Goal: Task Accomplishment & Management: Complete application form

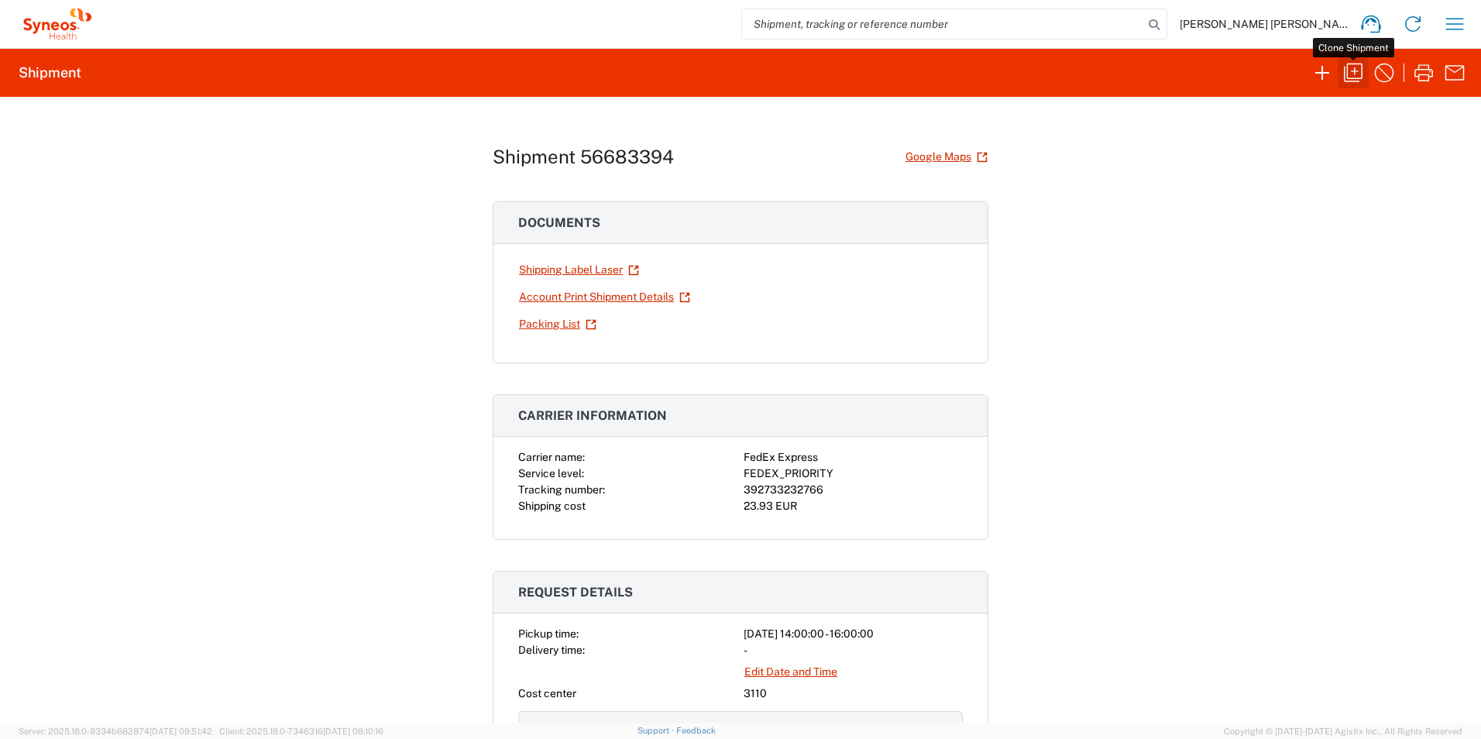
click at [1352, 68] on icon "button" at bounding box center [1353, 72] width 25 height 25
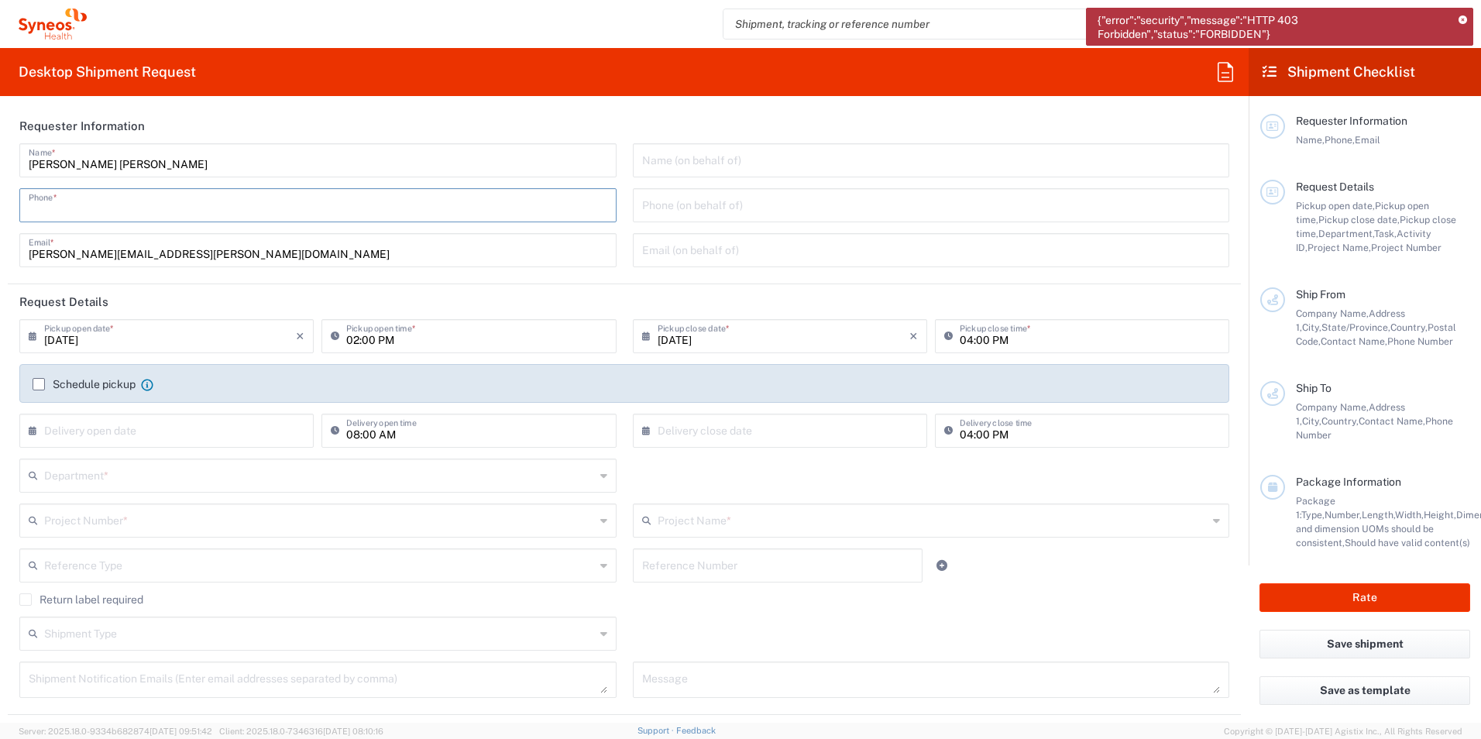
click at [133, 208] on input "tel" at bounding box center [318, 204] width 579 height 27
type input "917467200"
click at [352, 341] on input "02:00 PM" at bounding box center [476, 334] width 260 height 27
click at [351, 342] on input "02:00 PM" at bounding box center [476, 334] width 260 height 27
type input "03:00 PM"
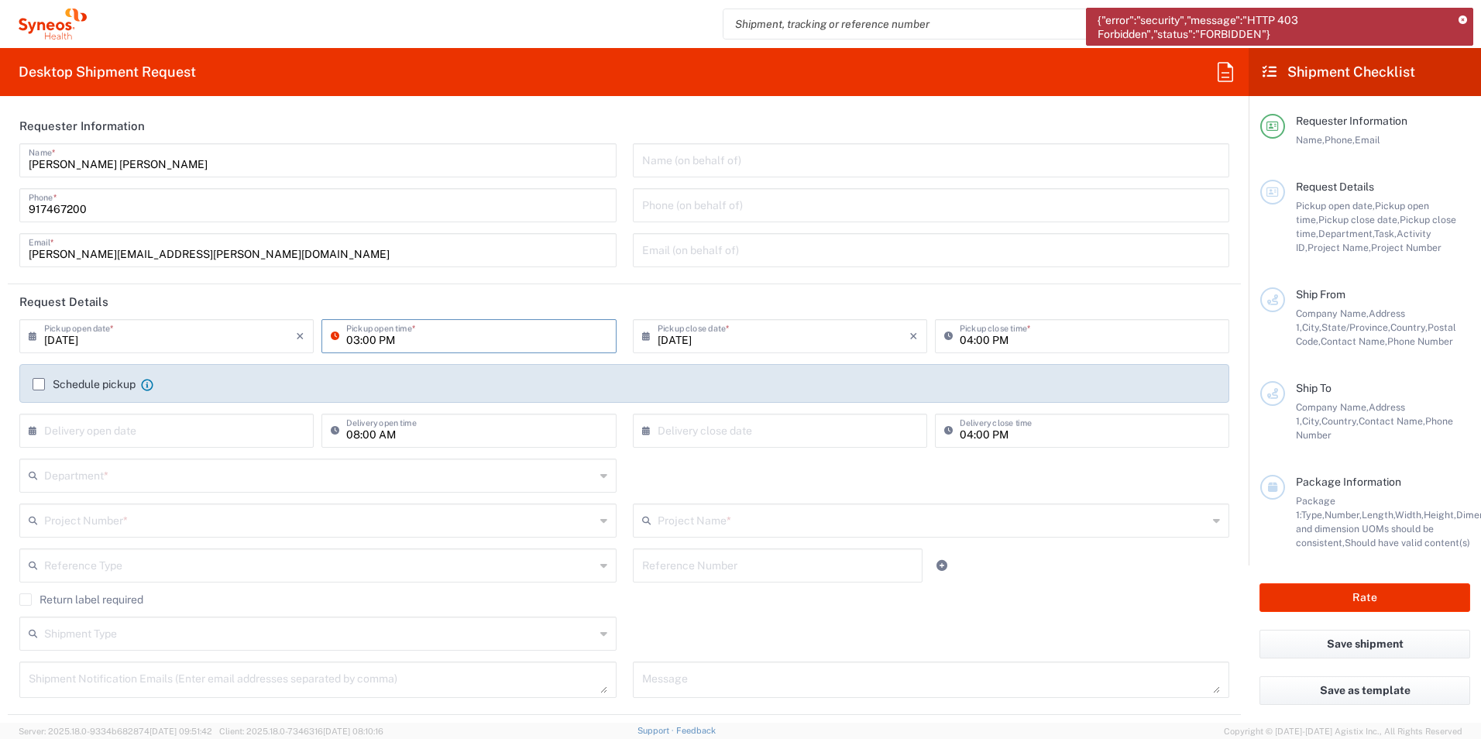
click at [36, 383] on label "Schedule pickup" at bounding box center [84, 384] width 103 height 12
click at [39, 384] on input "Schedule pickup" at bounding box center [39, 384] width 0 height 0
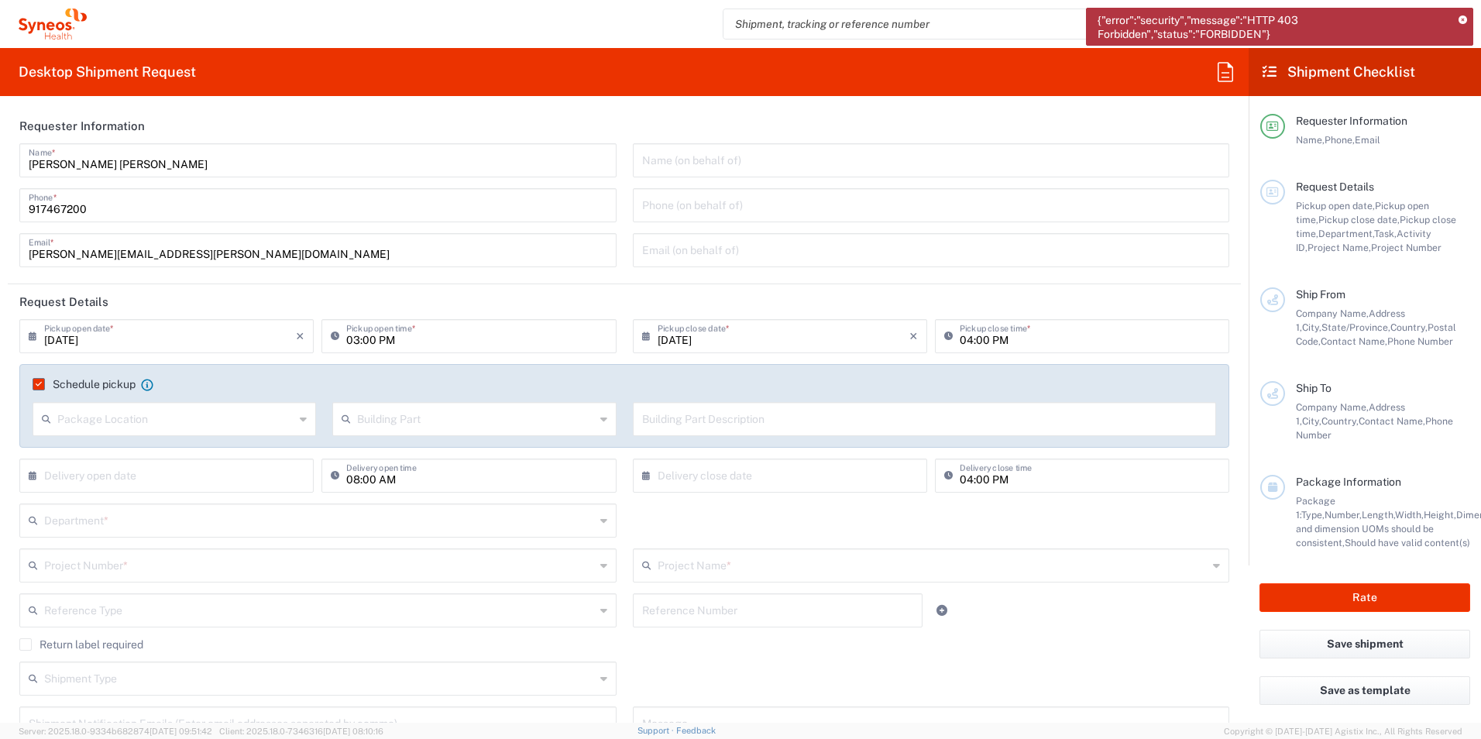
click at [960, 335] on input "04:00 PM" at bounding box center [1090, 334] width 260 height 27
click at [960, 342] on input "04:00 PM" at bounding box center [1090, 334] width 260 height 27
type input "05:00 PM"
click at [1080, 516] on div "Department * 3000 3100 3109 3110 3111 3112 3125 3130 3135 3136 3150 3155 3165 3…" at bounding box center [625, 525] width 1226 height 45
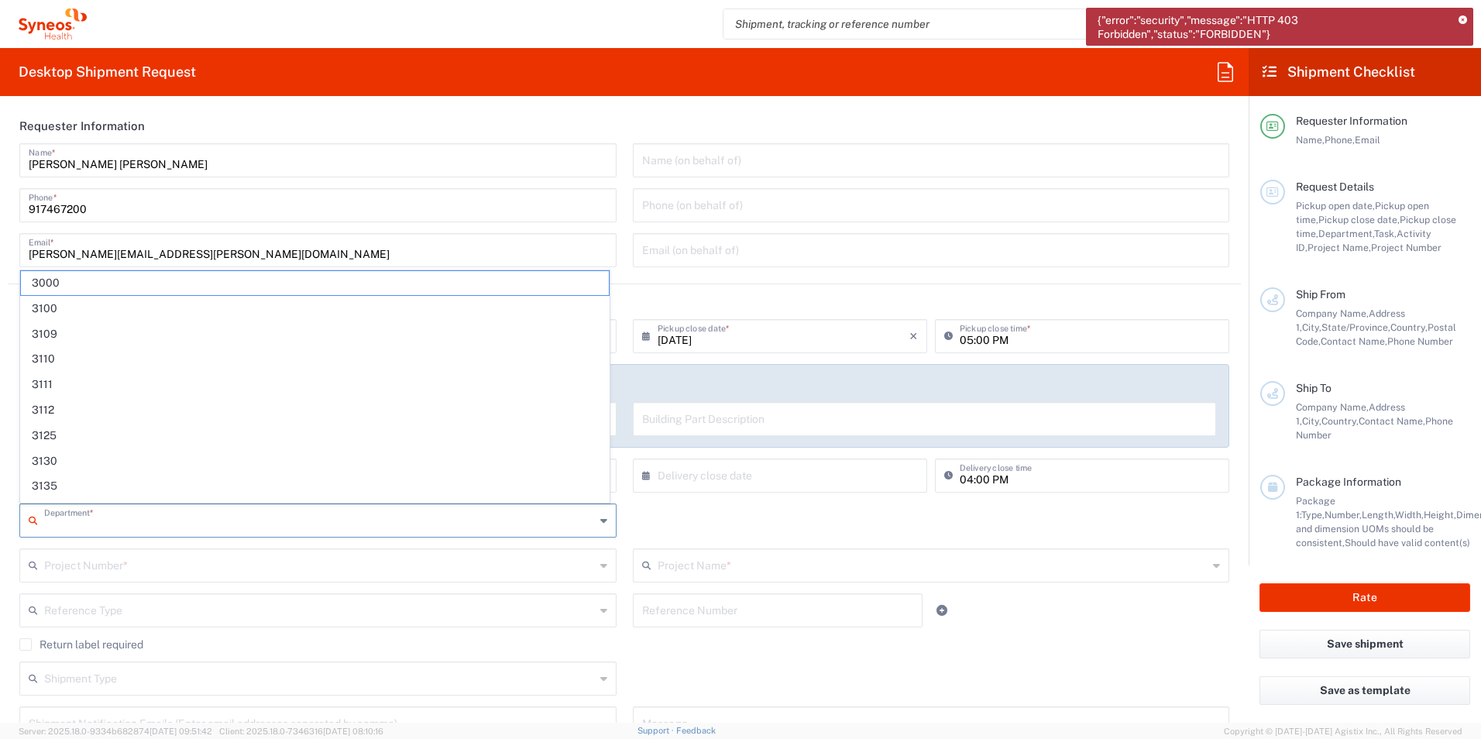
click at [146, 522] on input "text" at bounding box center [319, 519] width 551 height 27
click at [70, 359] on span "3110" at bounding box center [315, 359] width 588 height 24
type input "3110"
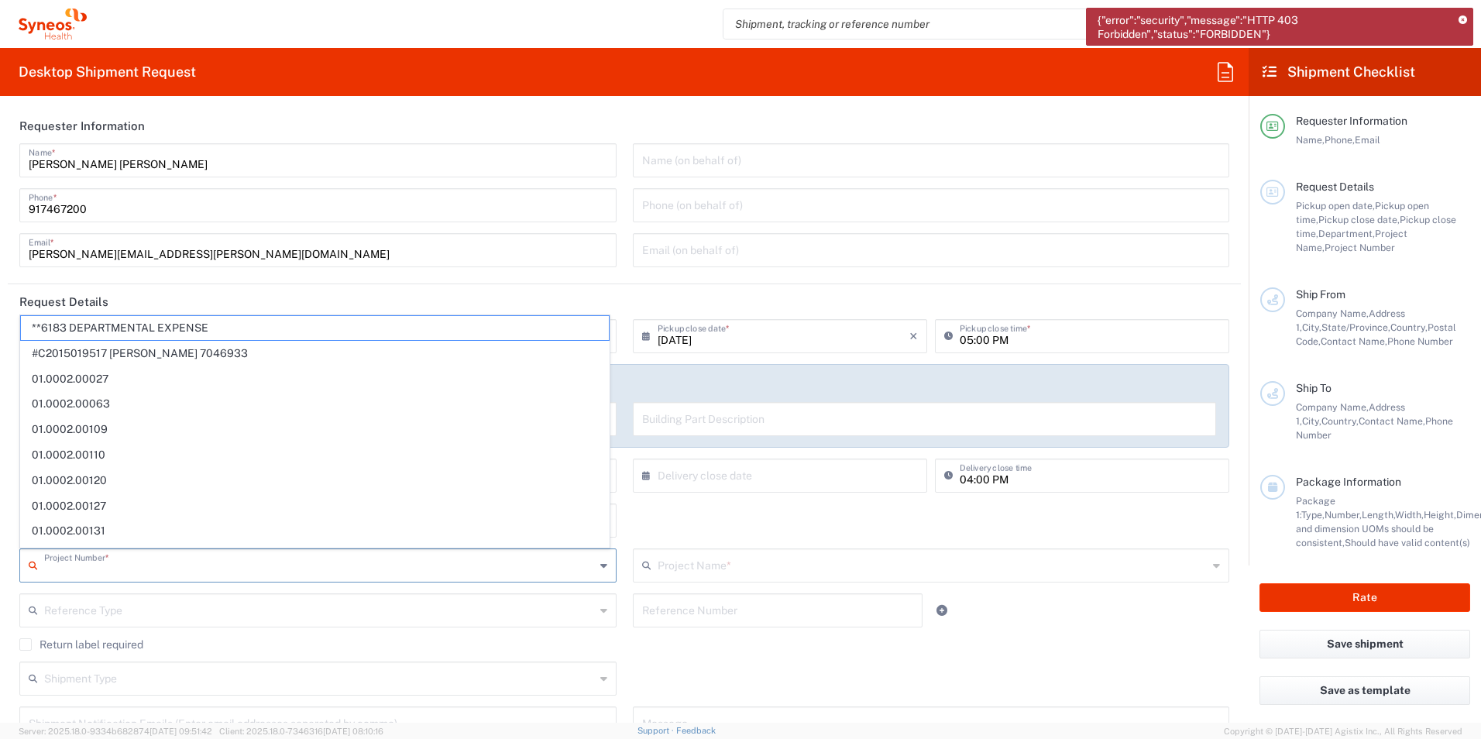
click at [73, 566] on input "text" at bounding box center [319, 564] width 551 height 27
click at [96, 566] on input "70" at bounding box center [319, 564] width 551 height 27
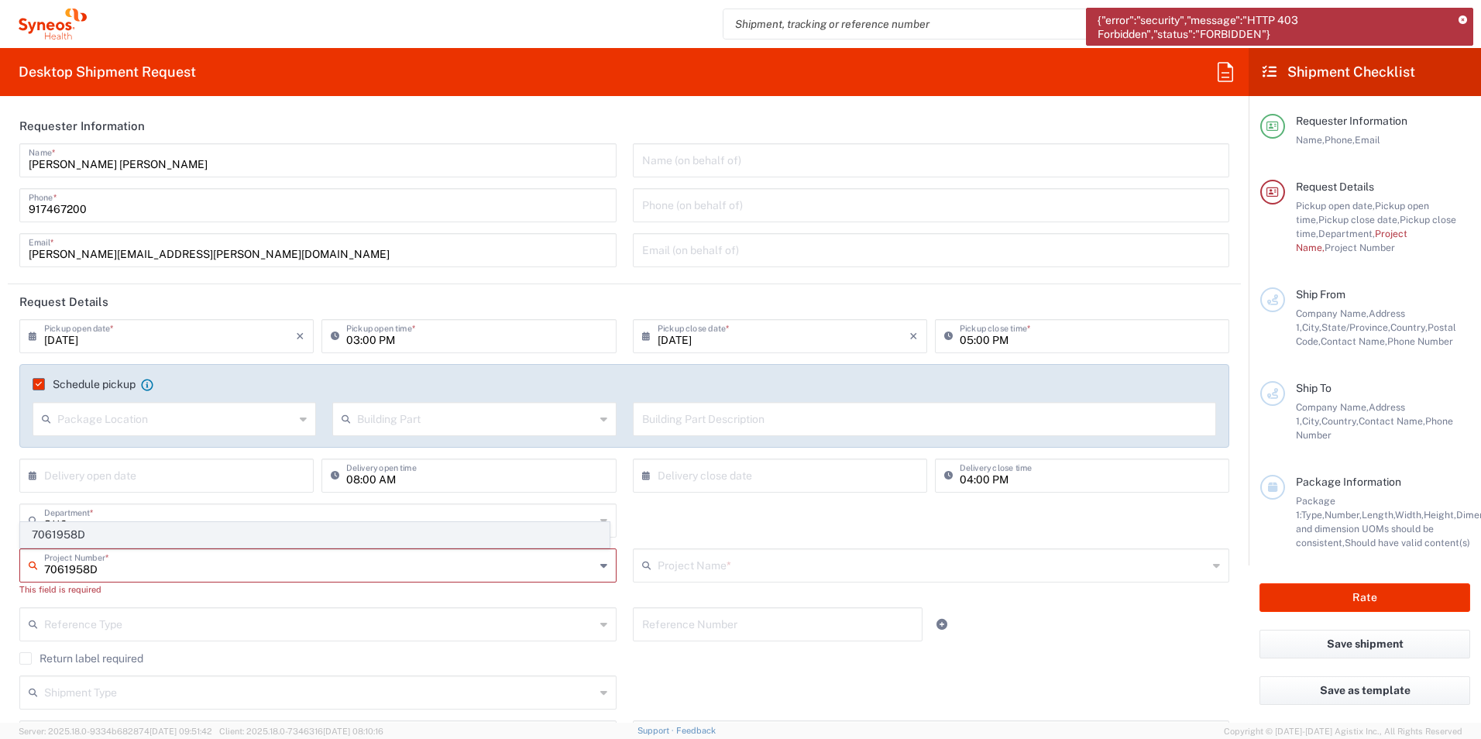
type input "7061958D"
click at [88, 534] on span "7061958D" at bounding box center [315, 535] width 588 height 24
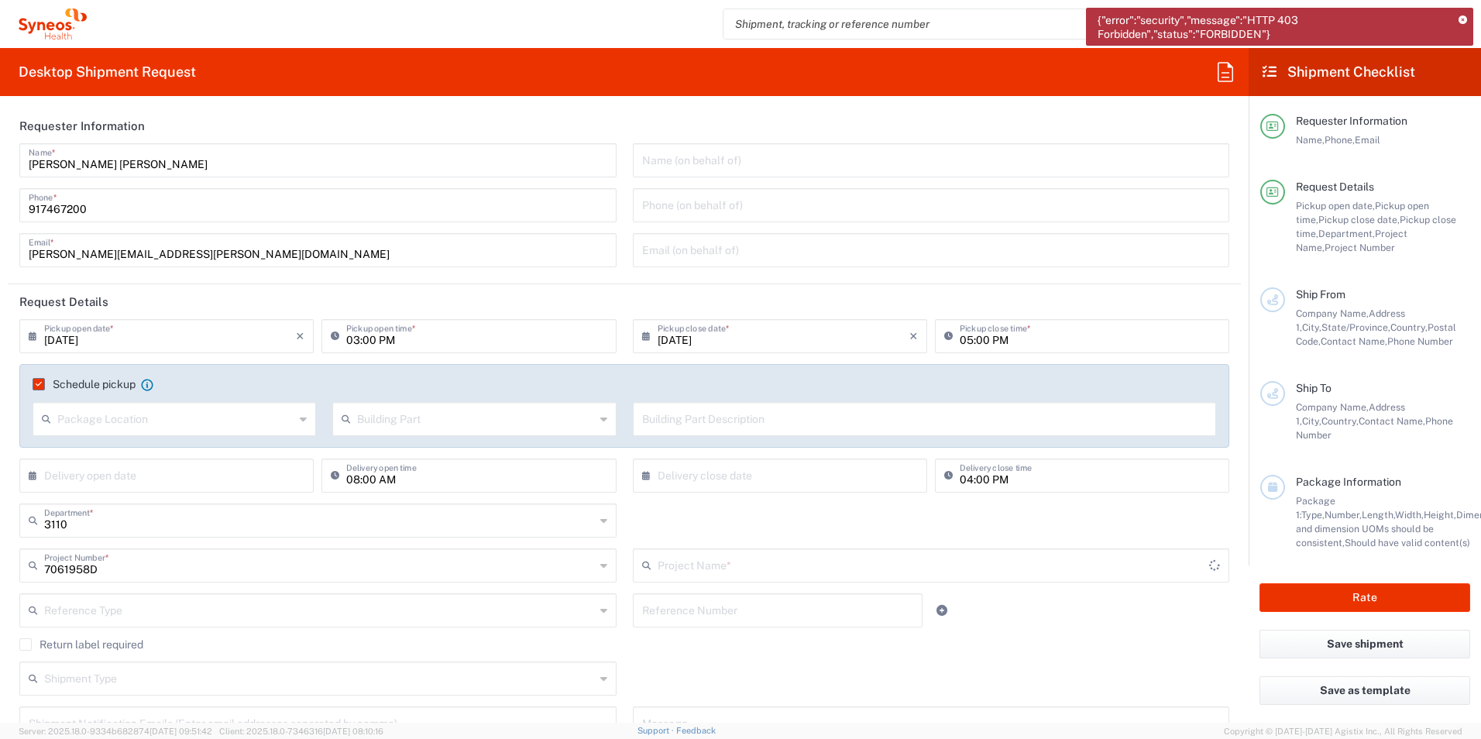
type input "7061958D-[GEOGRAPHIC_DATA]-[GEOGRAPHIC_DATA]"
click at [974, 665] on div "Shipment Type Batch Regular" at bounding box center [625, 683] width 1226 height 45
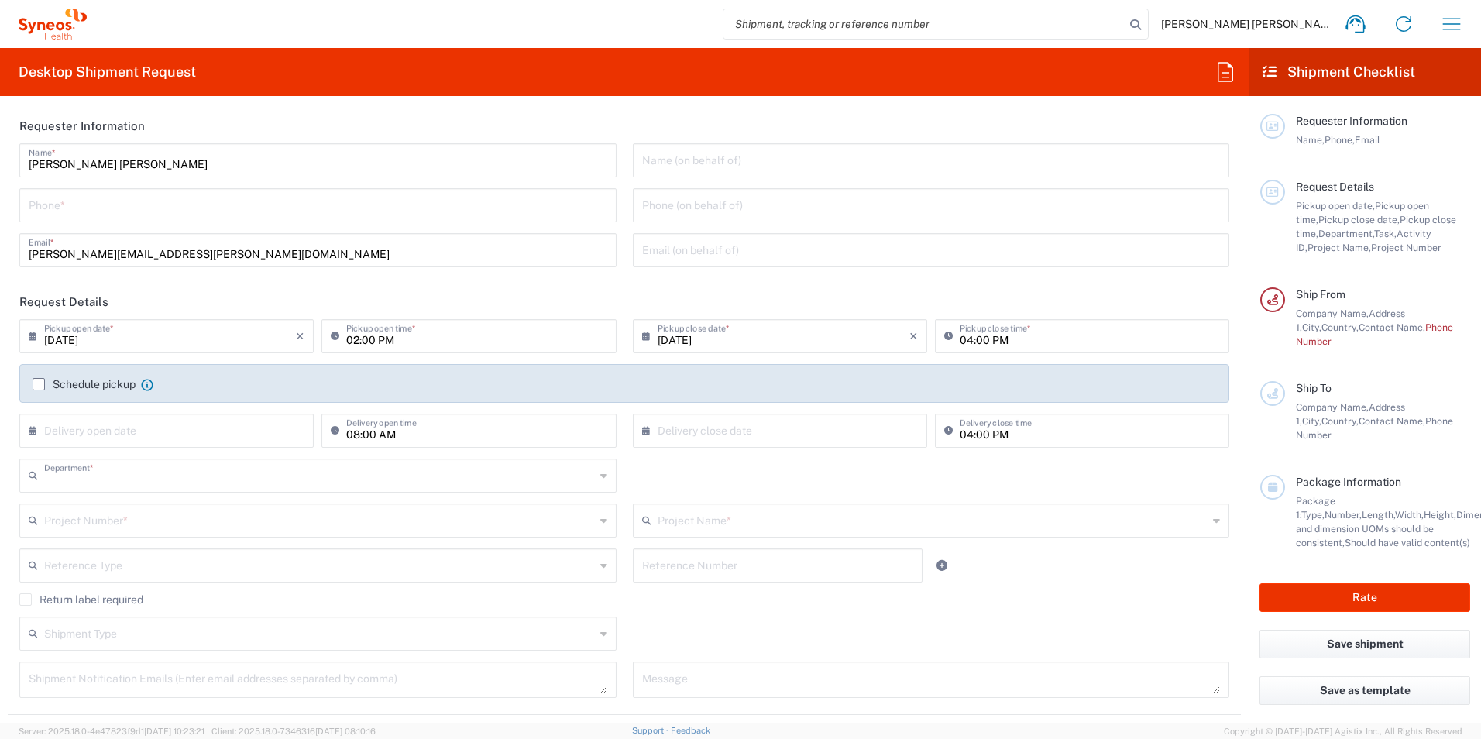
type input "3110"
type input "[GEOGRAPHIC_DATA]"
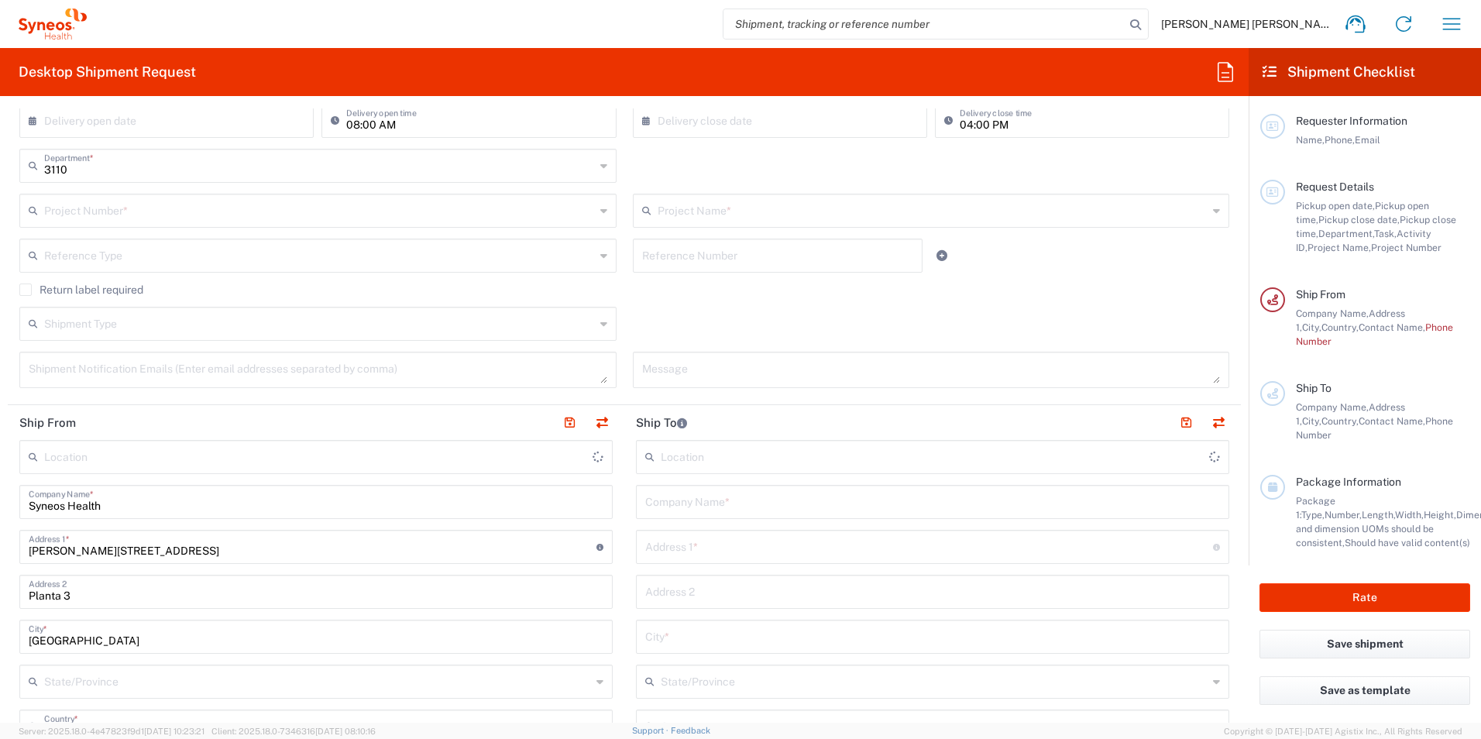
type input "Syneos Health Clinical [GEOGRAPHIC_DATA]"
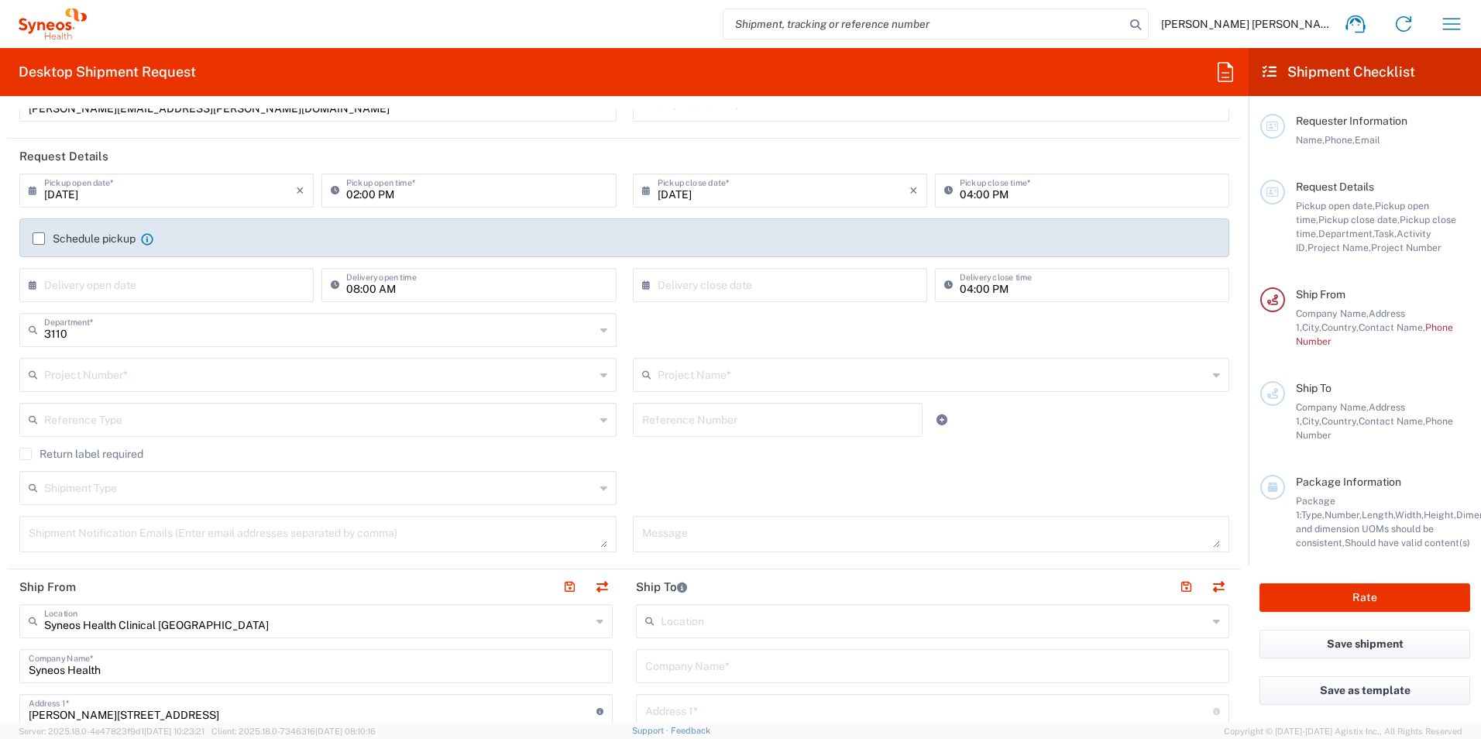
scroll to position [77, 0]
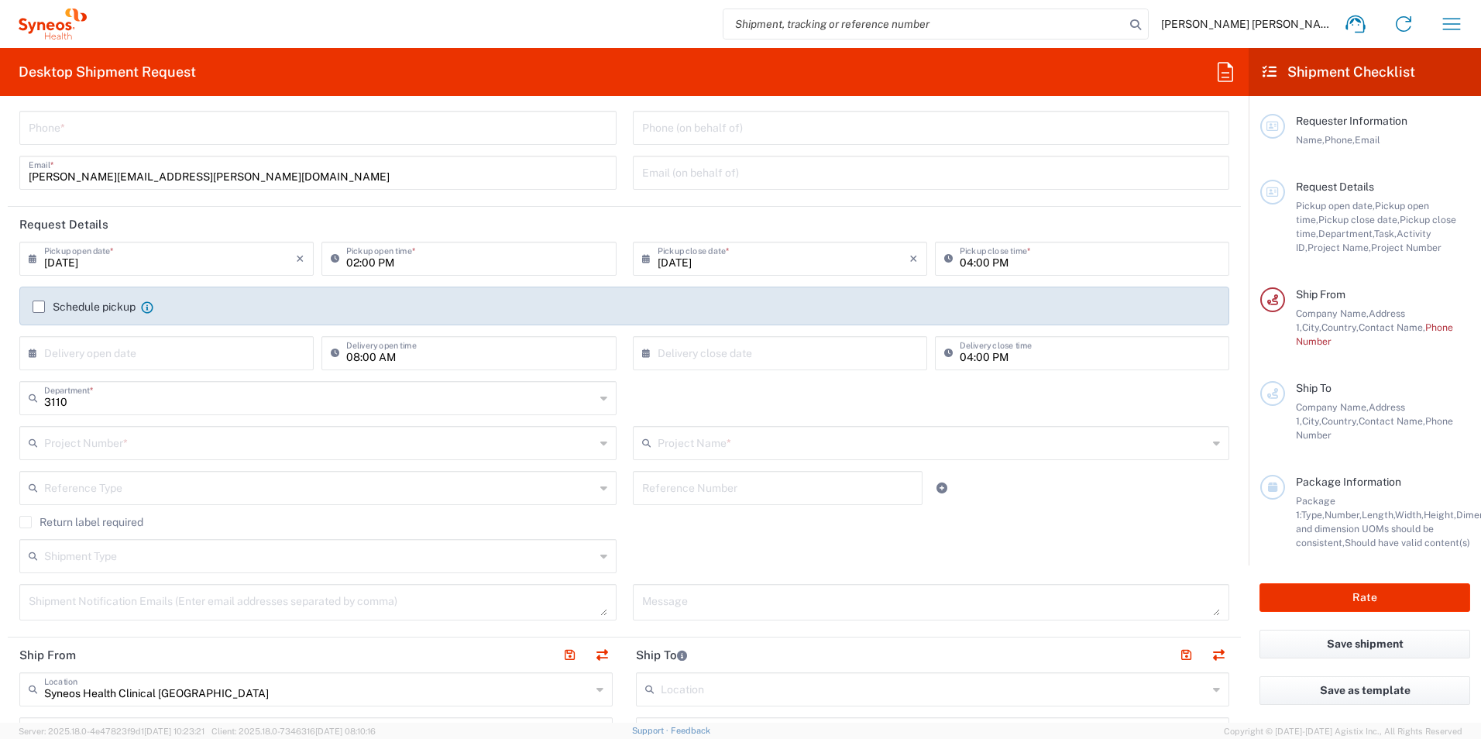
click at [355, 259] on input "02:00 PM" at bounding box center [476, 257] width 260 height 27
click at [353, 266] on input "02:00 PM" at bounding box center [476, 257] width 260 height 27
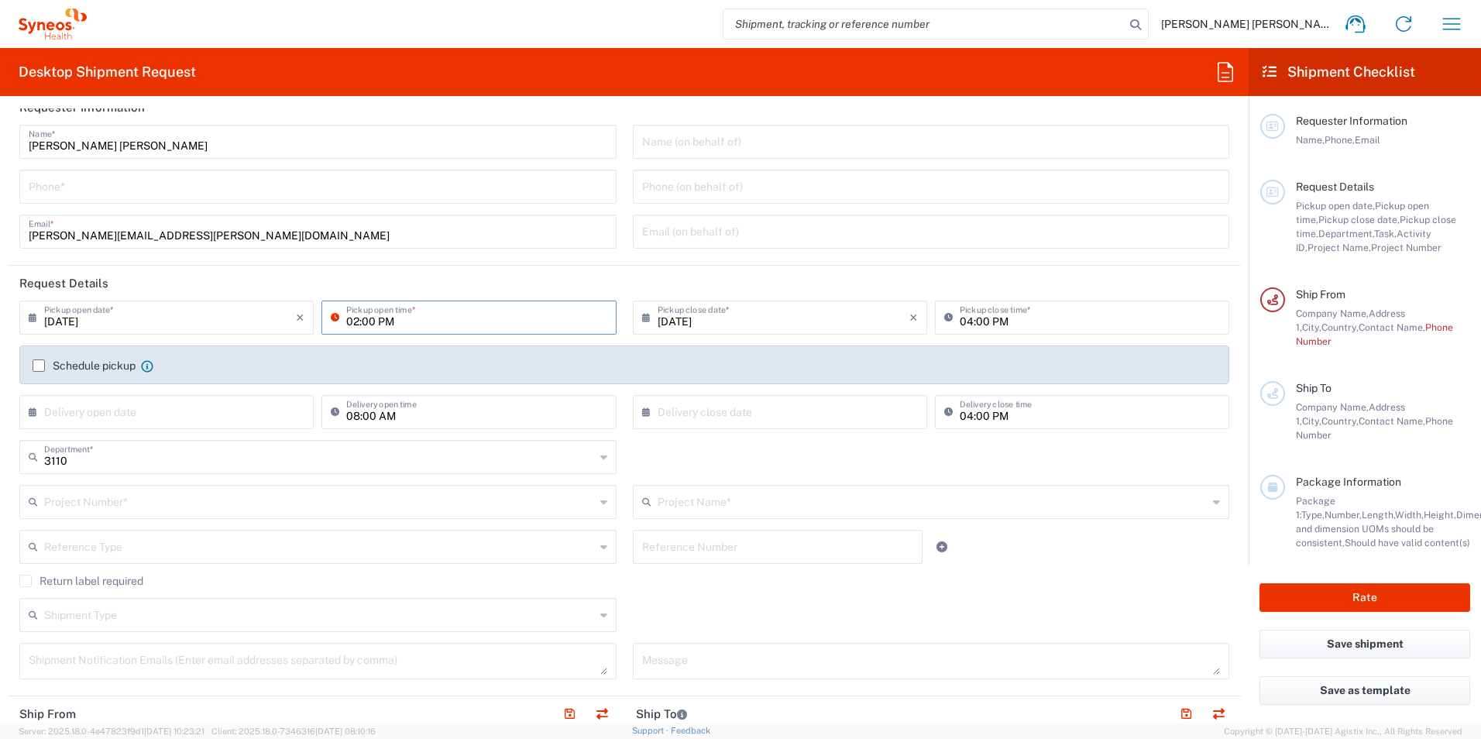
scroll to position [0, 0]
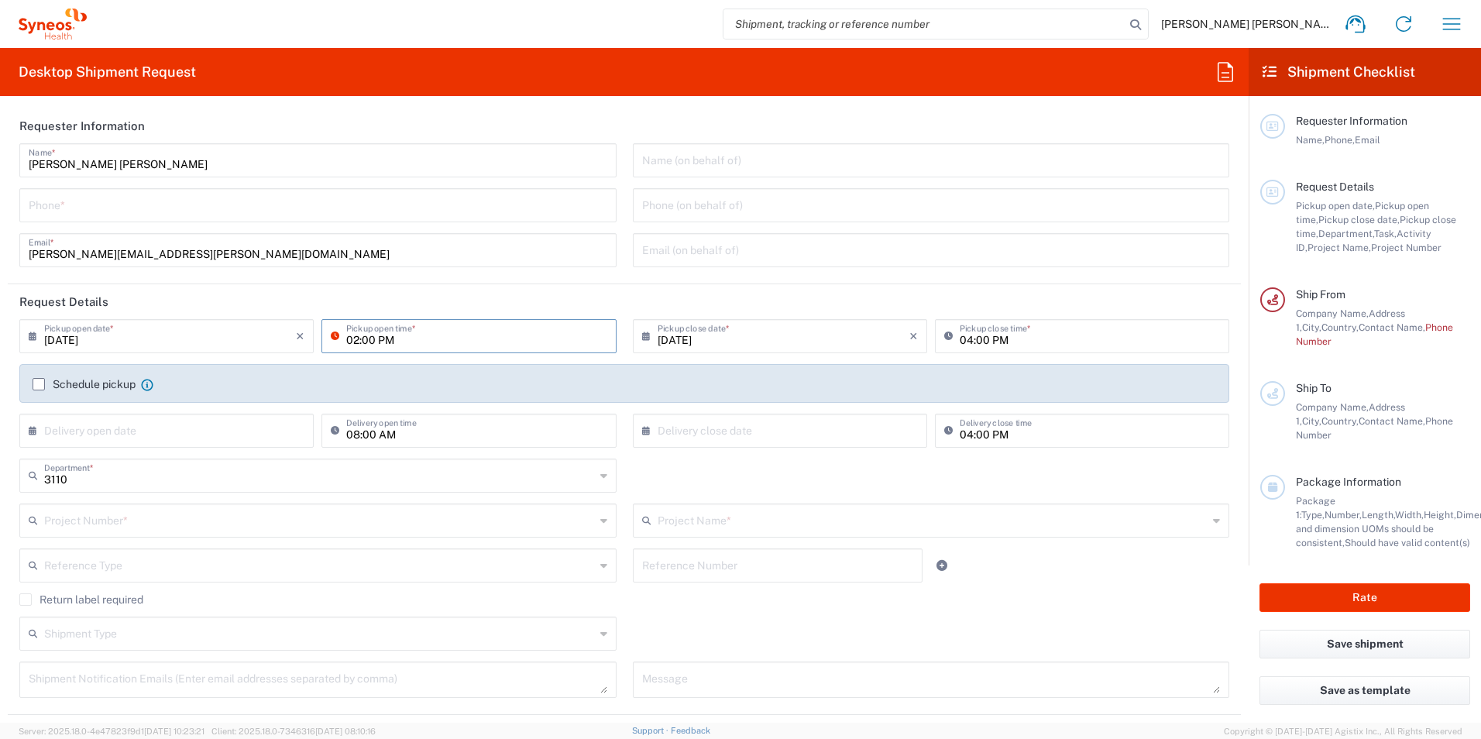
click at [128, 209] on input "tel" at bounding box center [318, 204] width 579 height 27
type input "917467200"
type input "[PERSON_NAME][EMAIL_ADDRESS][PERSON_NAME][DOMAIN_NAME]"
type input "7061958D"
type input "7061958D-[GEOGRAPHIC_DATA]-[GEOGRAPHIC_DATA]"
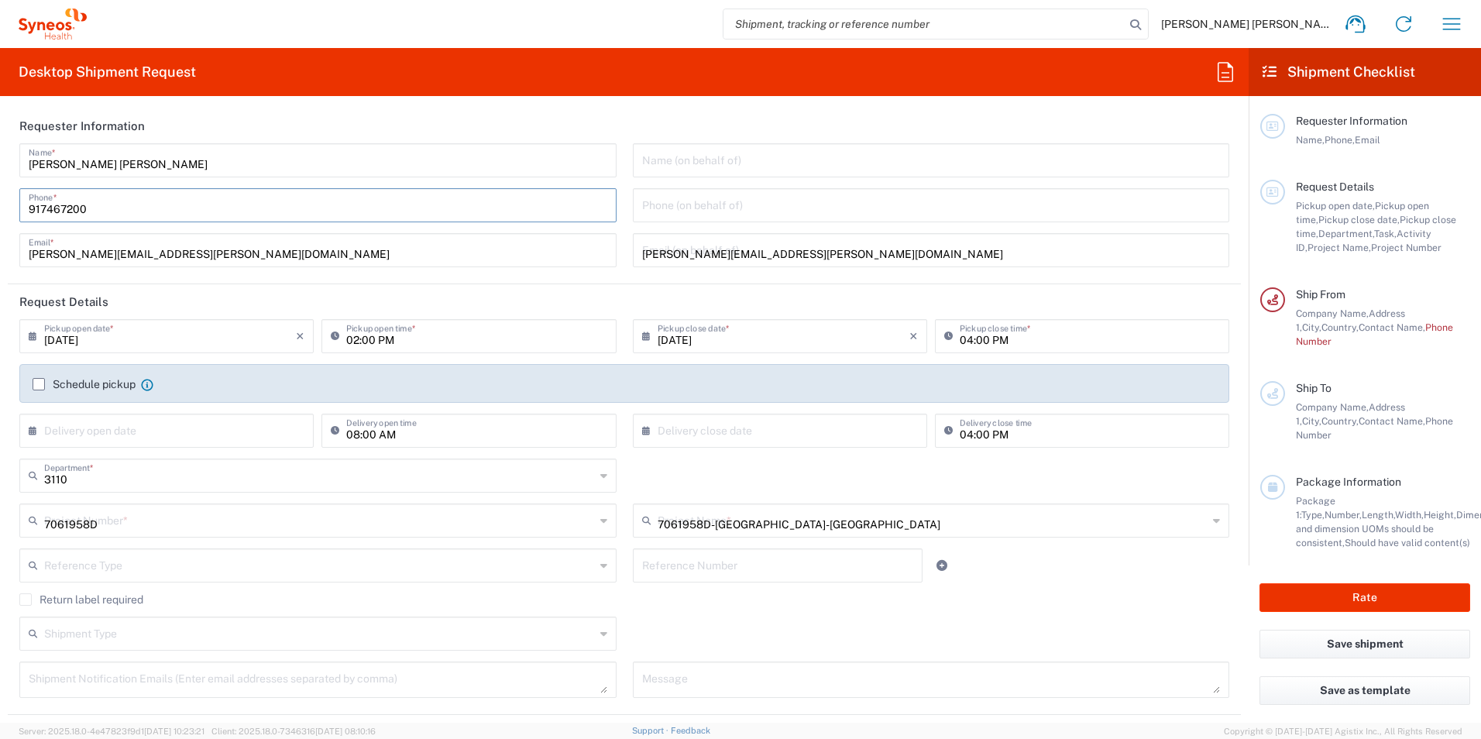
type input "917467200"
type input "Hospital [PERSON_NAME]"
type input "[PERSON_NAME][STREET_ADDRESS][PERSON_NAME]"
type input "Servicio de farmacia, Planta -1"
type input "Vigo"
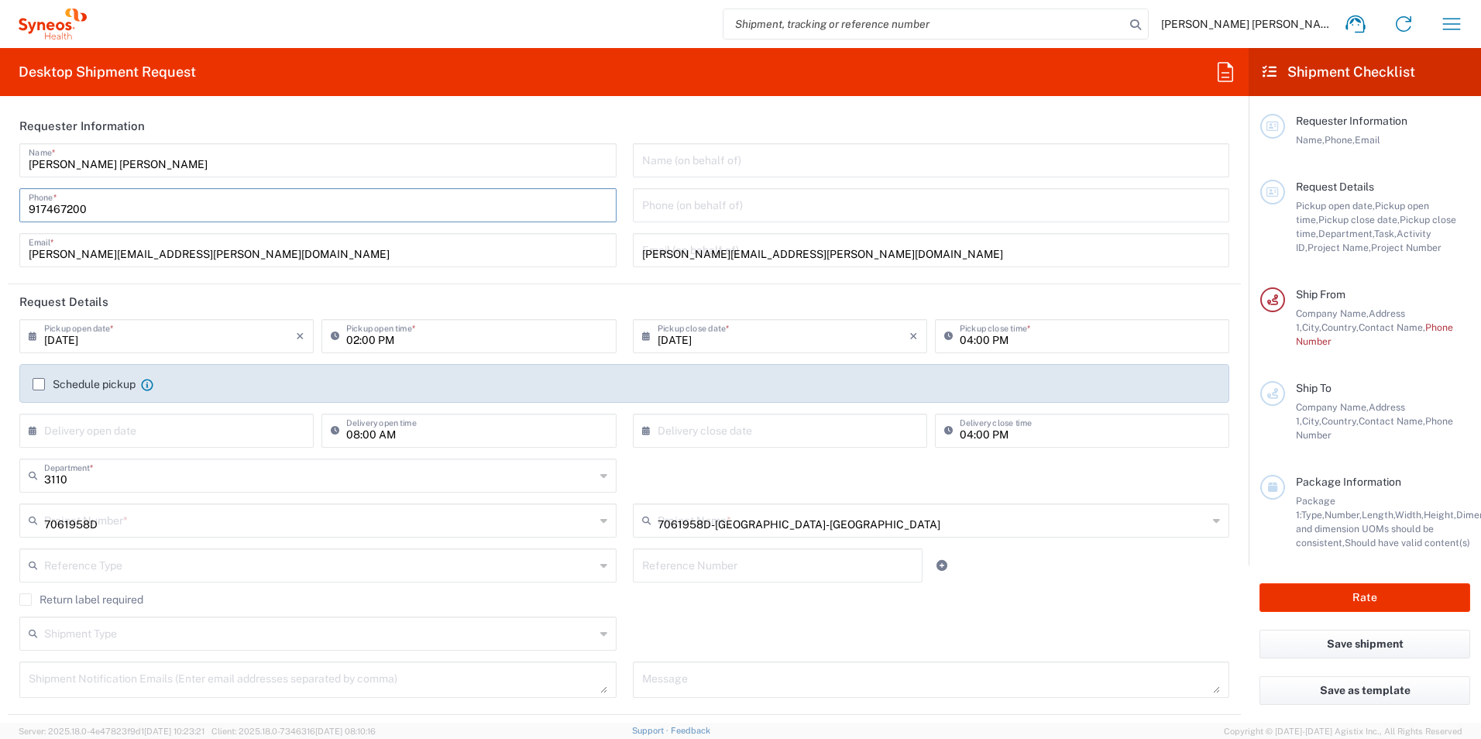
type input "[GEOGRAPHIC_DATA]"
type input "36312"
type input "[PERSON_NAME] [PERSON_NAME]"
type input "34 986825929"
type input "[PERSON_NAME][EMAIL_ADDRESS][PERSON_NAME][DOMAIN_NAME]"
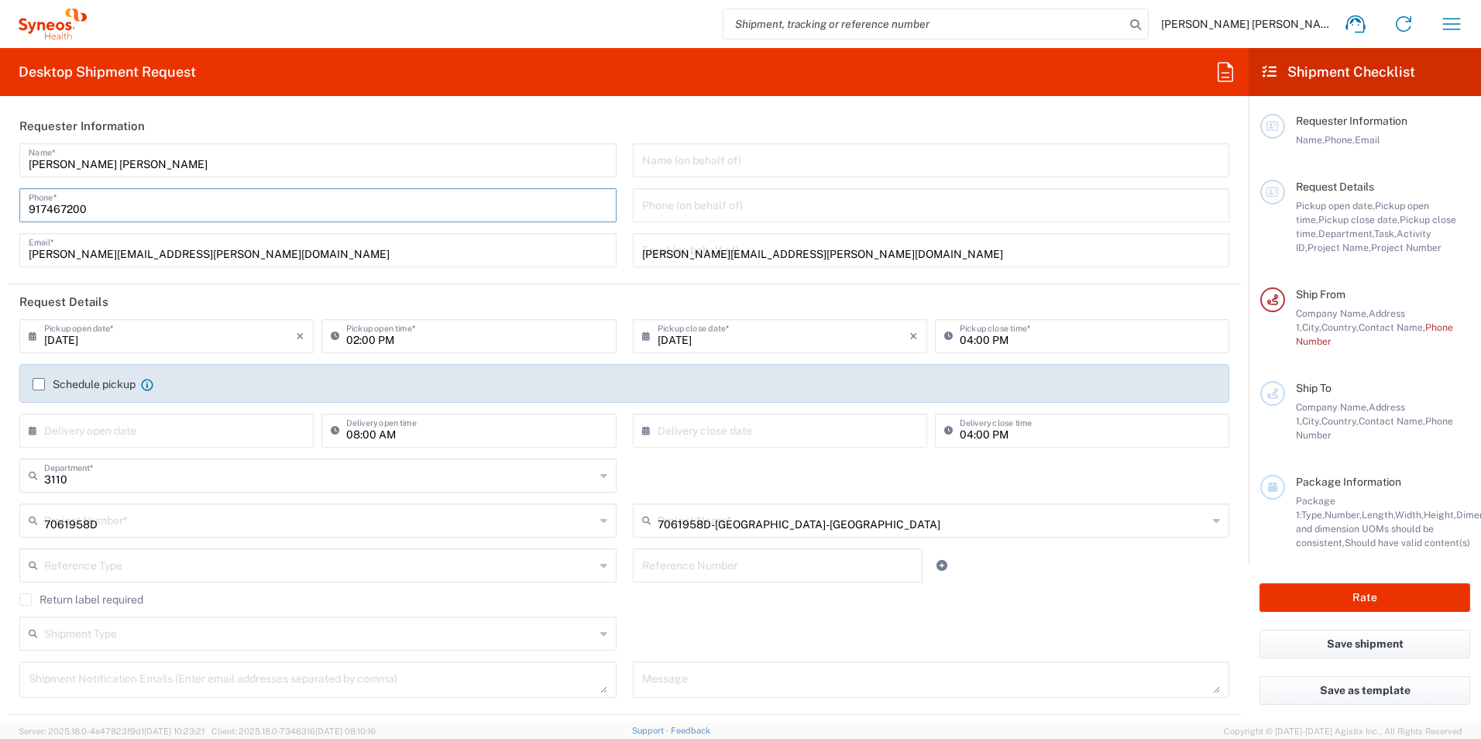
type input "Medium Box"
type input "1"
type input "33.02"
type input "29.21"
type input "6.35"
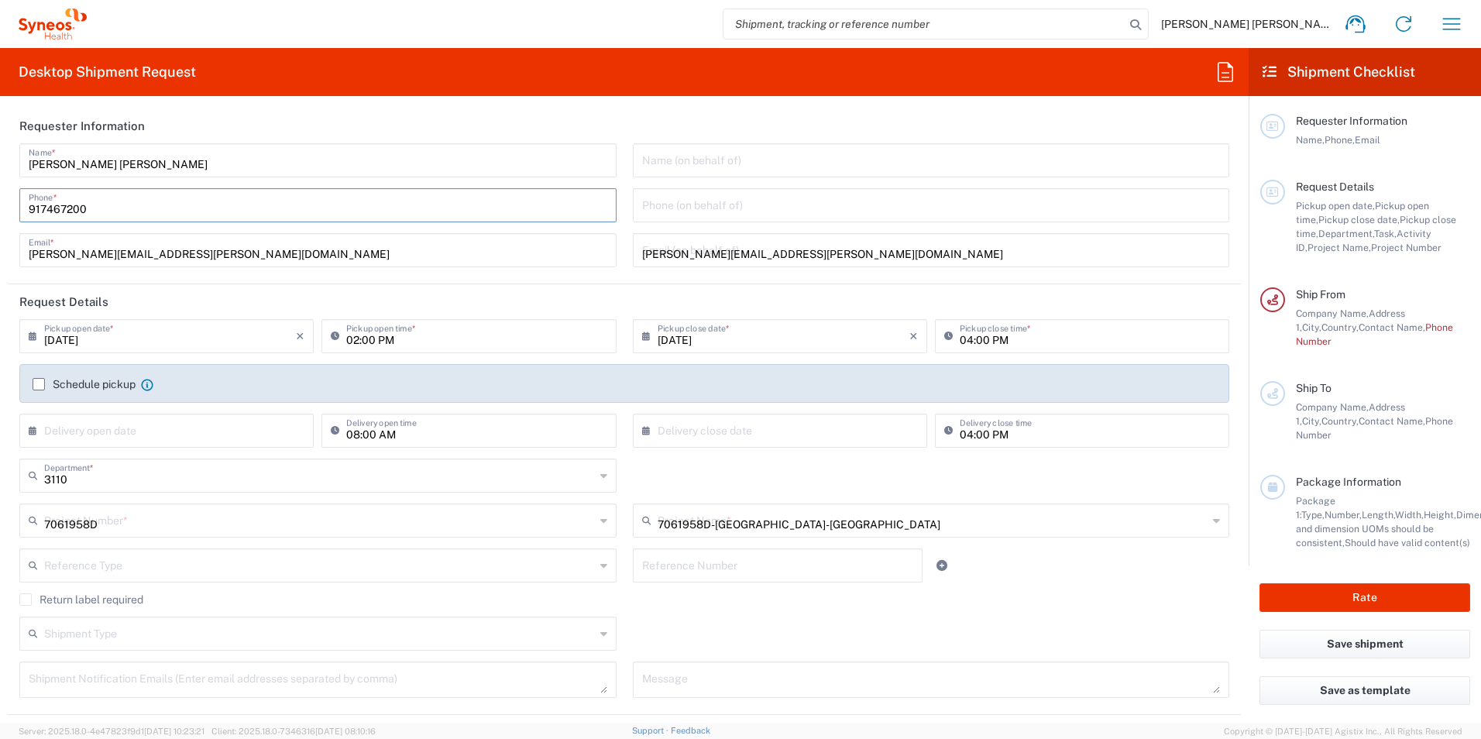
type input "cm"
type input "1"
type input "kgs"
click at [355, 343] on input "02:00 PM" at bounding box center [476, 334] width 260 height 27
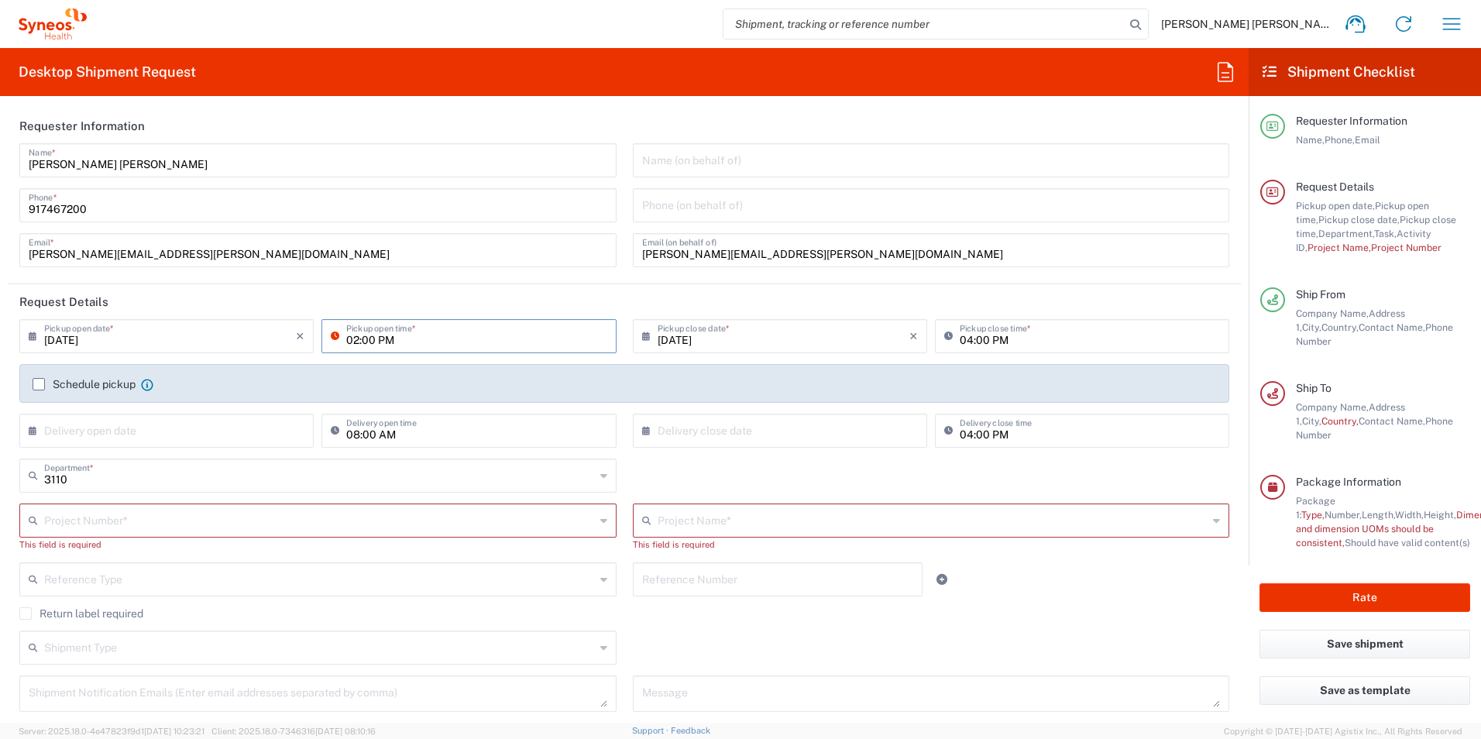
click at [350, 340] on agx-block-ui "[PERSON_NAME] [PERSON_NAME] Home Shipment estimator Shipment tracking Desktop s…" at bounding box center [740, 369] width 1481 height 739
click at [352, 338] on input "02:00 PM" at bounding box center [476, 334] width 260 height 27
type input "03:30 PM"
click at [961, 338] on input "04:00 PM" at bounding box center [1090, 334] width 260 height 27
click at [960, 341] on input "04:00 PM" at bounding box center [1090, 334] width 260 height 27
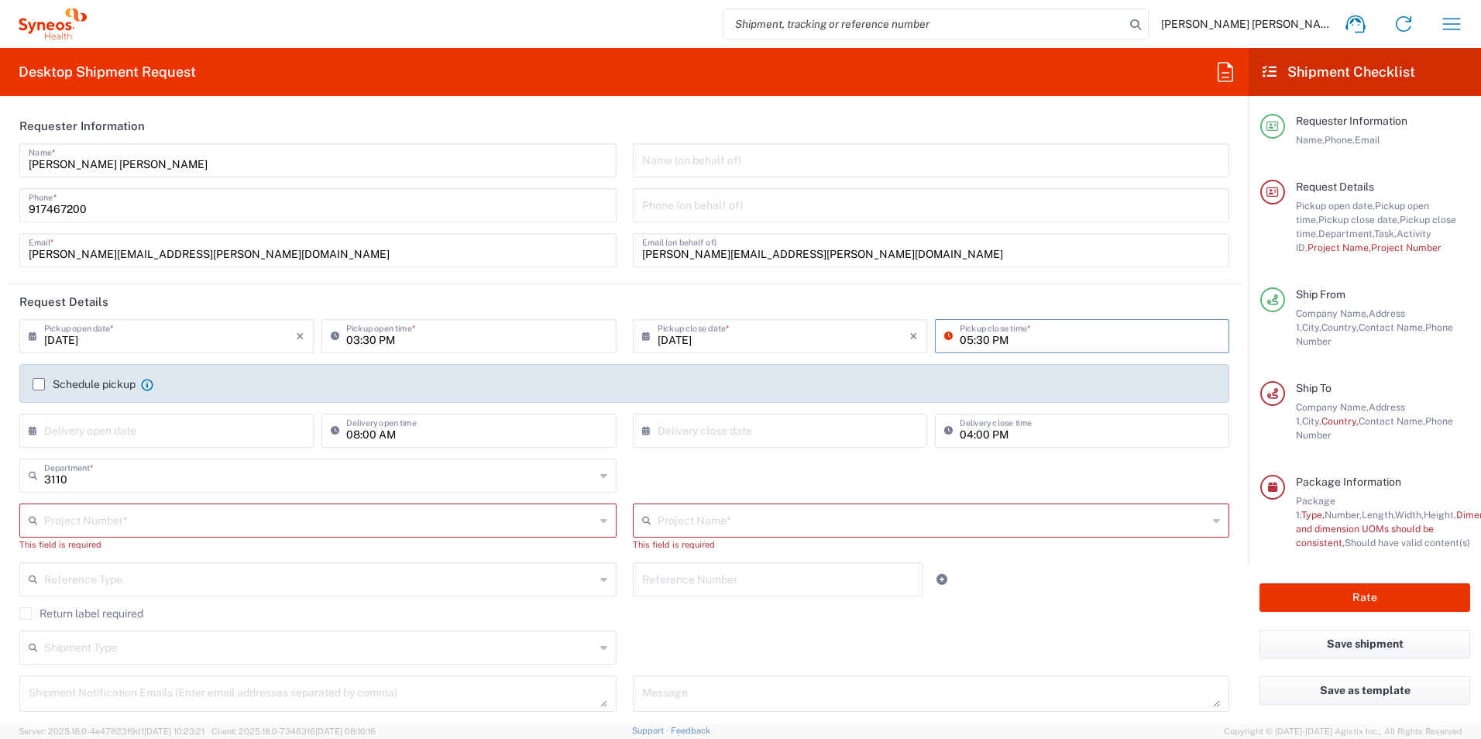
type input "05:30 PM"
click at [37, 378] on label "Schedule pickup" at bounding box center [84, 384] width 103 height 12
click at [39, 384] on input "Schedule pickup" at bounding box center [39, 384] width 0 height 0
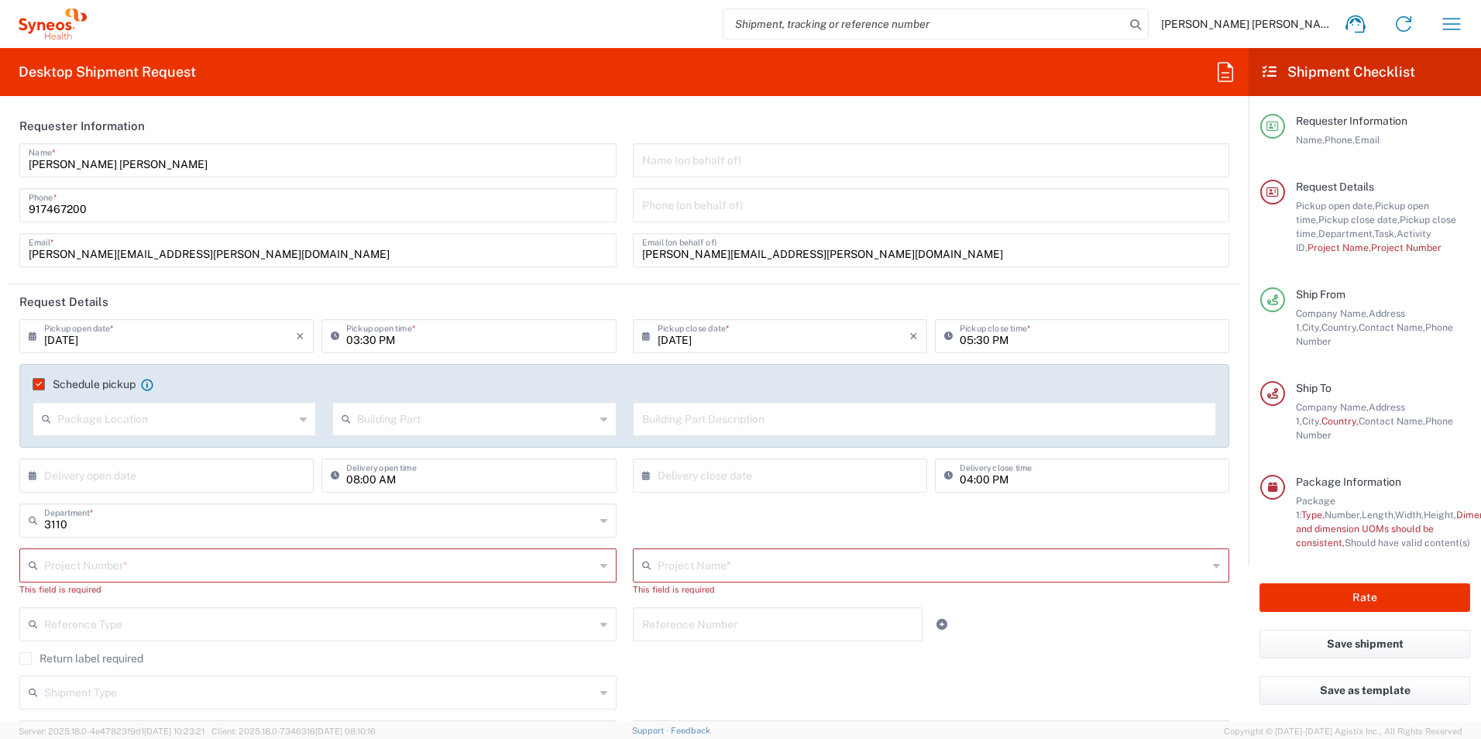
click at [108, 558] on input "text" at bounding box center [319, 564] width 551 height 27
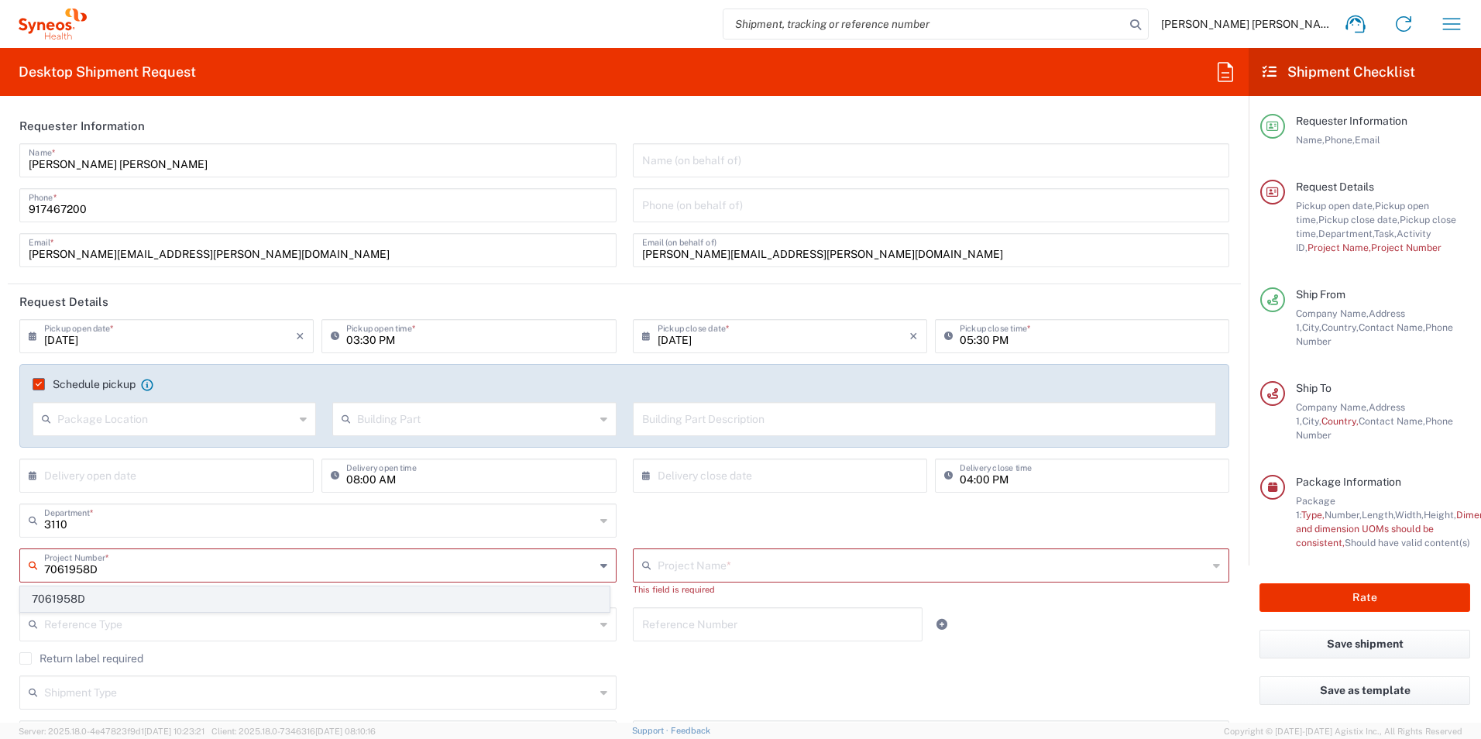
type input "7061958D"
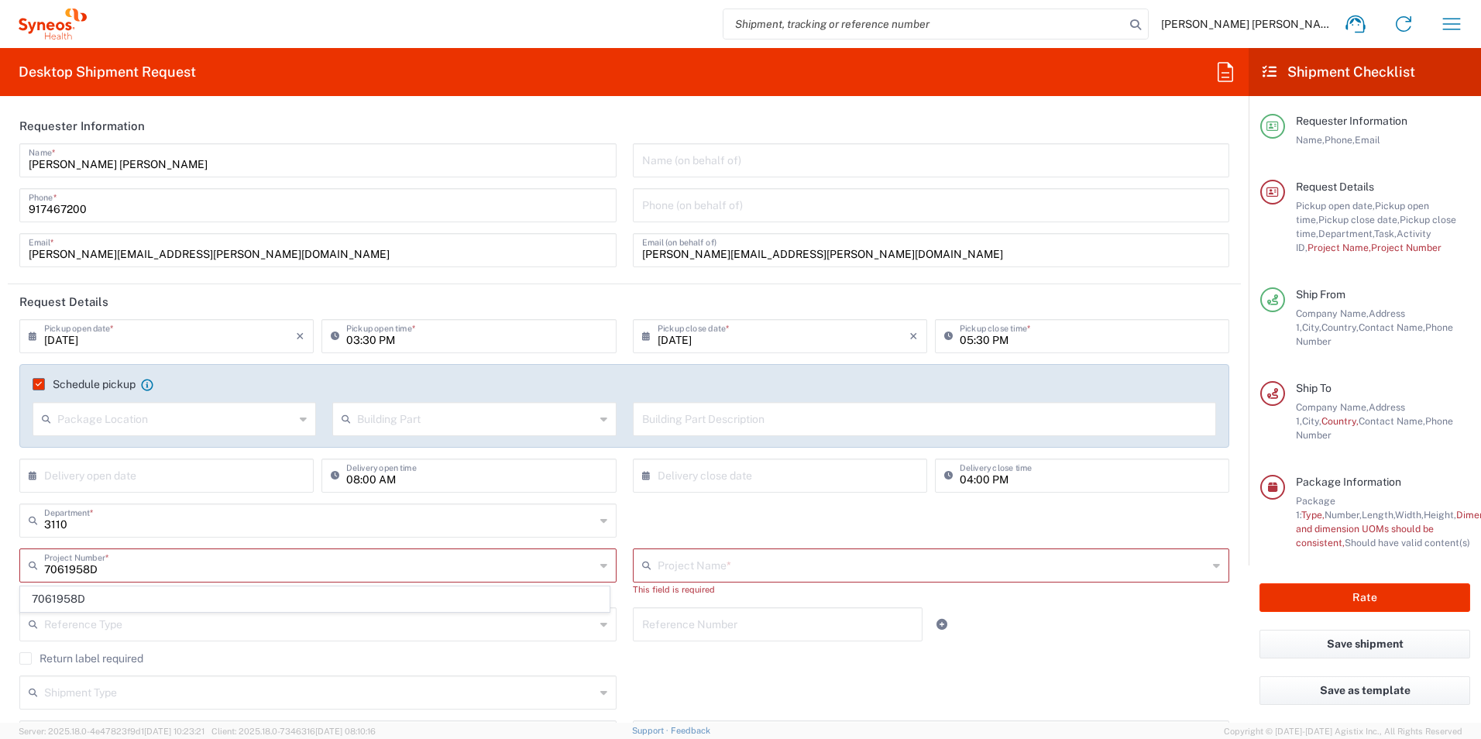
click at [97, 593] on span "7061958D" at bounding box center [315, 599] width 588 height 24
type input "7061958D-[GEOGRAPHIC_DATA]-[GEOGRAPHIC_DATA]"
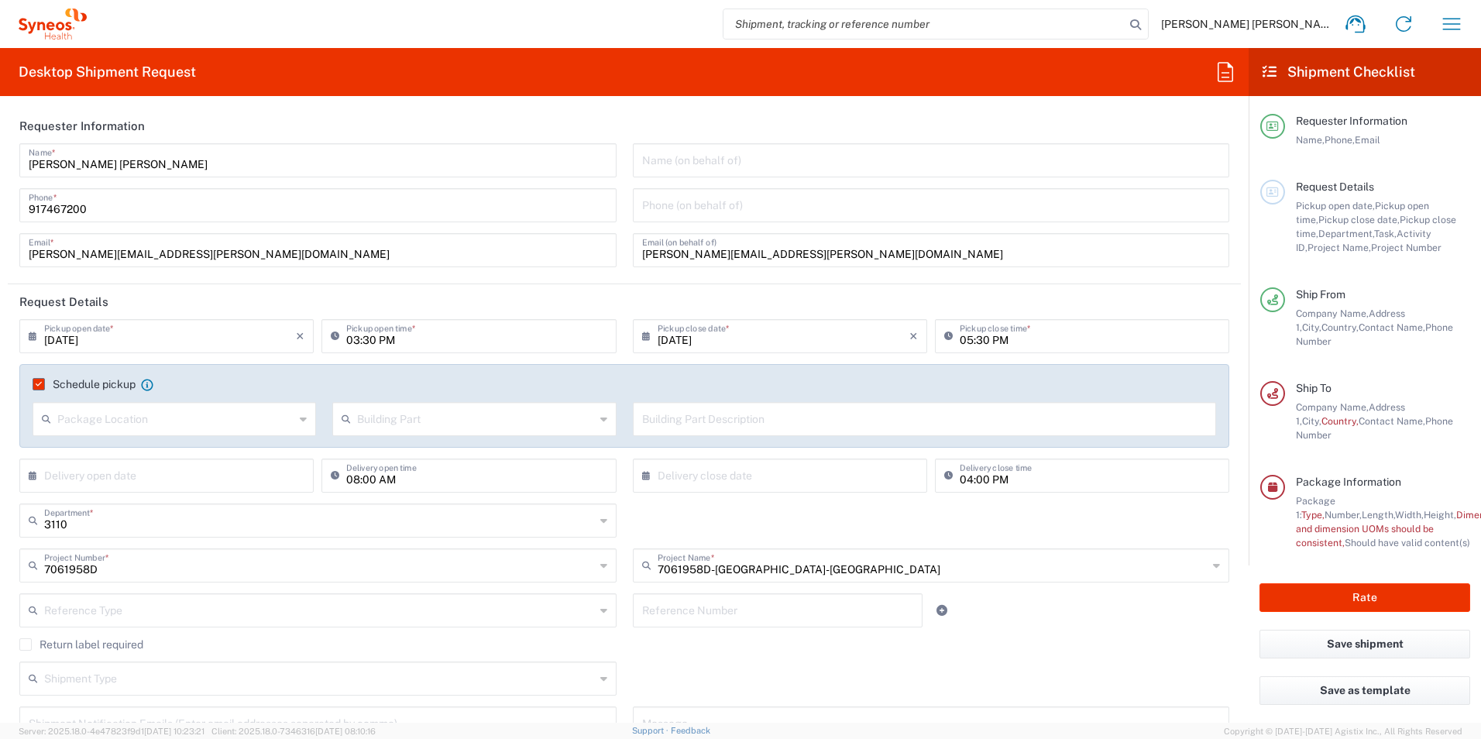
click at [801, 663] on div "Shipment Type Batch Regular" at bounding box center [625, 683] width 1226 height 45
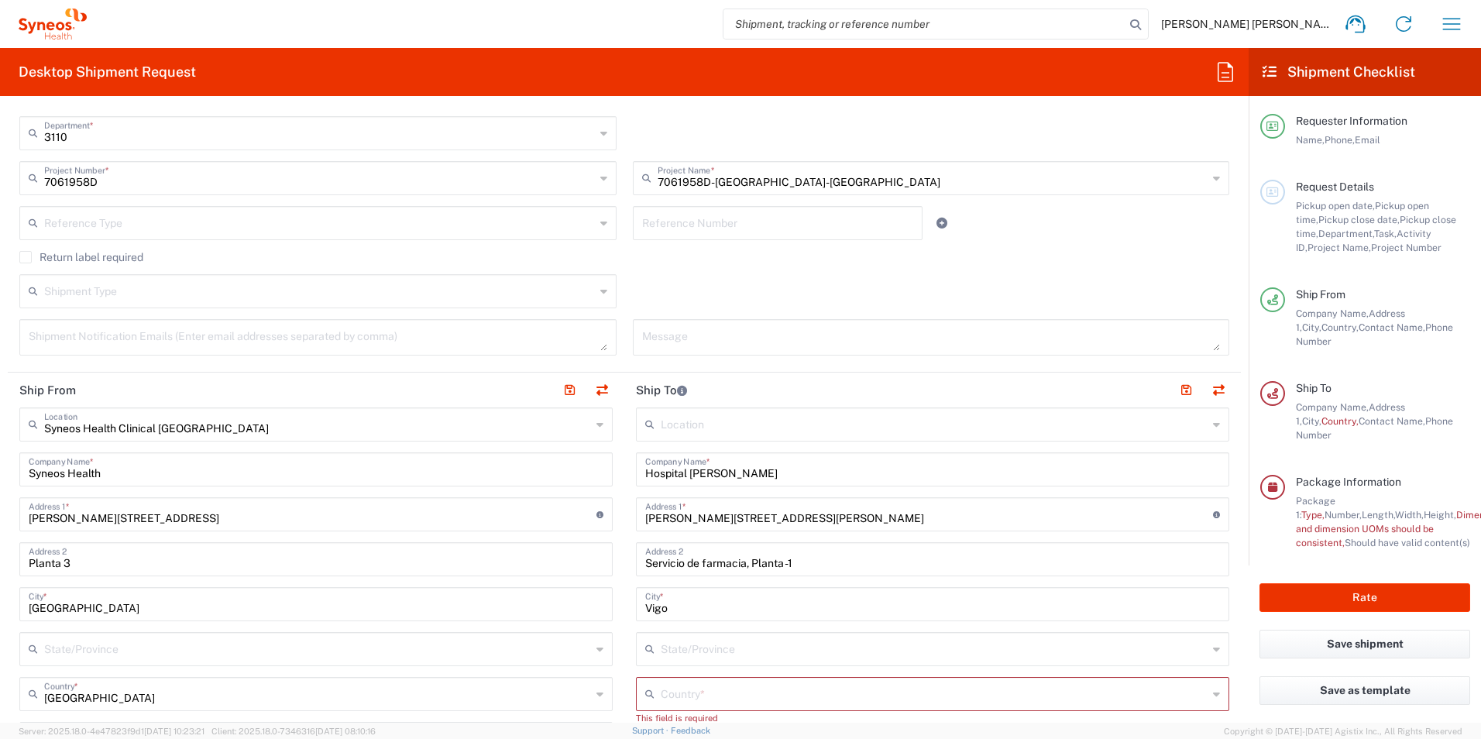
scroll to position [465, 0]
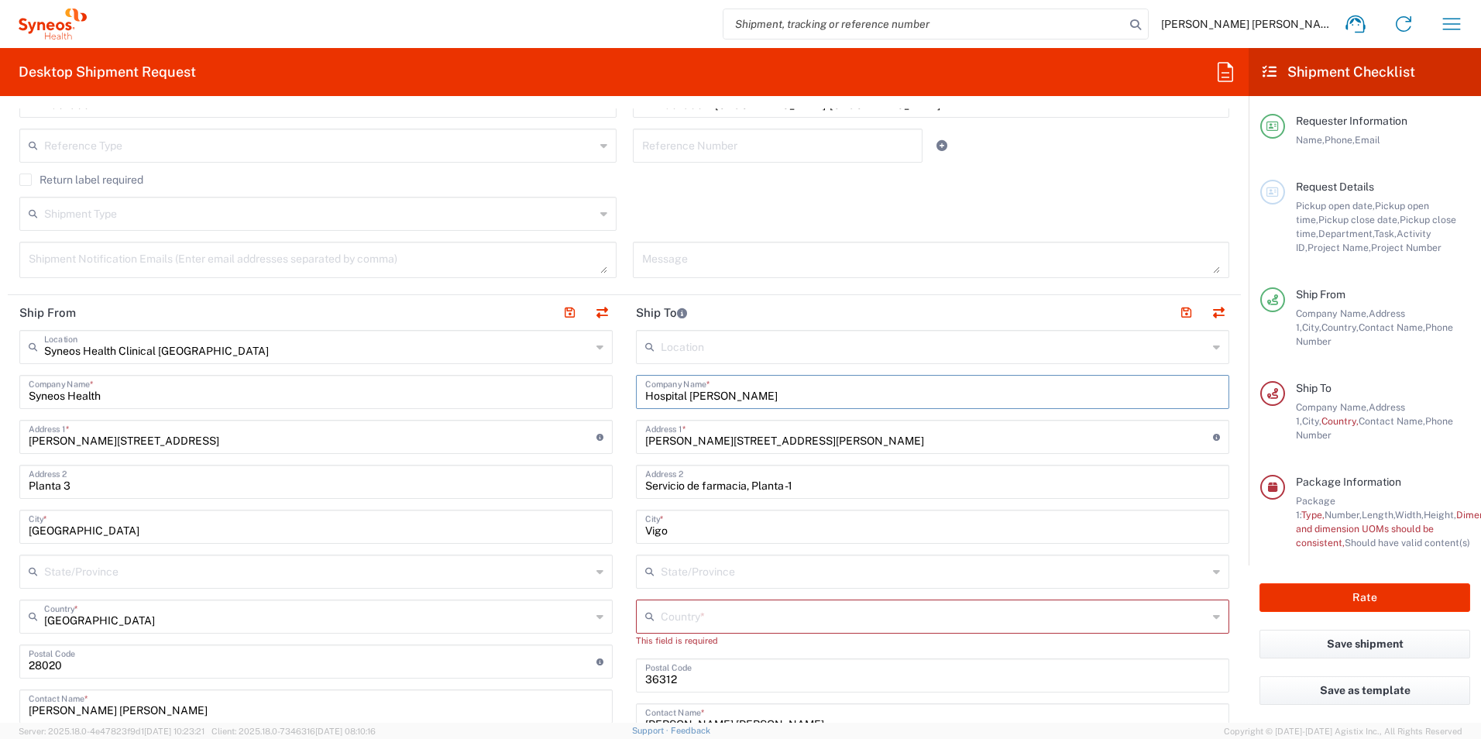
drag, startPoint x: 795, startPoint y: 393, endPoint x: 644, endPoint y: 392, distance: 151.0
click at [645, 392] on input "Hospital [PERSON_NAME]" at bounding box center [932, 390] width 575 height 27
paste input "[GEOGRAPHIC_DATA][PERSON_NAME]"
click at [656, 397] on input "HHospital Universitario [PERSON_NAME] y Cajal" at bounding box center [927, 390] width 564 height 27
type input "[GEOGRAPHIC_DATA][PERSON_NAME]"
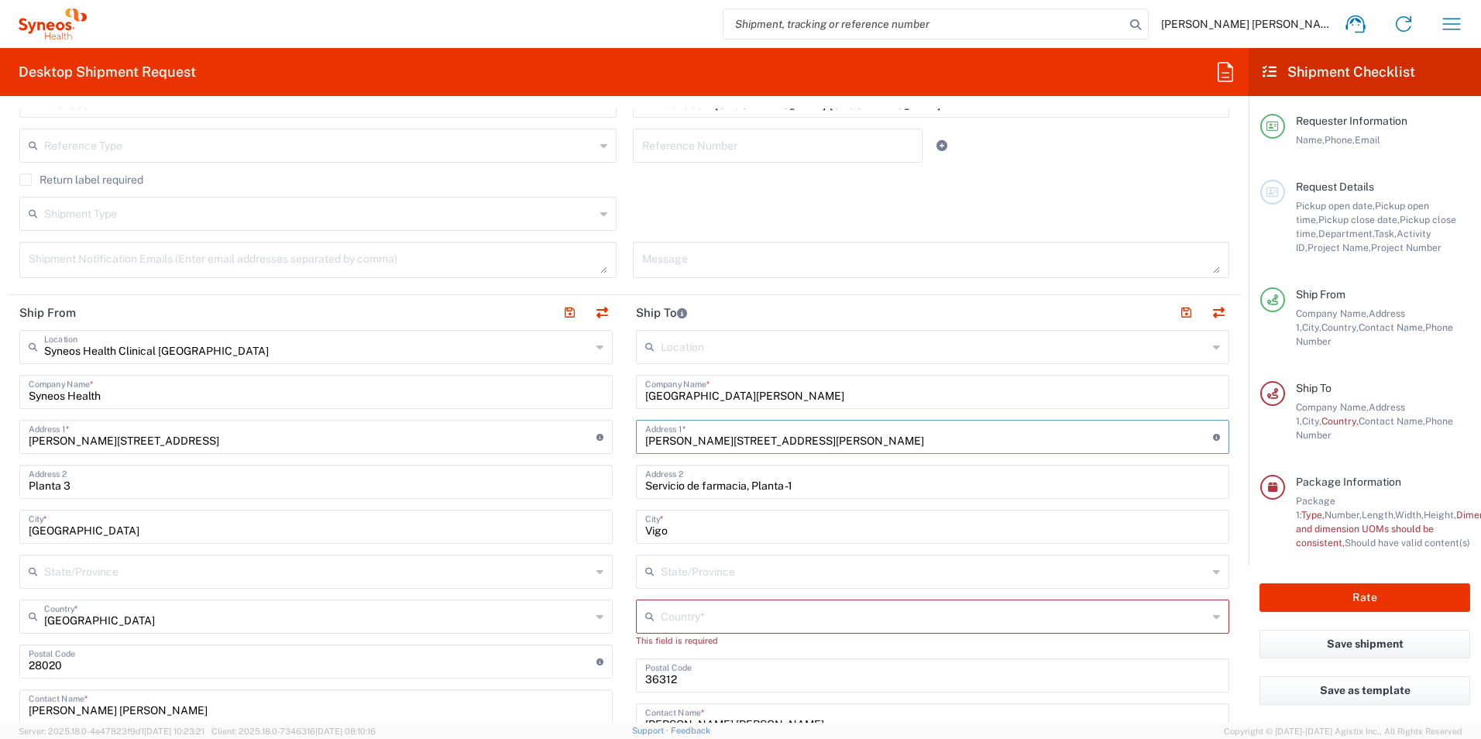
drag, startPoint x: 815, startPoint y: 445, endPoint x: 633, endPoint y: 439, distance: 182.1
click at [636, 440] on div "[PERSON_NAME] de [PERSON_NAME], 341 Address 1 * For cross streets use street na…" at bounding box center [932, 437] width 593 height 34
paste input "[GEOGRAPHIC_DATA], KM 9,100"
type input "[GEOGRAPHIC_DATA], KM 9,100"
drag, startPoint x: 809, startPoint y: 483, endPoint x: 637, endPoint y: 486, distance: 172.7
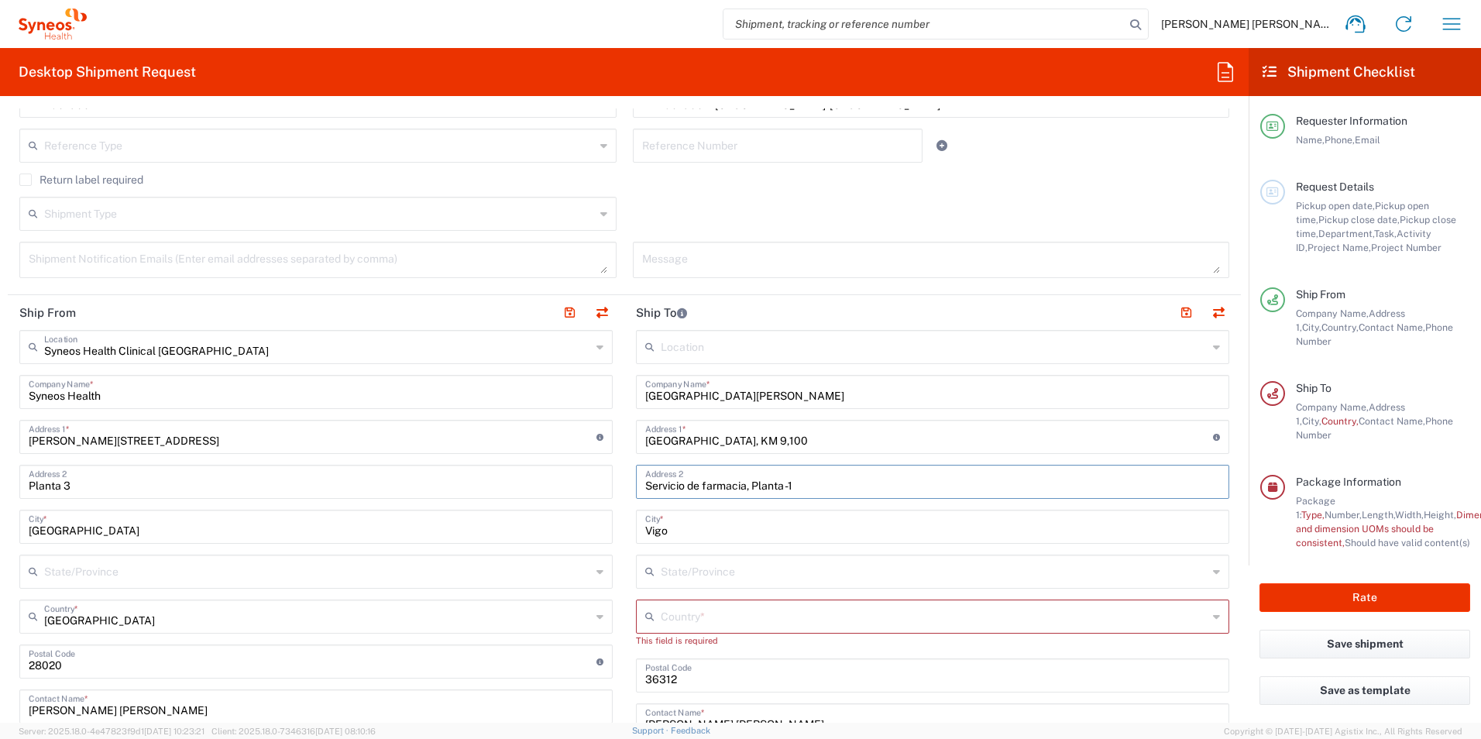
click at [637, 486] on div "Servicio de farmacia, Planta -1 Address 2" at bounding box center [932, 482] width 593 height 34
drag, startPoint x: 648, startPoint y: 527, endPoint x: 635, endPoint y: 527, distance: 12.4
click at [636, 527] on div "[GEOGRAPHIC_DATA] *" at bounding box center [932, 527] width 593 height 34
type input "[GEOGRAPHIC_DATA]"
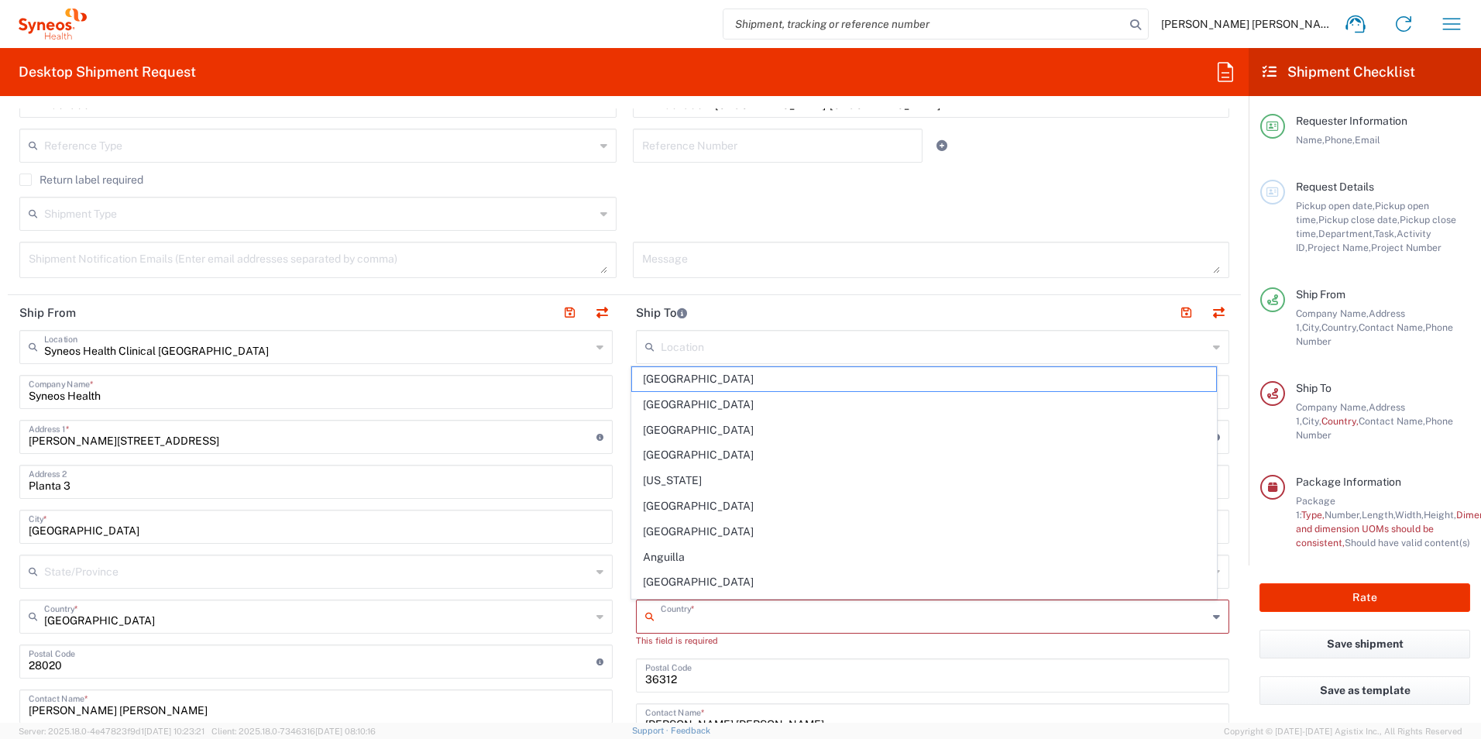
click at [680, 620] on input "text" at bounding box center [934, 615] width 547 height 27
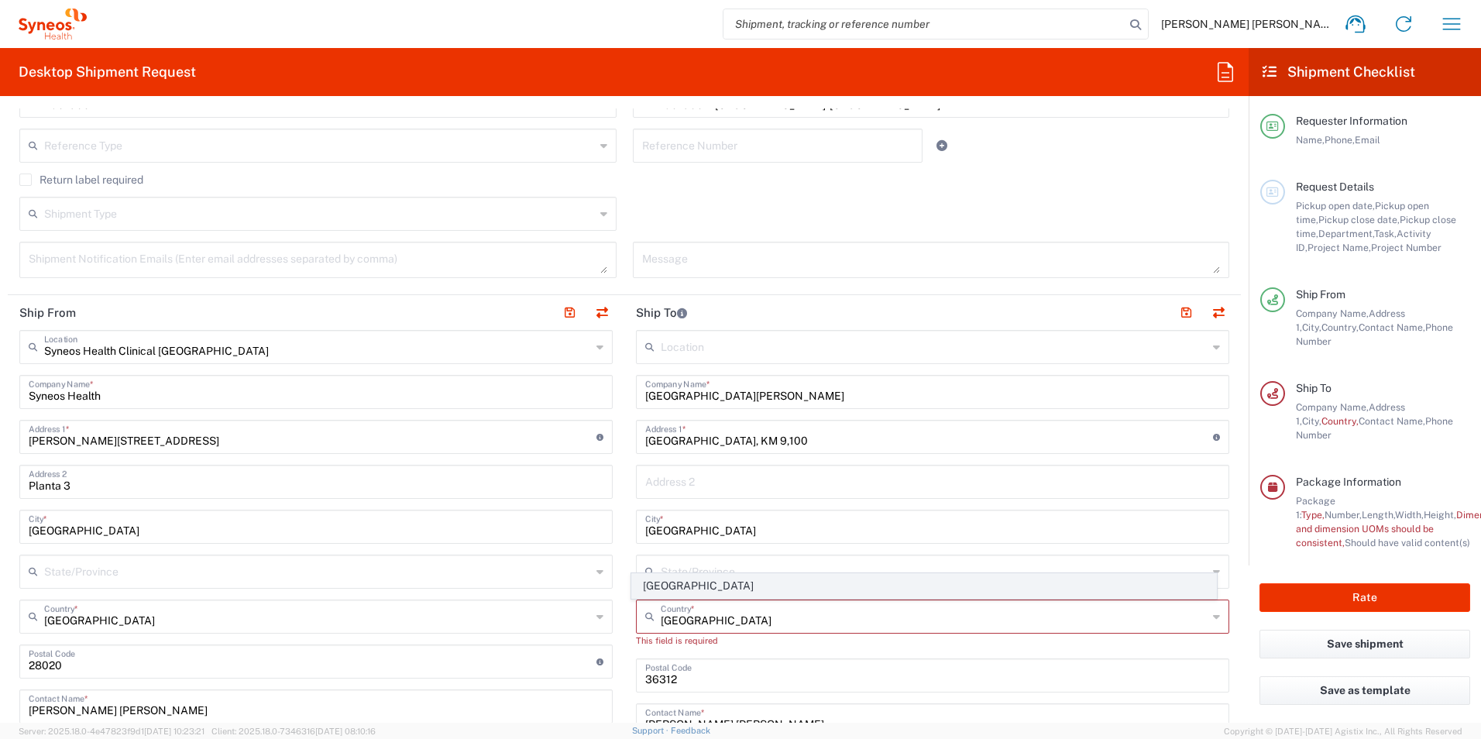
click at [651, 583] on span "[GEOGRAPHIC_DATA]" at bounding box center [924, 586] width 585 height 24
type input "[GEOGRAPHIC_DATA]"
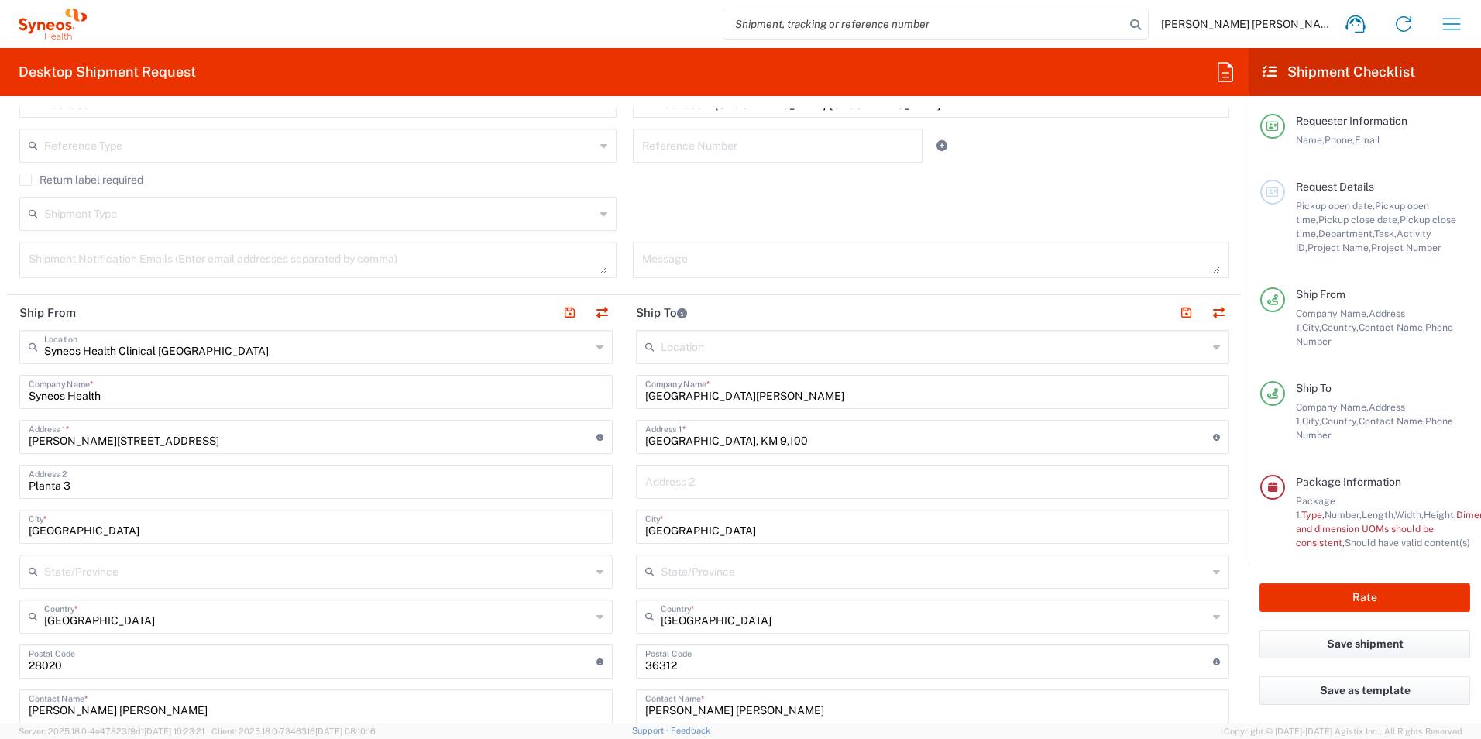
click at [1227, 475] on main "Location [PERSON_NAME] LLC-[GEOGRAPHIC_DATA] [GEOGRAPHIC_DATA] [GEOGRAPHIC_DATA…" at bounding box center [932, 655] width 617 height 651
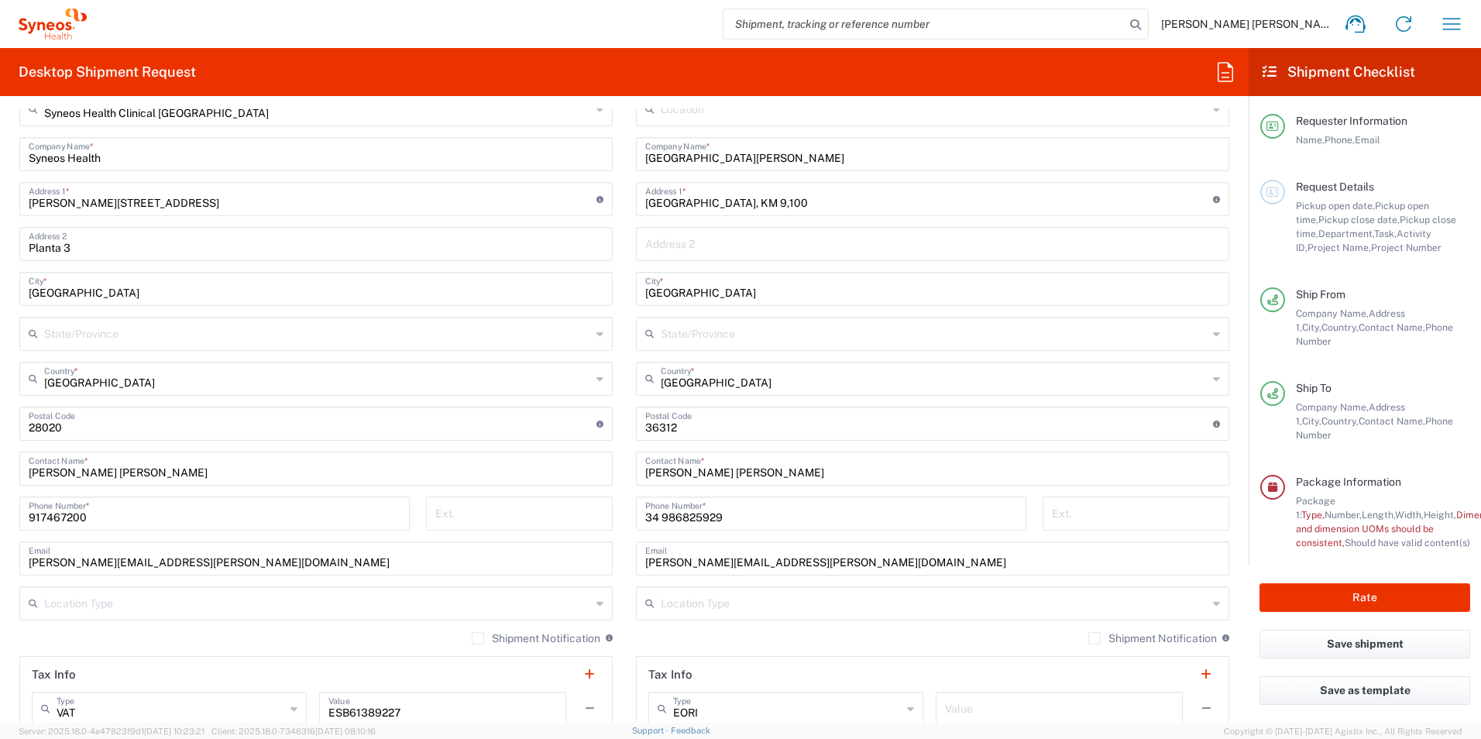
scroll to position [775, 0]
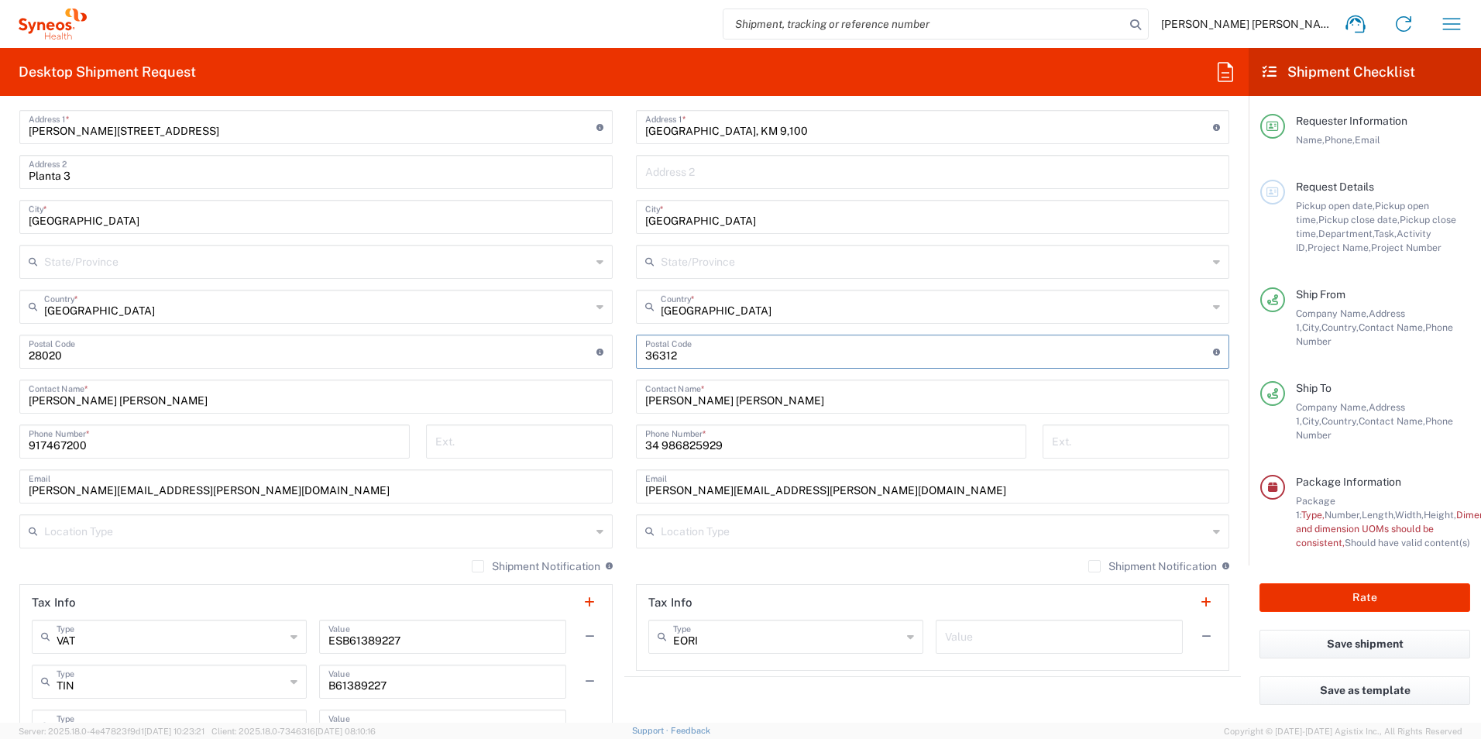
drag, startPoint x: 689, startPoint y: 352, endPoint x: 637, endPoint y: 352, distance: 51.9
click at [637, 352] on div "Postal Code Enter Postal Code here" at bounding box center [932, 352] width 593 height 34
type input "28034"
type input "[PERSON_NAME]/[PERSON_NAME]"
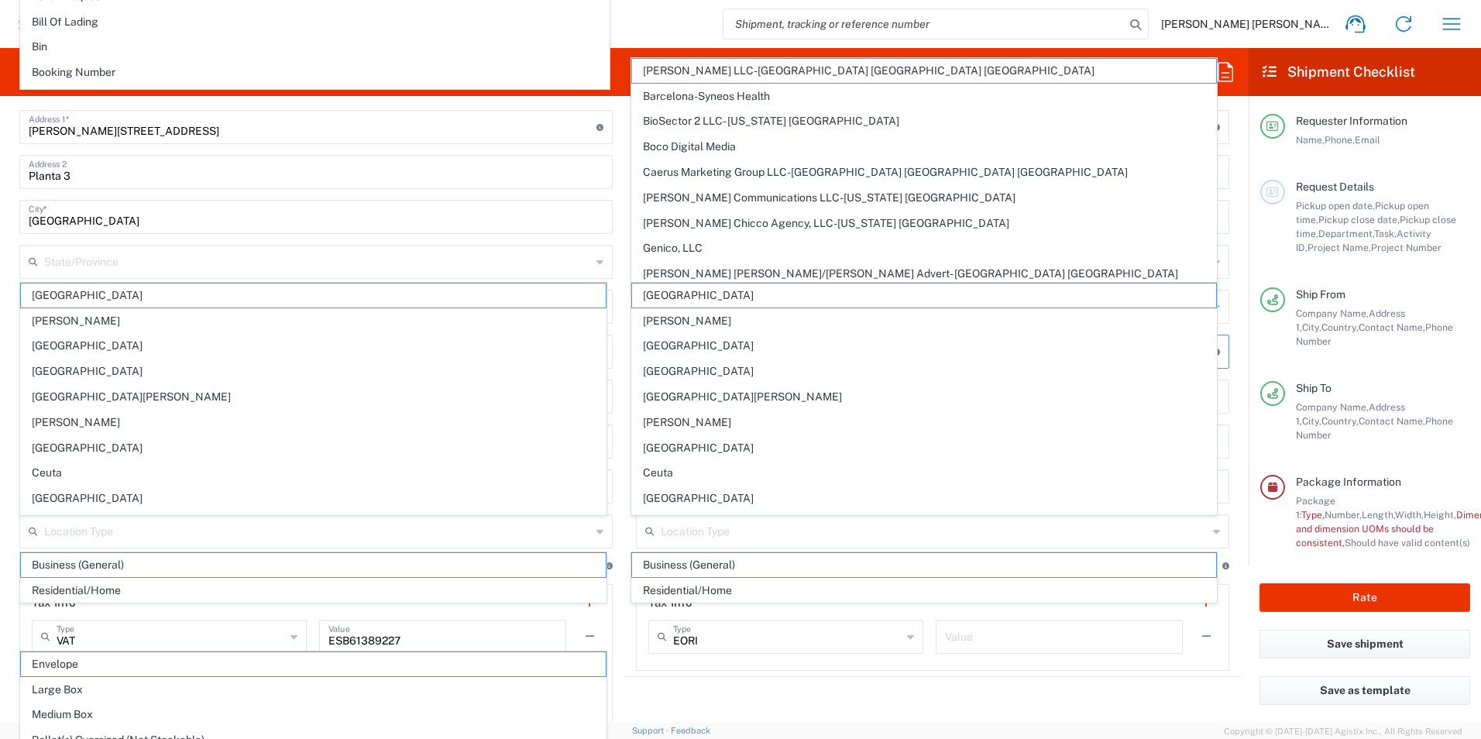
type input "28034"
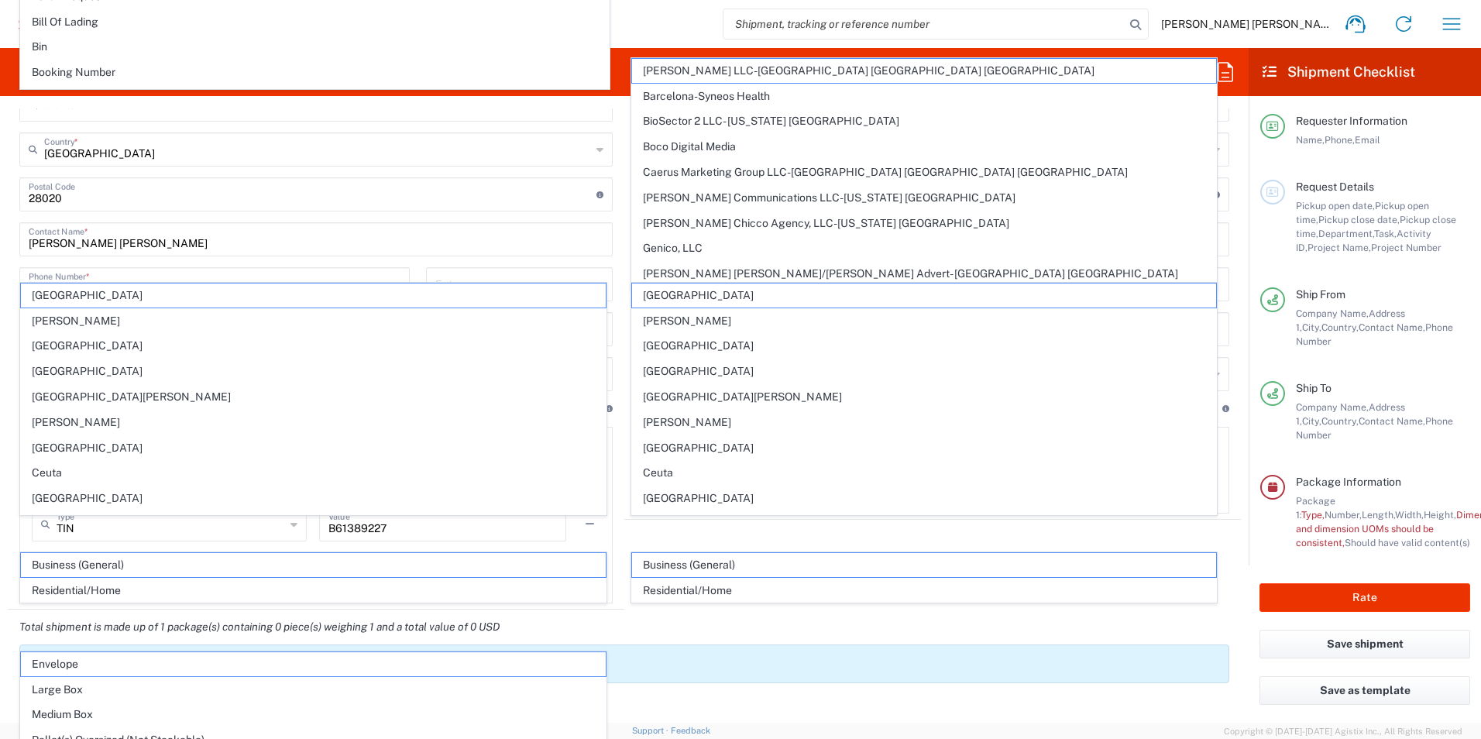
type input "Servicio de farmacia, Planta -1"
click at [1226, 617] on div "Total shipment is made up of 1 package(s) containing 0 piece(s) weighing 1 and …" at bounding box center [624, 651] width 1249 height 83
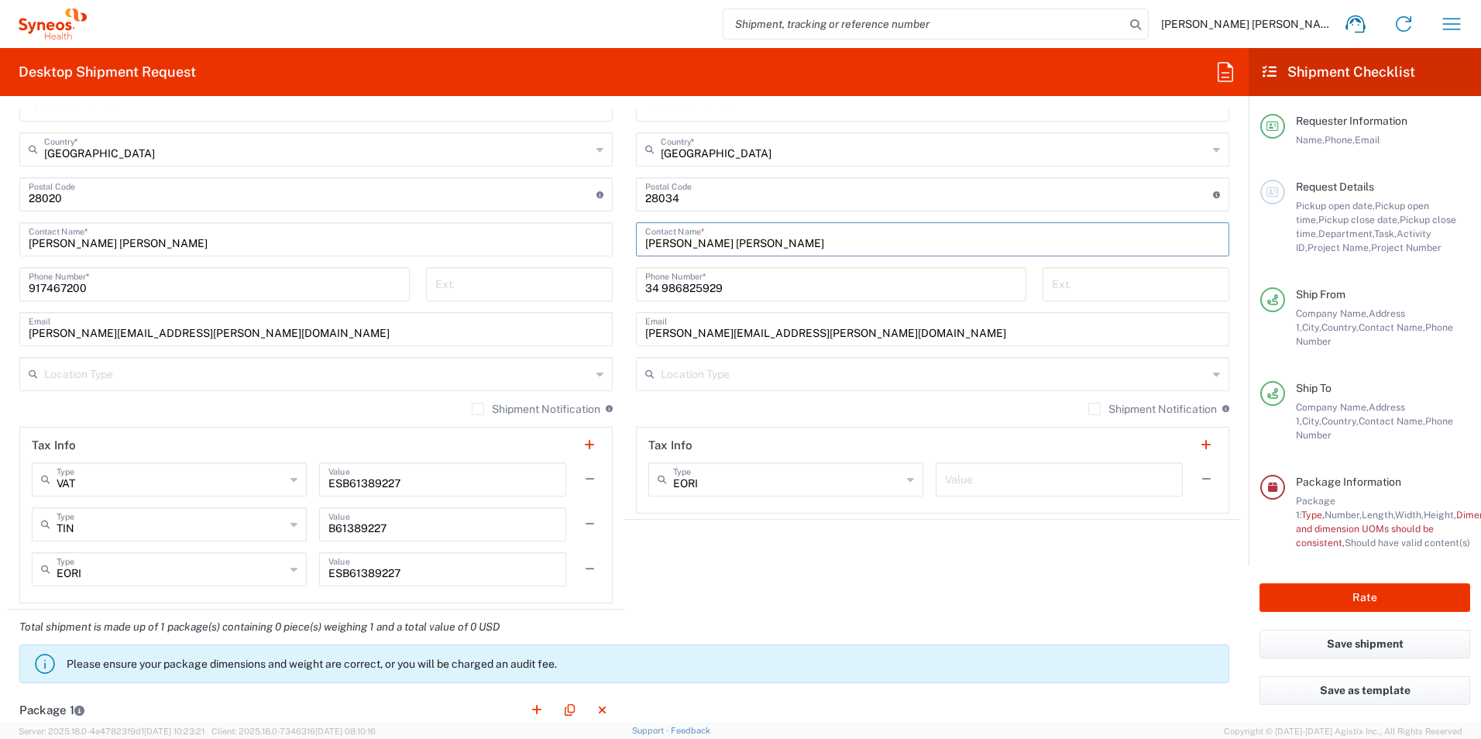
drag, startPoint x: 751, startPoint y: 241, endPoint x: 635, endPoint y: 245, distance: 116.2
click at [636, 239] on div "[PERSON_NAME] [PERSON_NAME] Contact Name *" at bounding box center [932, 239] width 593 height 34
paste input "[PERSON_NAME] [PERSON_NAME]"
click at [645, 242] on input "[PERSON_NAME] [PERSON_NAME]" at bounding box center [927, 238] width 564 height 27
click at [684, 241] on input "[PERSON_NAME] [PERSON_NAME]" at bounding box center [932, 238] width 575 height 27
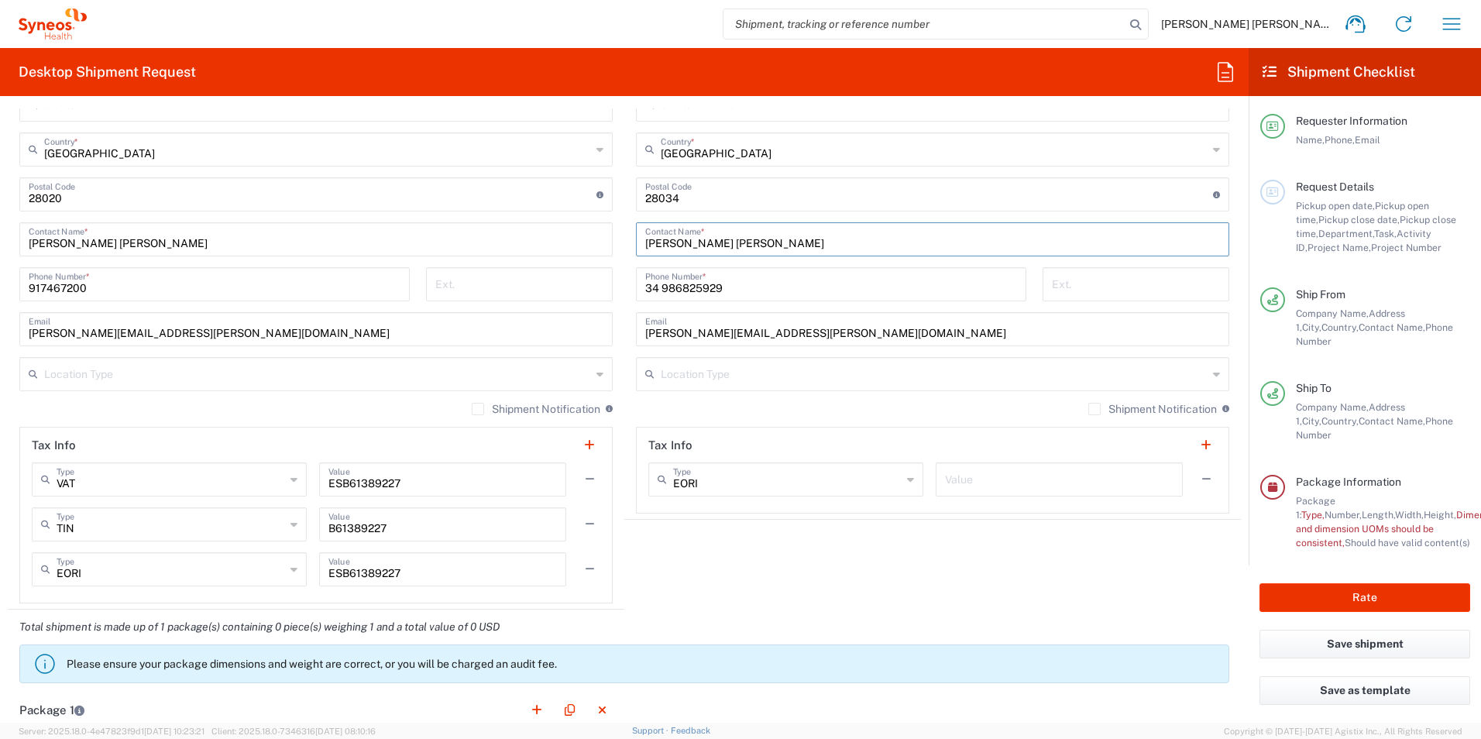
drag, startPoint x: 718, startPoint y: 240, endPoint x: 722, endPoint y: 252, distance: 13.0
click at [719, 242] on input "[PERSON_NAME] [PERSON_NAME]" at bounding box center [932, 238] width 575 height 27
type input "[PERSON_NAME] [PERSON_NAME]"
drag, startPoint x: 724, startPoint y: 287, endPoint x: 635, endPoint y: 287, distance: 89.1
click at [636, 287] on div "[PHONE_NUMBER] Phone Number *" at bounding box center [831, 284] width 390 height 34
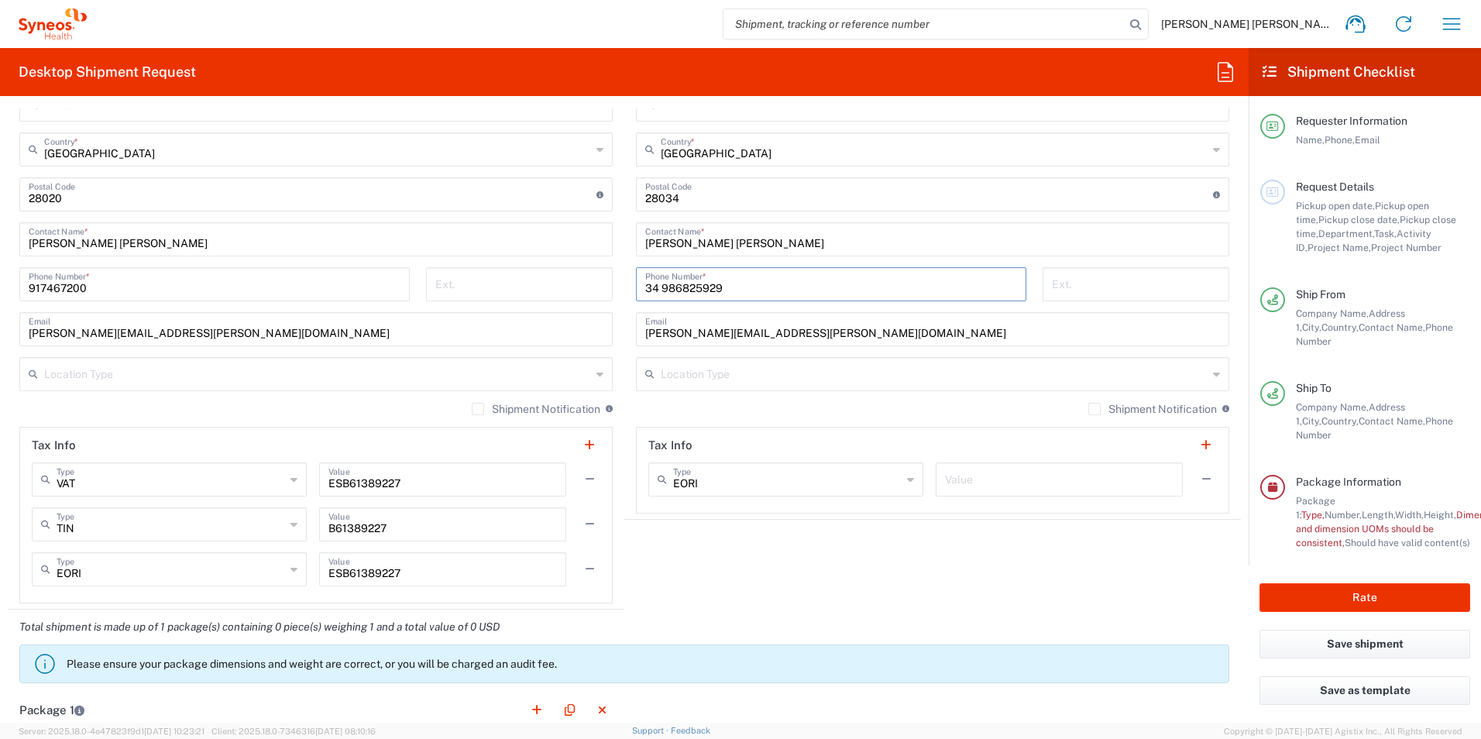
paste input "91 336 93 55"
type input "91 336 93 55"
drag, startPoint x: 764, startPoint y: 334, endPoint x: 623, endPoint y: 334, distance: 140.2
click at [624, 334] on main "Location [PERSON_NAME] LLC-[GEOGRAPHIC_DATA] [GEOGRAPHIC_DATA] [GEOGRAPHIC_DATA…" at bounding box center [932, 188] width 617 height 651
paste input "[EMAIL_ADDRESS][PERSON_NAME][DOMAIN_NAME]"
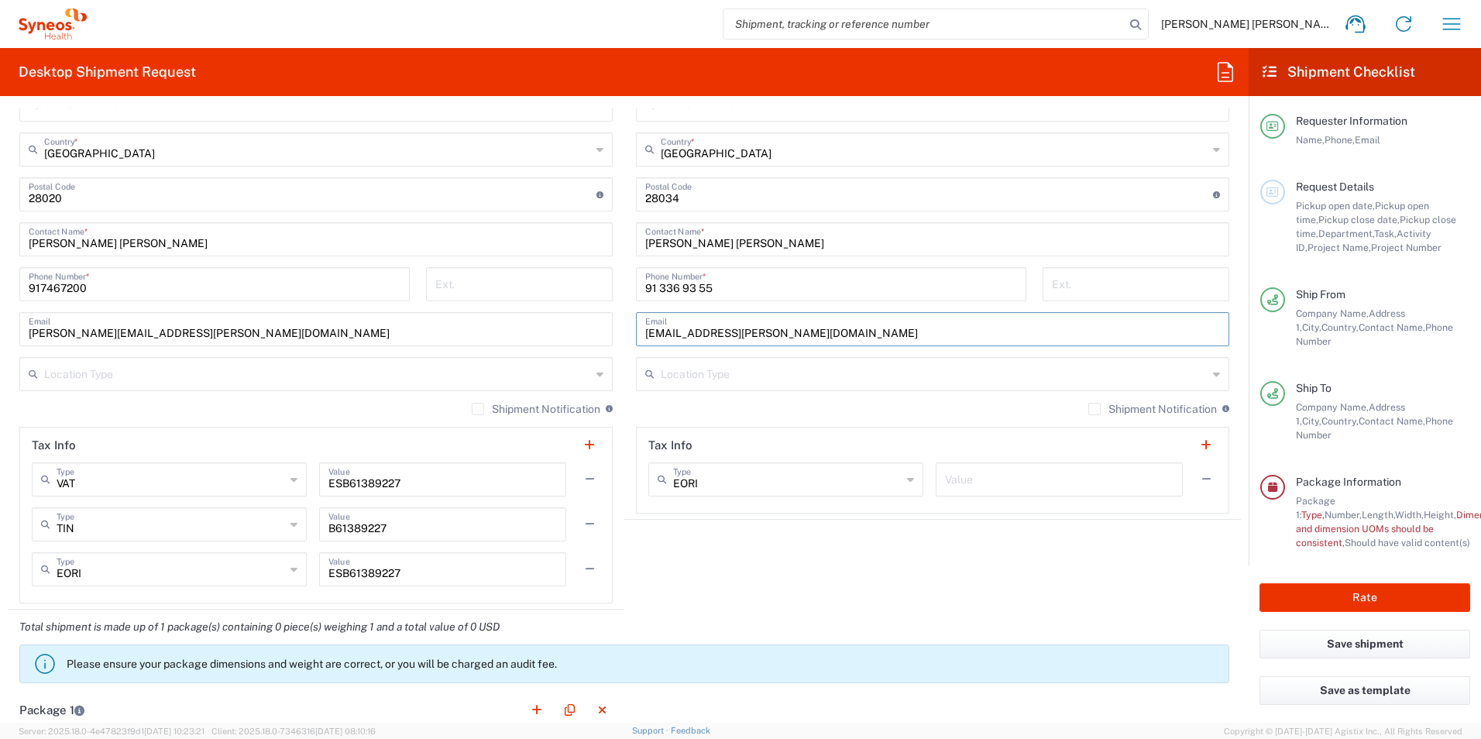
type input "[EMAIL_ADDRESS][PERSON_NAME][DOMAIN_NAME]"
click at [1072, 569] on agx-shipment-stop-widget "Ship To Location [PERSON_NAME] LLC-[GEOGRAPHIC_DATA] [GEOGRAPHIC_DATA] [GEOGRAP…" at bounding box center [932, 218] width 617 height 781
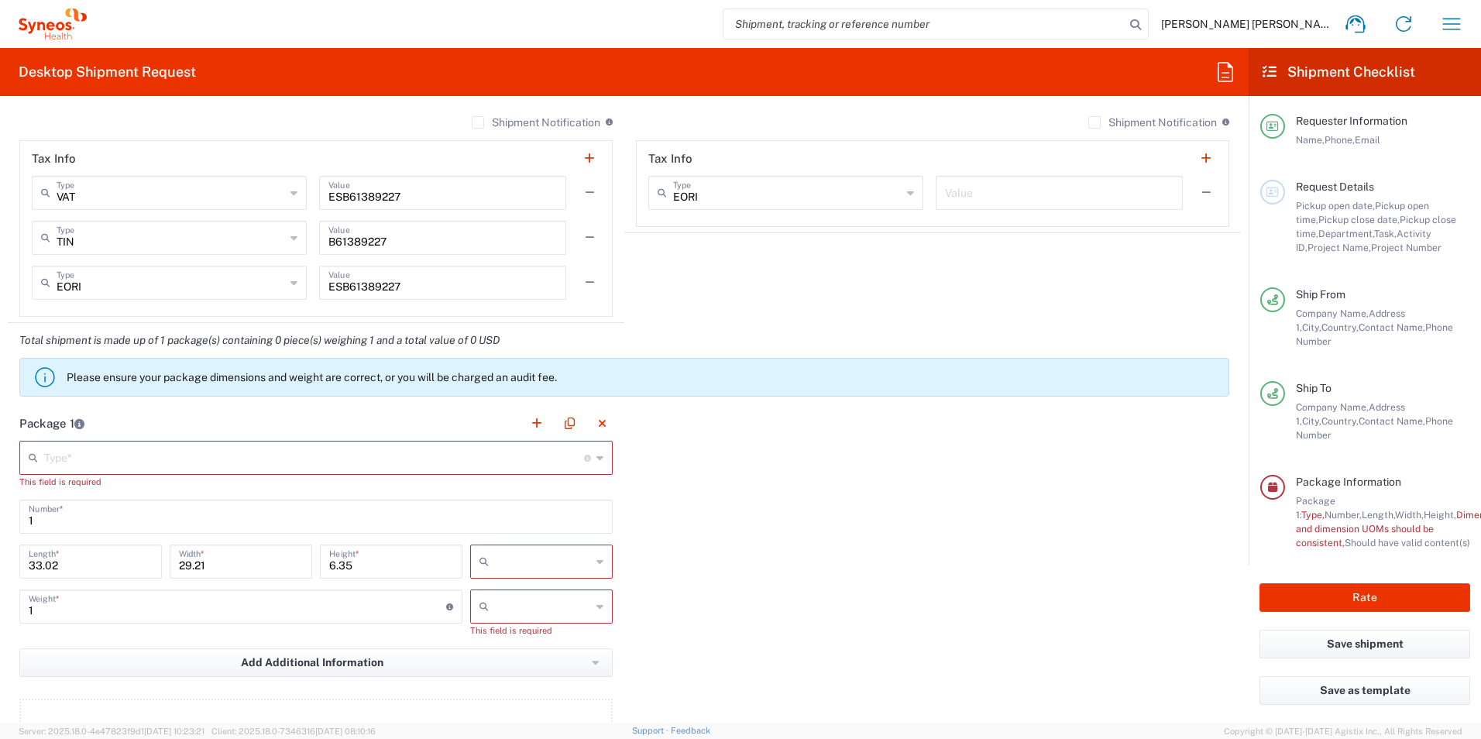
scroll to position [1319, 0]
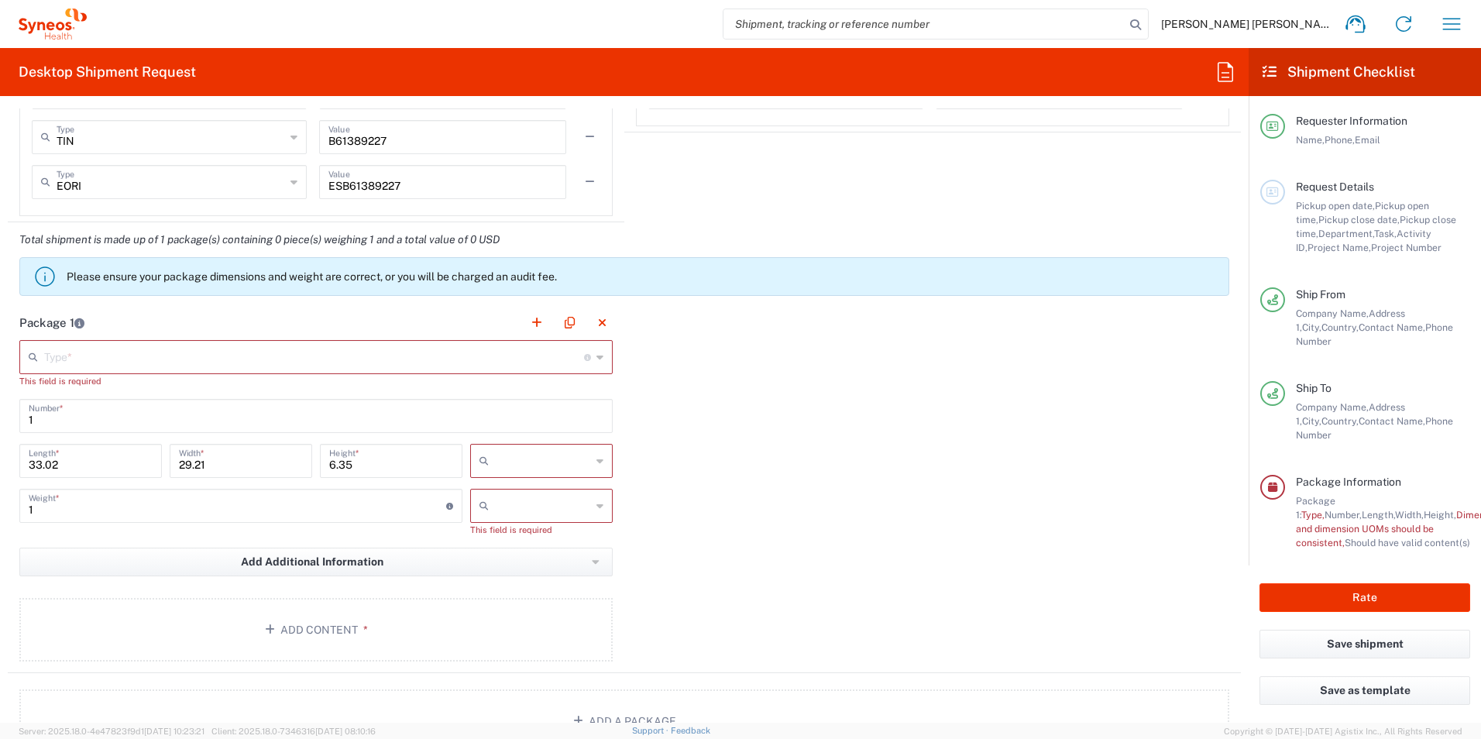
click at [118, 353] on input "text" at bounding box center [314, 355] width 540 height 27
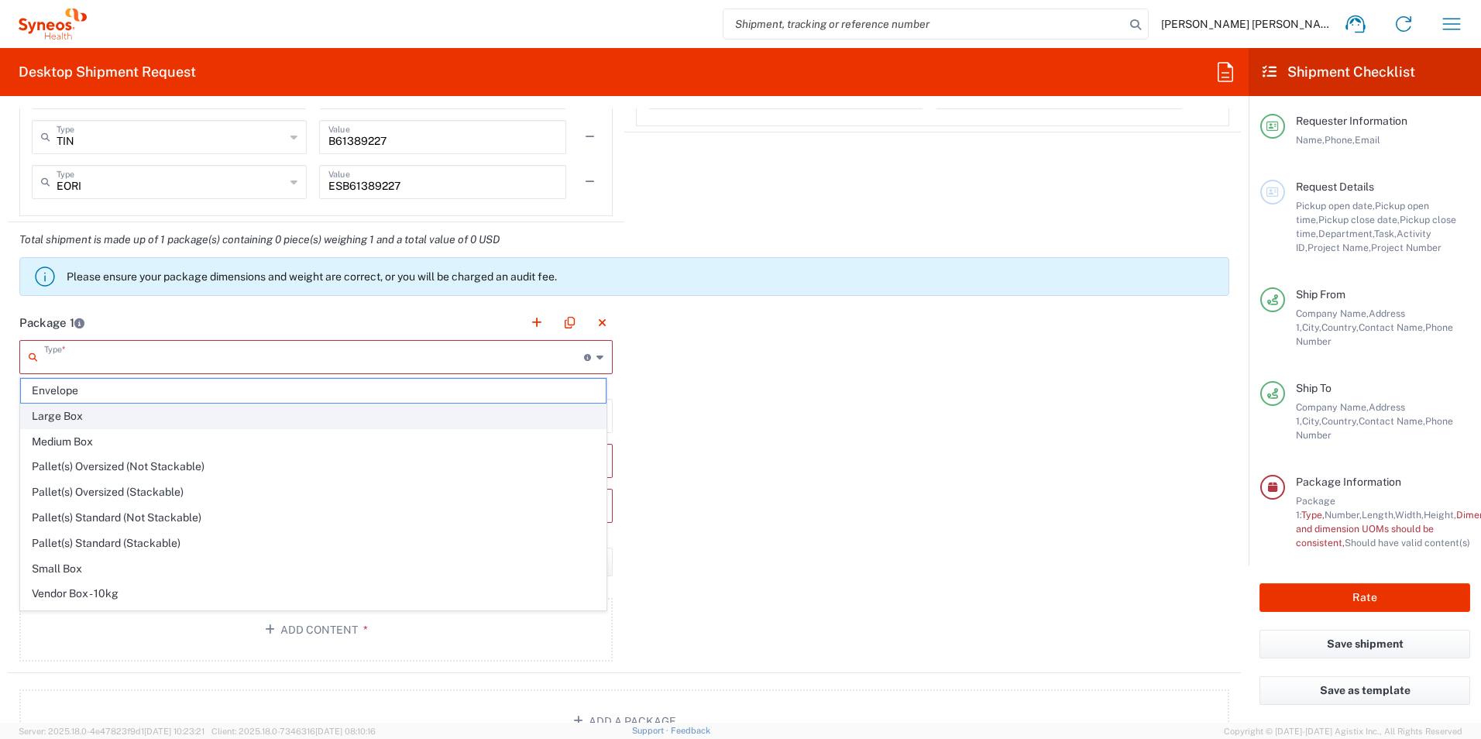
click at [81, 419] on span "Large Box" at bounding box center [313, 416] width 585 height 24
type input "Large Box"
type input "17.5"
type input "12.5"
type input "3"
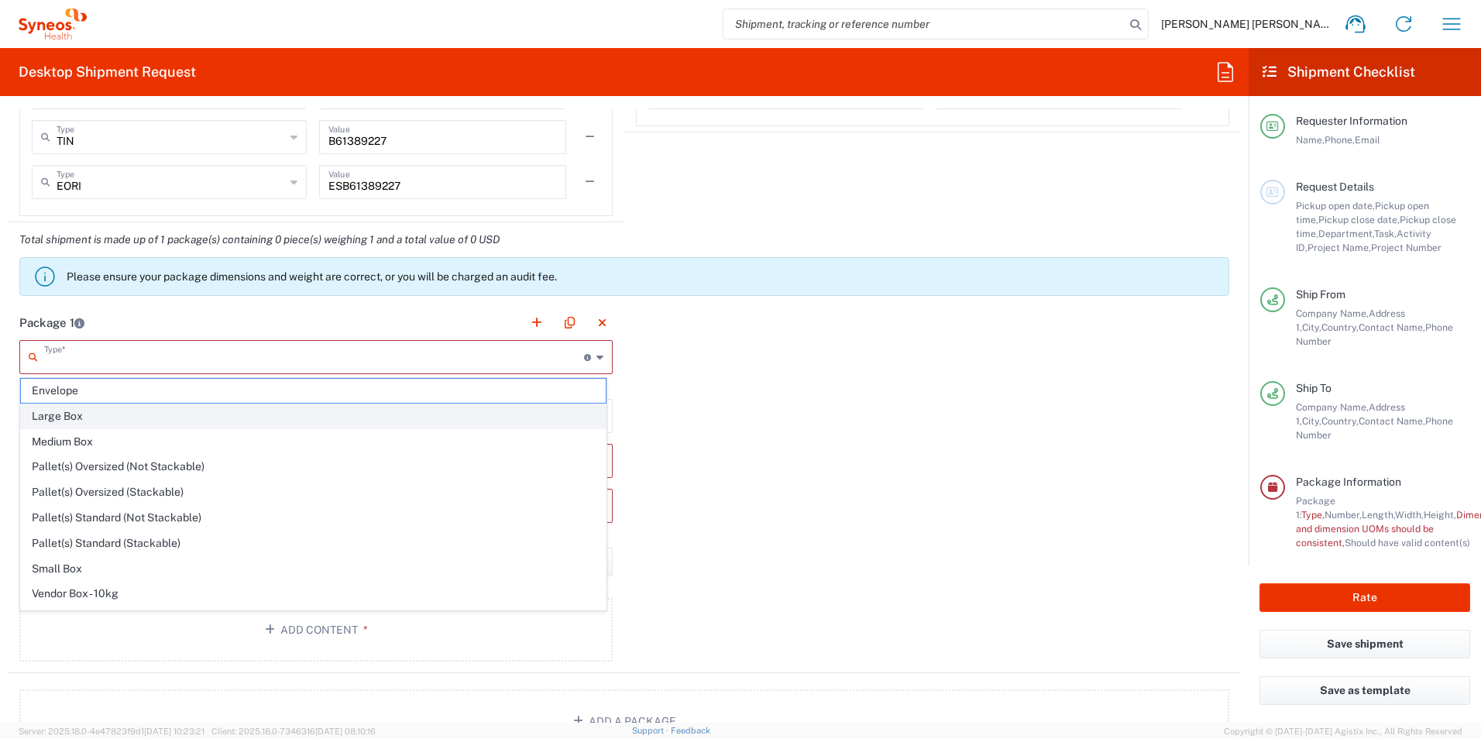
type input "in"
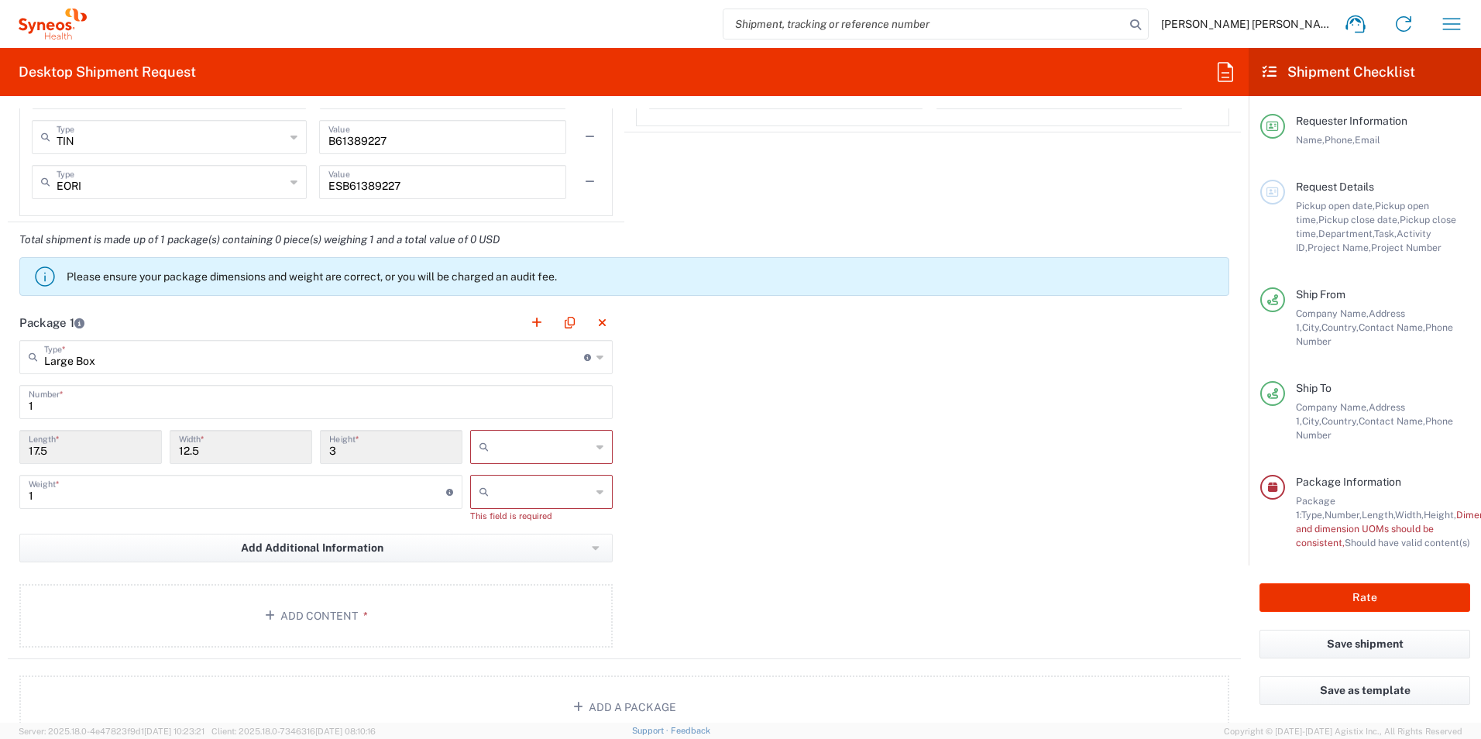
click at [511, 452] on input "text" at bounding box center [543, 447] width 96 height 25
click at [493, 504] on span "cm" at bounding box center [536, 506] width 138 height 24
type input "44.45"
type input "31.75"
type input "7.62"
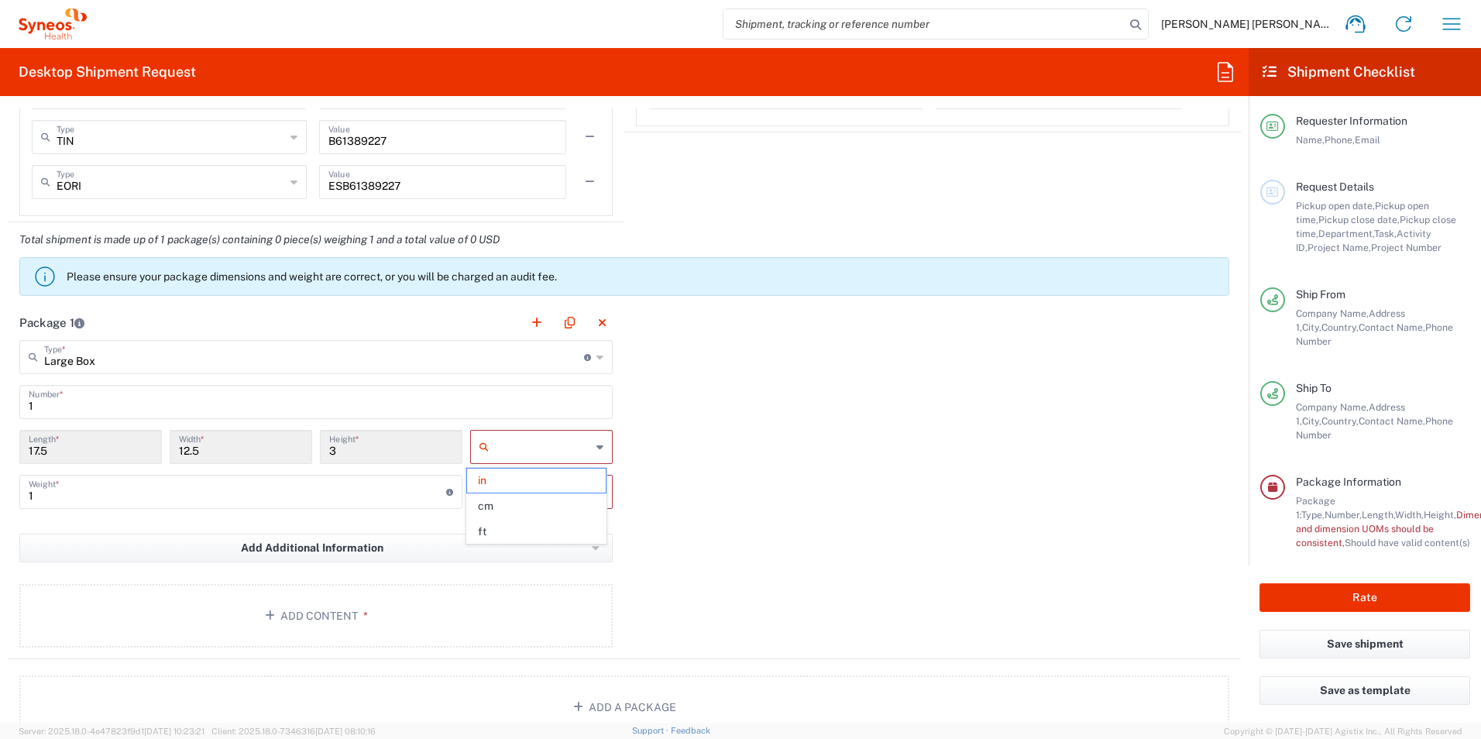
type input "cm"
click at [514, 491] on input "text" at bounding box center [543, 491] width 96 height 25
drag, startPoint x: 501, startPoint y: 526, endPoint x: 382, endPoint y: 512, distance: 120.1
click at [500, 527] on span "kgs" at bounding box center [536, 526] width 138 height 24
type input "kgs"
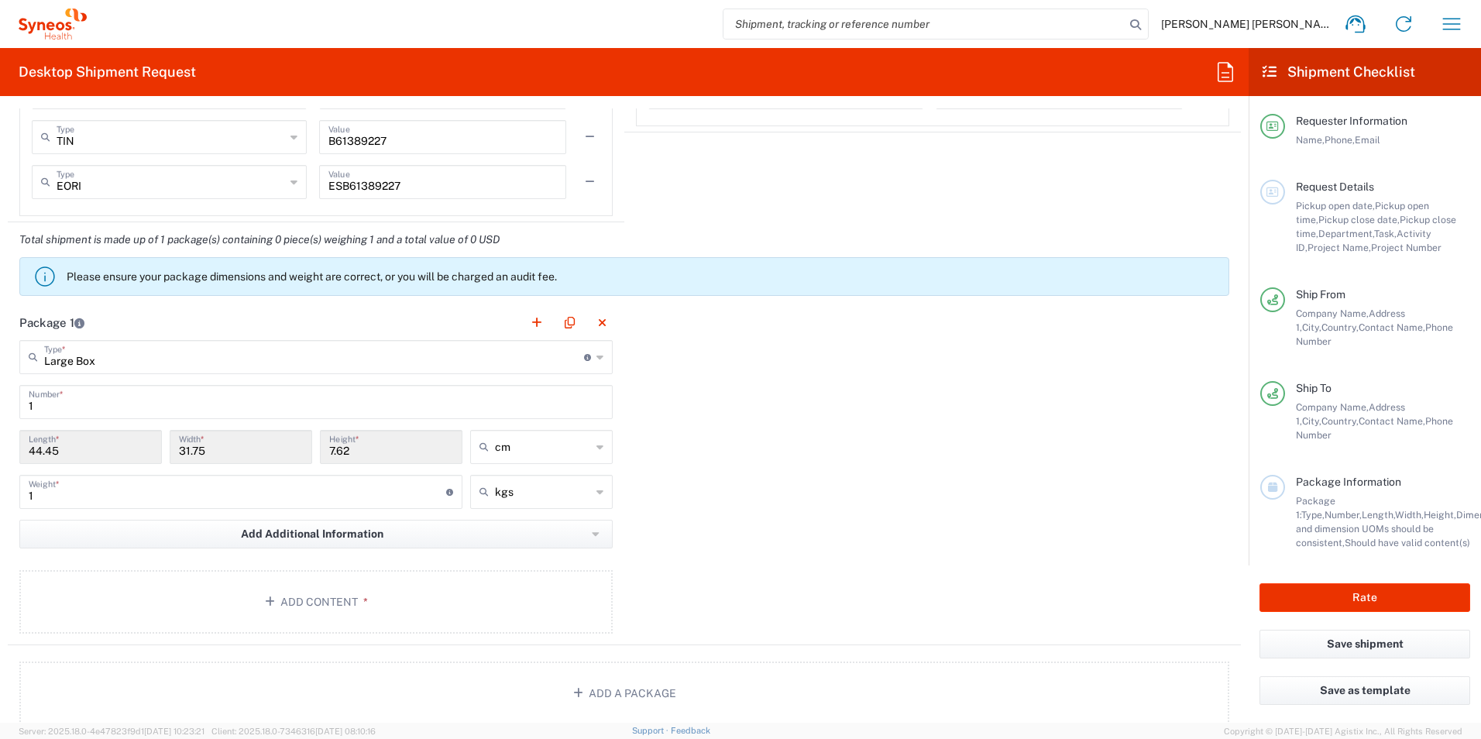
click at [195, 486] on input "1" at bounding box center [237, 490] width 417 height 27
click at [360, 619] on button "Add Content *" at bounding box center [315, 602] width 593 height 64
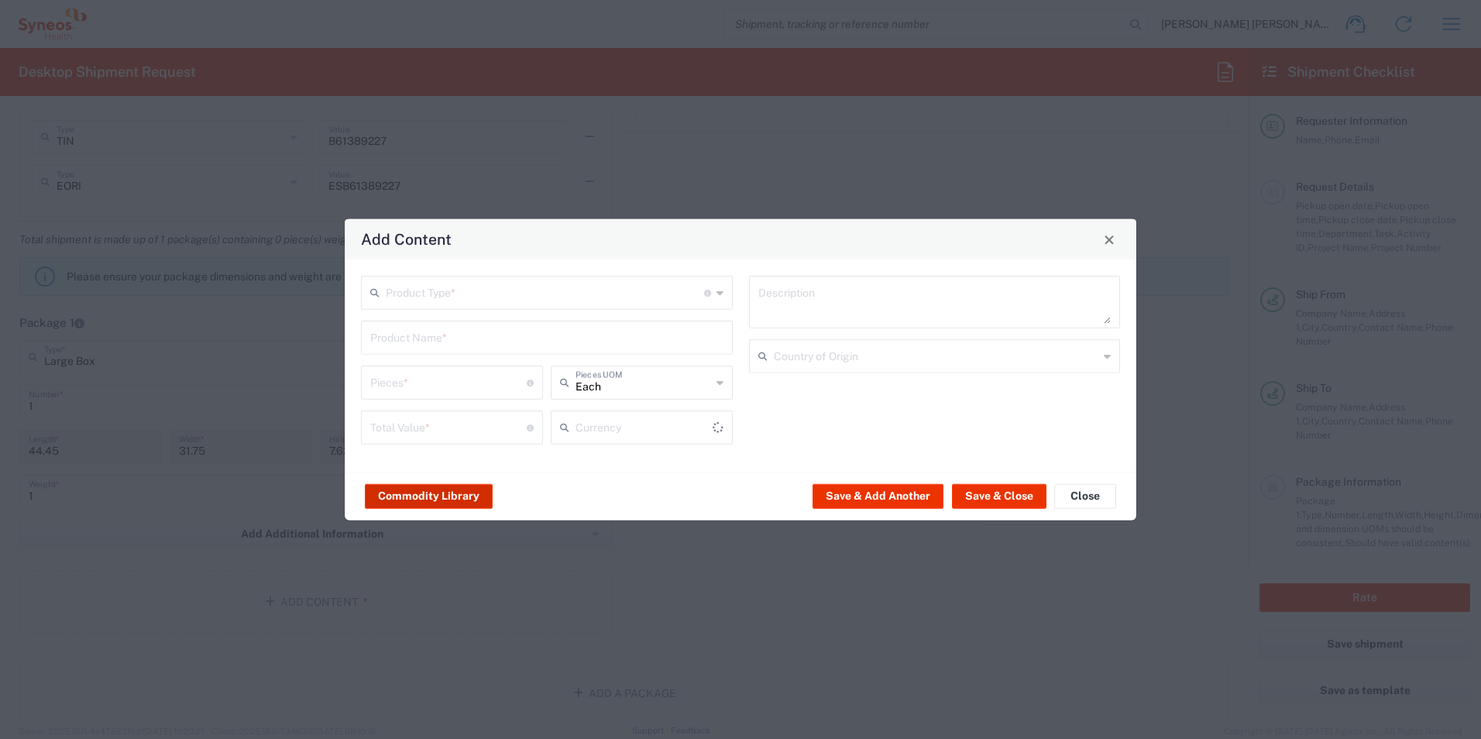
type input "US Dollar"
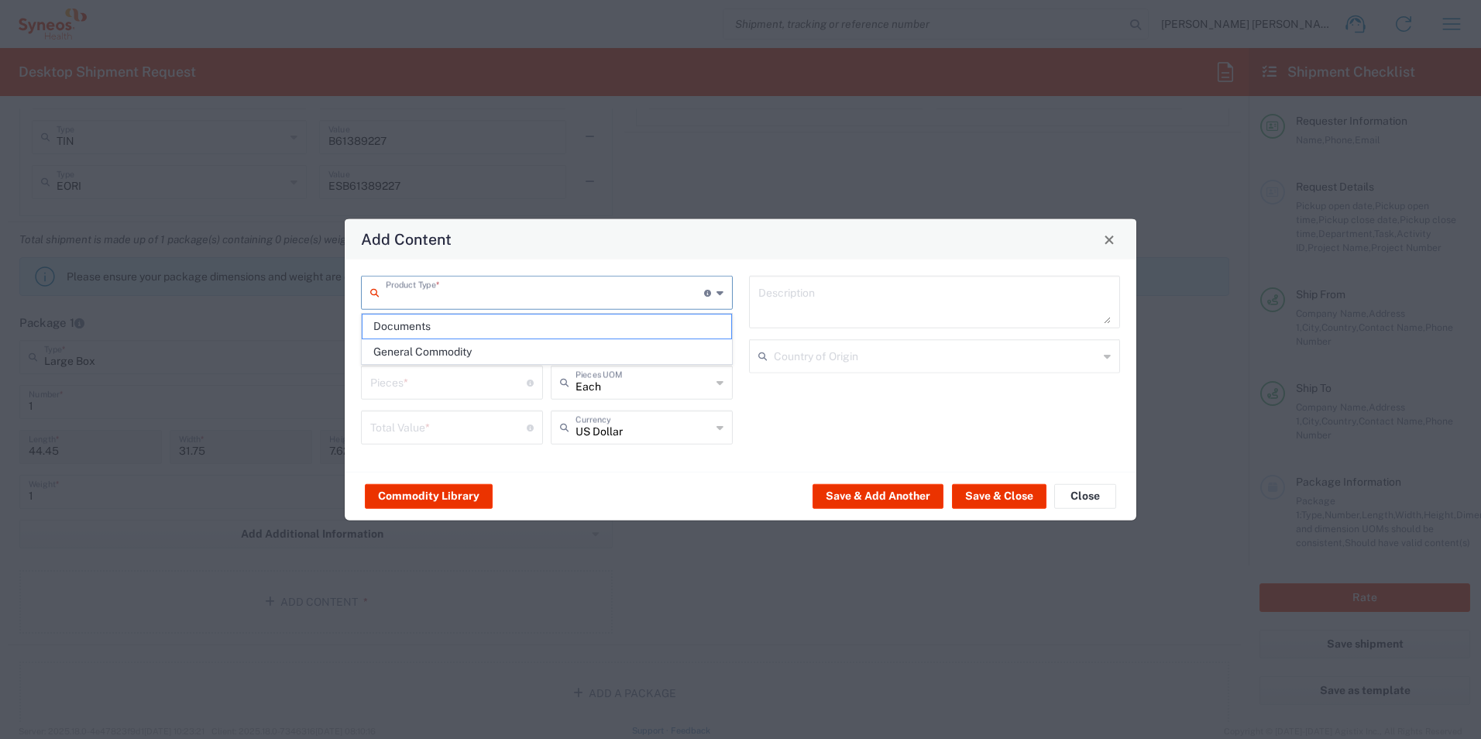
click at [477, 292] on input "text" at bounding box center [545, 291] width 318 height 27
click at [404, 320] on span "Documents" at bounding box center [546, 326] width 369 height 24
type input "Documents"
type input "1"
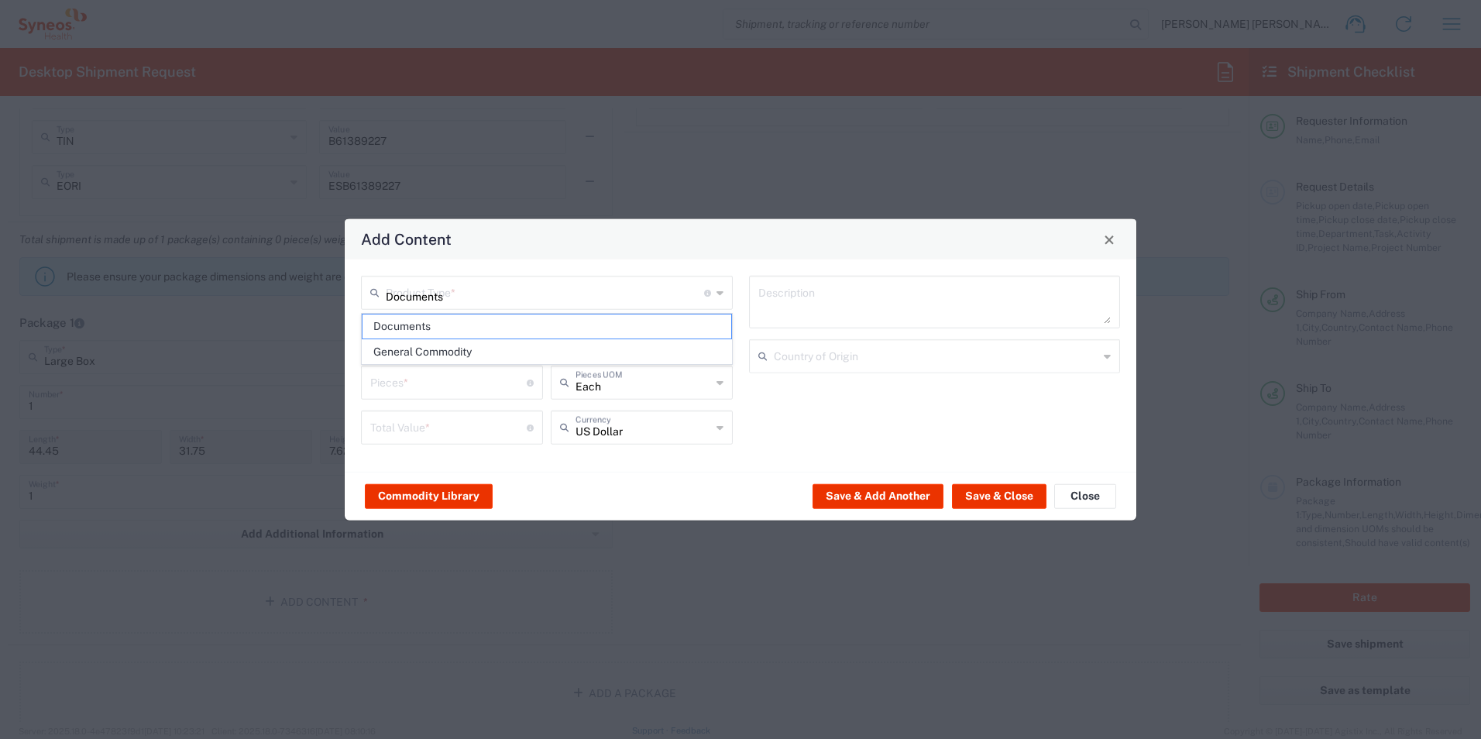
type input "1"
type textarea "Documents"
click at [988, 496] on button "Save & Close" at bounding box center [999, 495] width 94 height 25
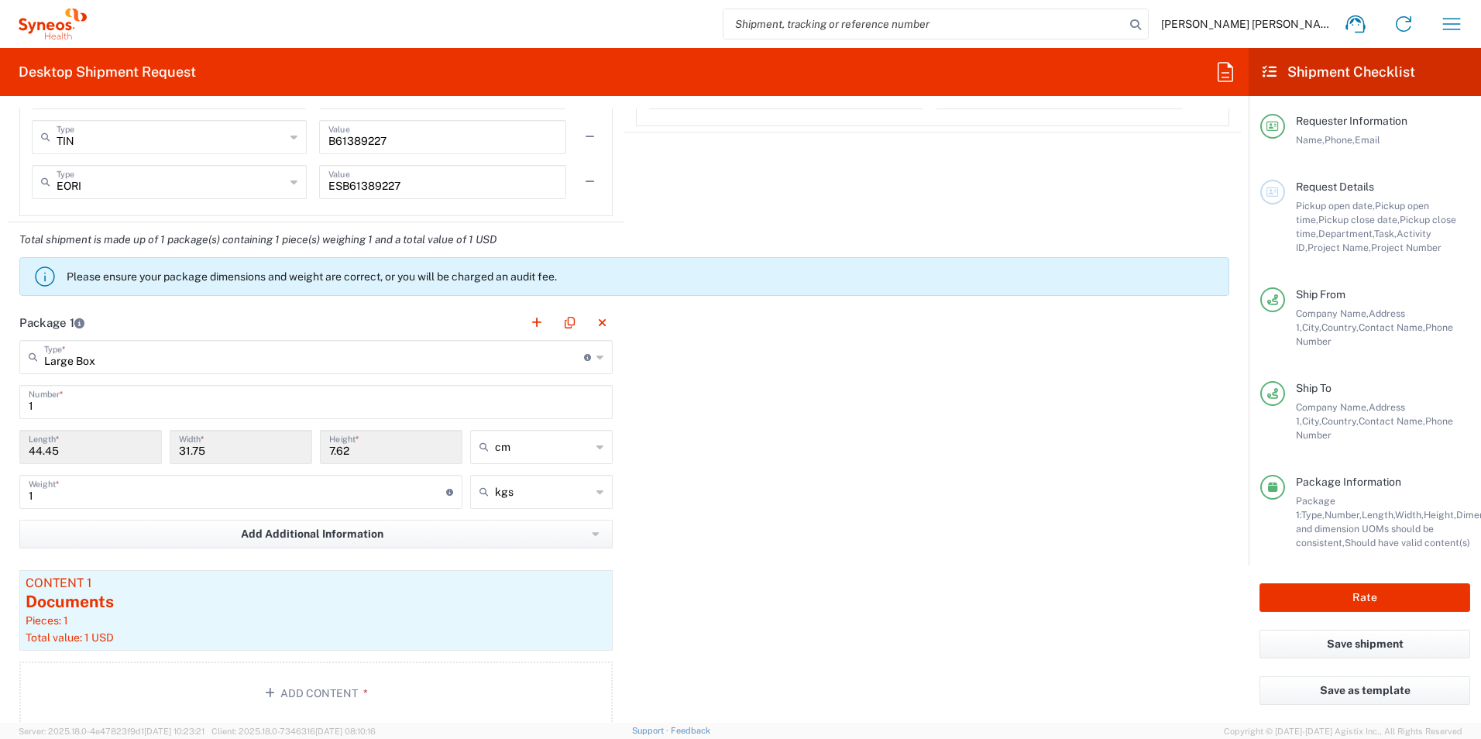
click at [743, 555] on div "Package 1 Large Box Type * Material used to package goods Envelope Large Box Me…" at bounding box center [624, 520] width 1233 height 431
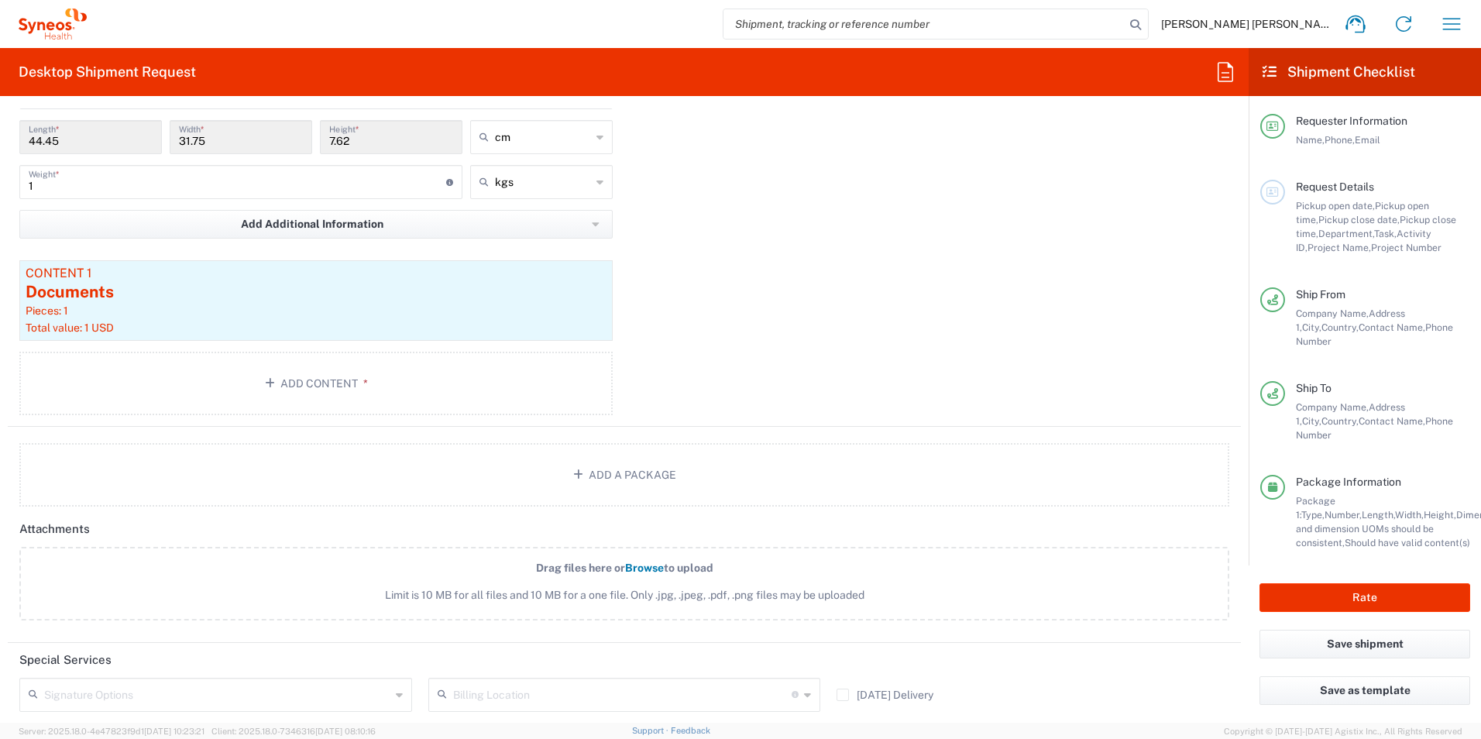
scroll to position [1861, 0]
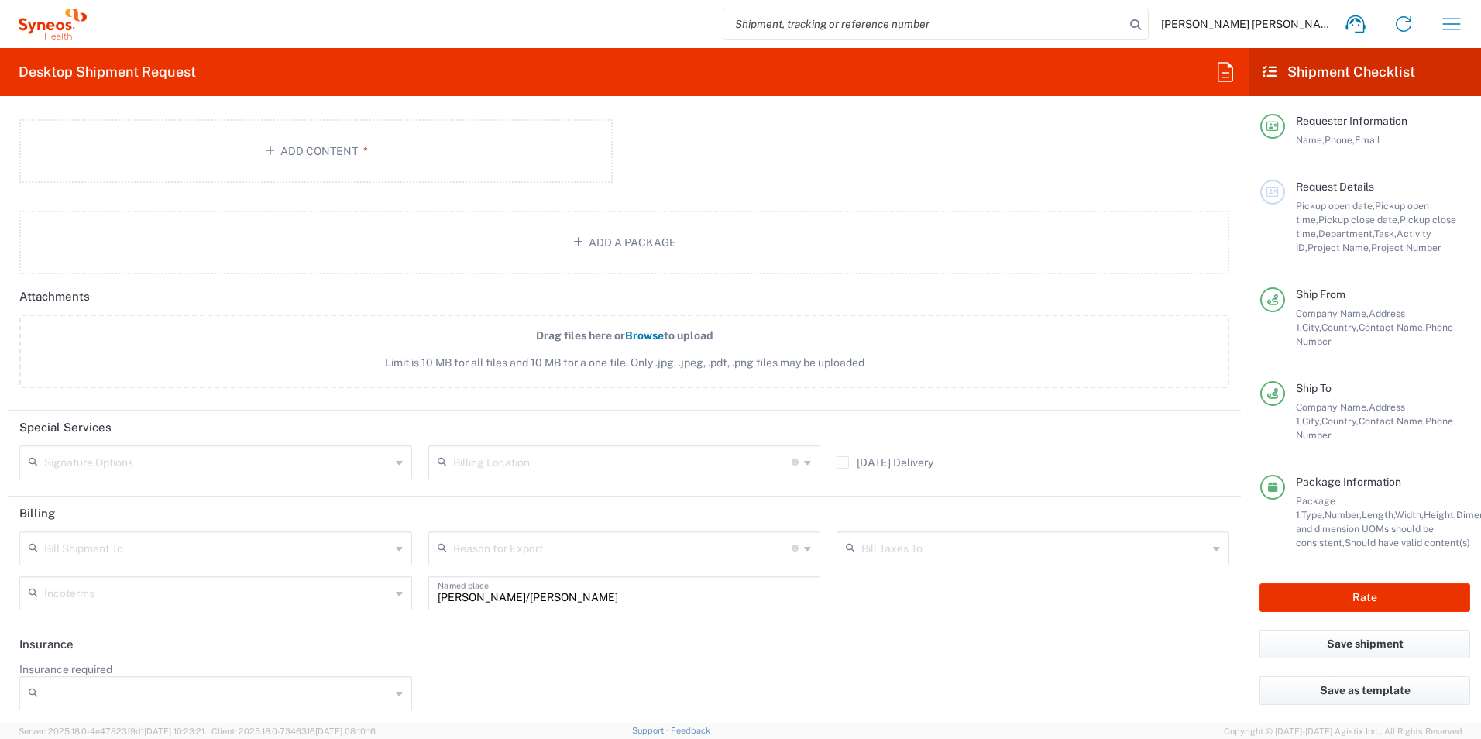
click at [81, 544] on input "text" at bounding box center [217, 547] width 346 height 27
click at [89, 602] on span "Sender/Shipper" at bounding box center [214, 608] width 386 height 24
type input "Sender/Shipper"
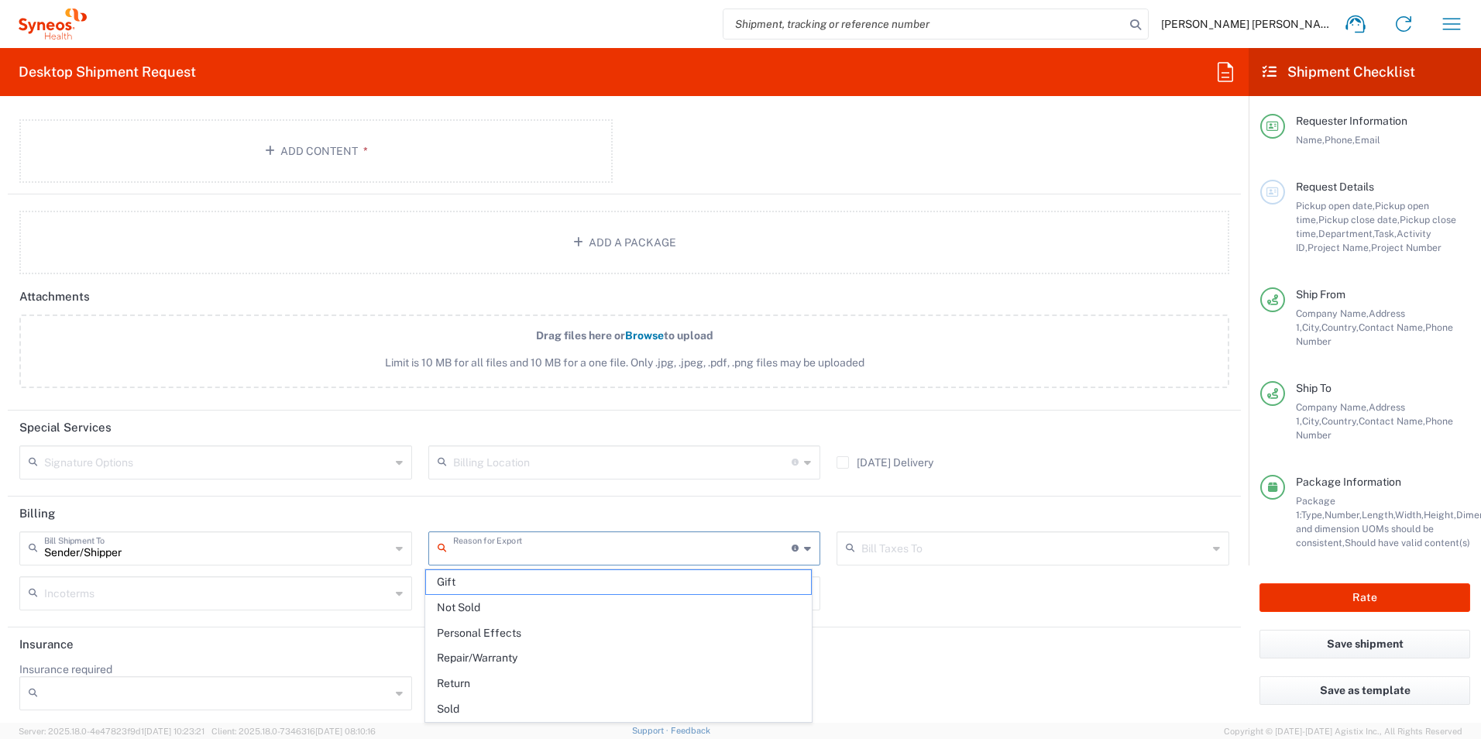
click at [477, 544] on input "text" at bounding box center [622, 547] width 339 height 27
click at [463, 603] on span "Not Sold" at bounding box center [619, 608] width 386 height 24
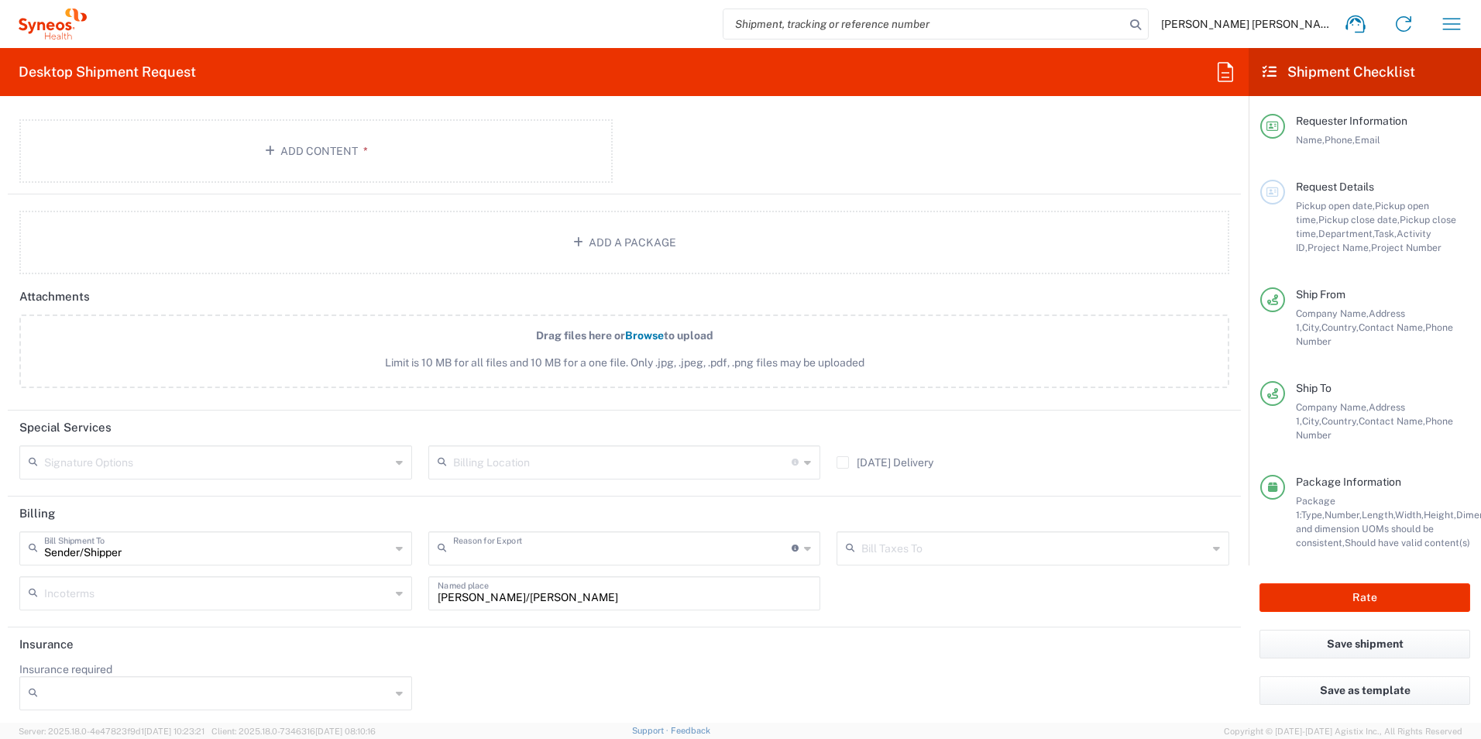
type input "Not Sold"
click at [877, 552] on input "text" at bounding box center [1034, 547] width 346 height 27
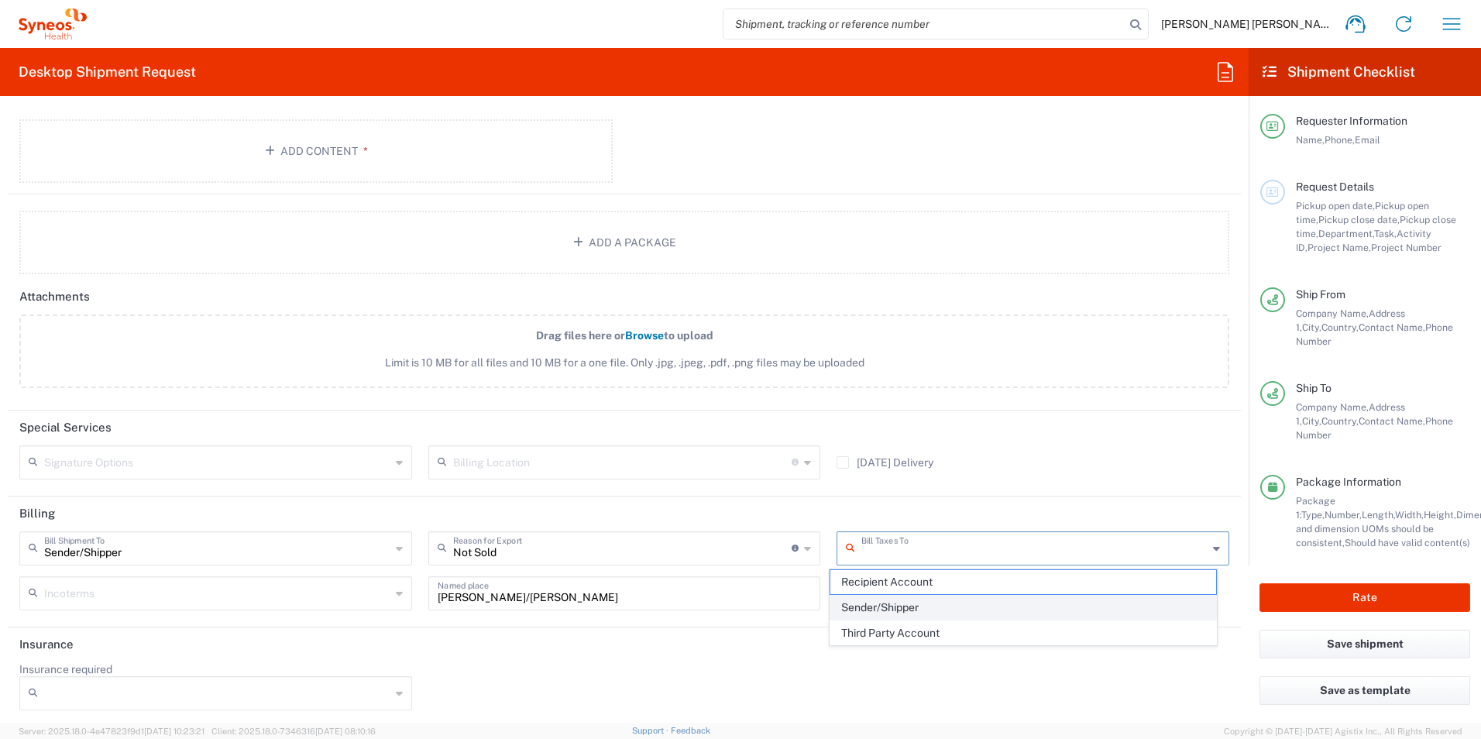
click at [878, 598] on span "Sender/Shipper" at bounding box center [1023, 608] width 386 height 24
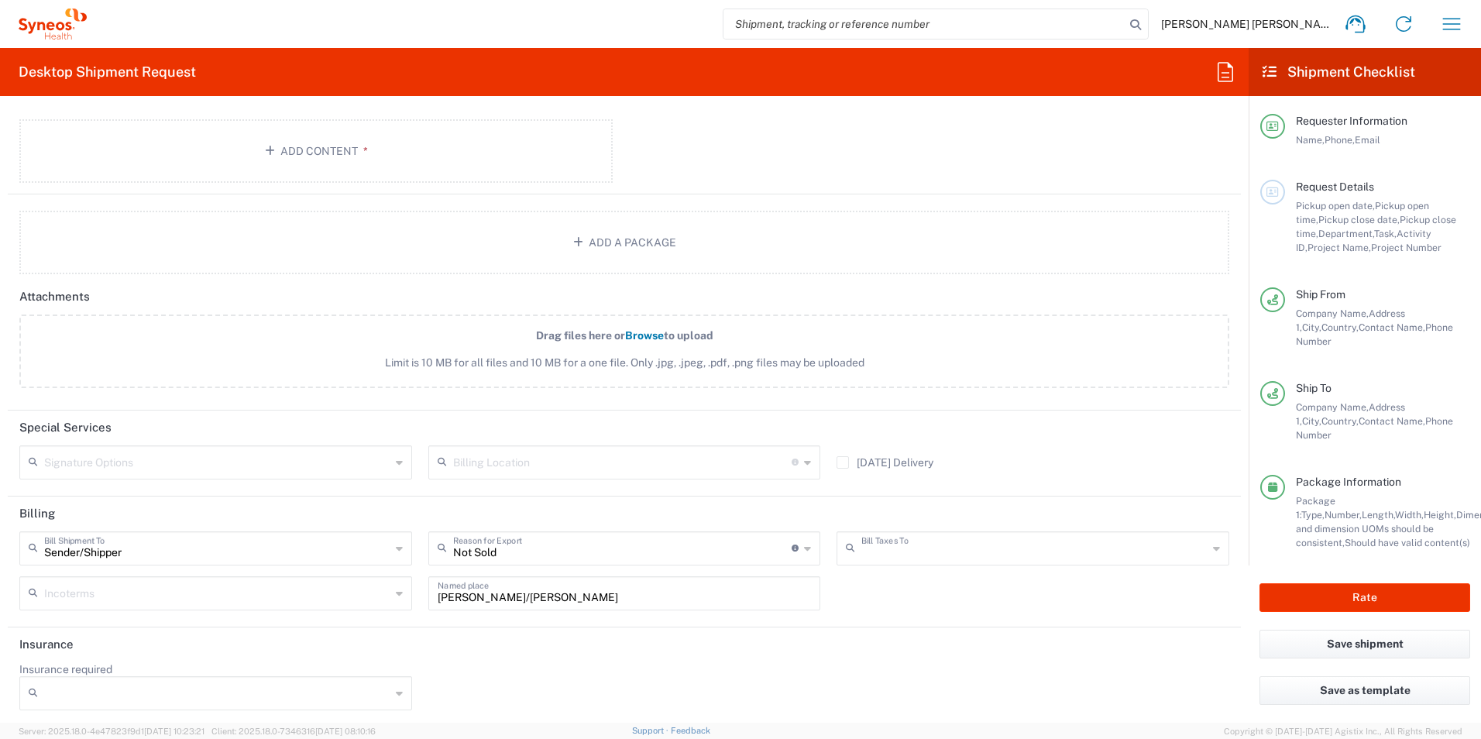
type input "Sender/Shipper"
drag, startPoint x: 639, startPoint y: 597, endPoint x: 417, endPoint y: 589, distance: 221.7
click at [420, 593] on div "[PERSON_NAME]/[PERSON_NAME] Named place" at bounding box center [624, 598] width 409 height 45
click at [126, 596] on input "text" at bounding box center [217, 592] width 346 height 27
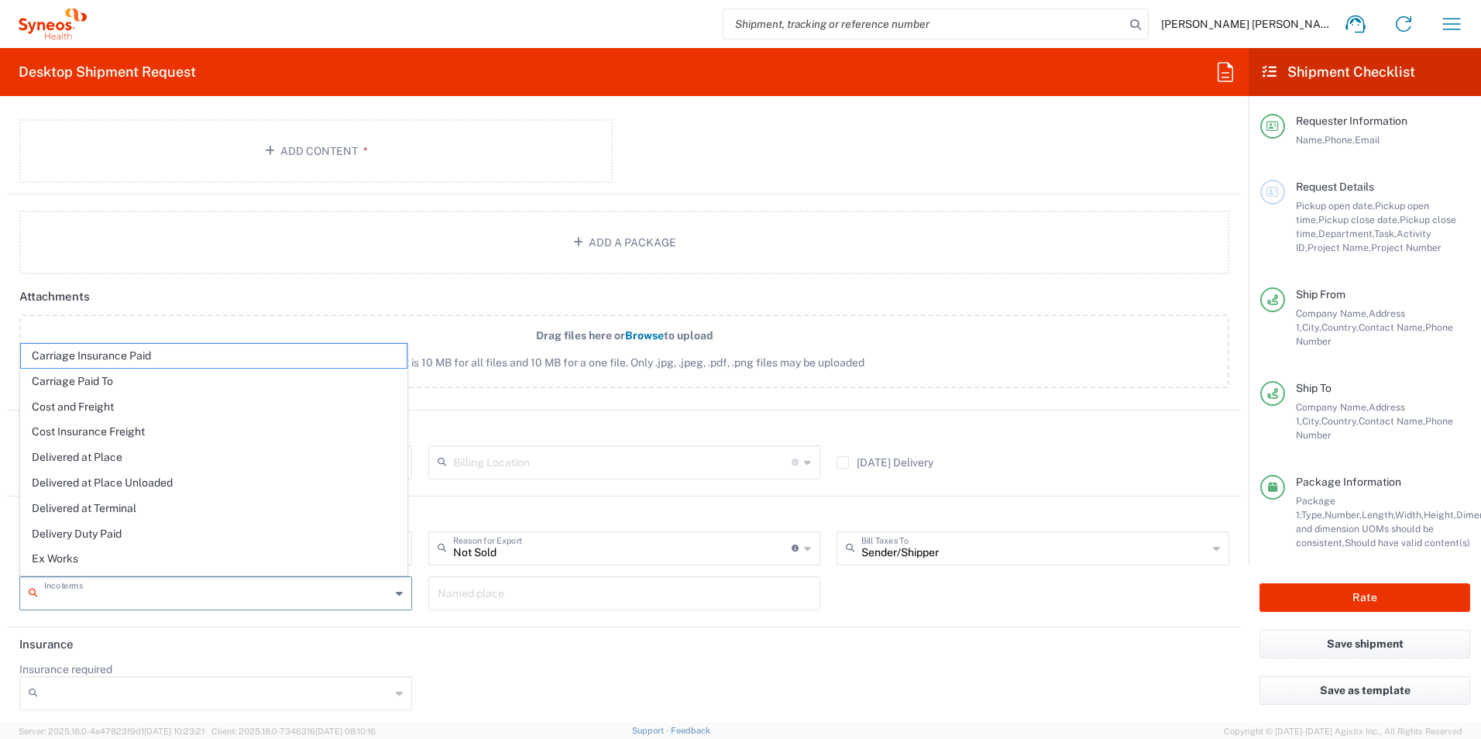
drag, startPoint x: 80, startPoint y: 526, endPoint x: 87, endPoint y: 530, distance: 8.0
click at [81, 526] on span "Delivery Duty Paid" at bounding box center [214, 534] width 386 height 24
type input "Sender/Shipper"
type input "Delivery Duty Paid"
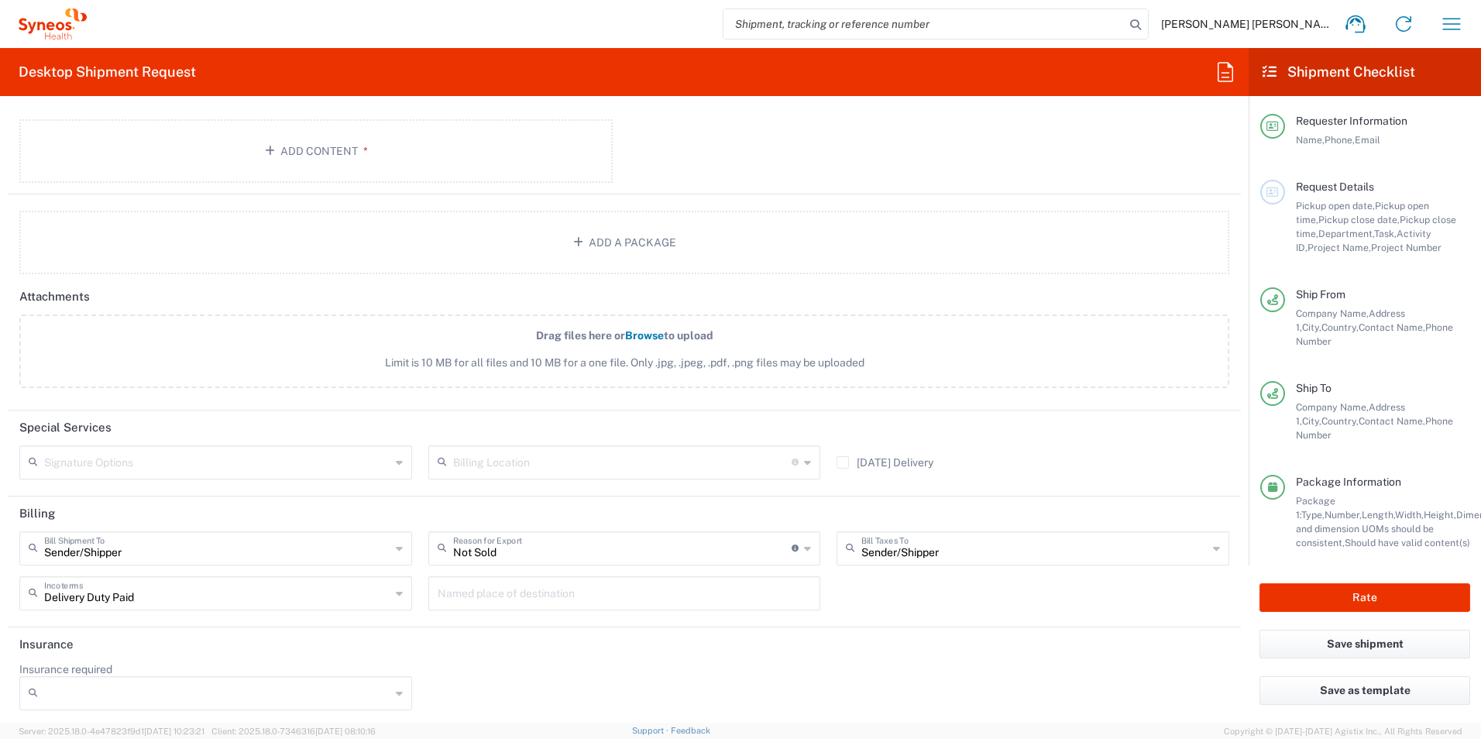
click at [685, 664] on div "Insurance required No Yes" at bounding box center [625, 691] width 1226 height 59
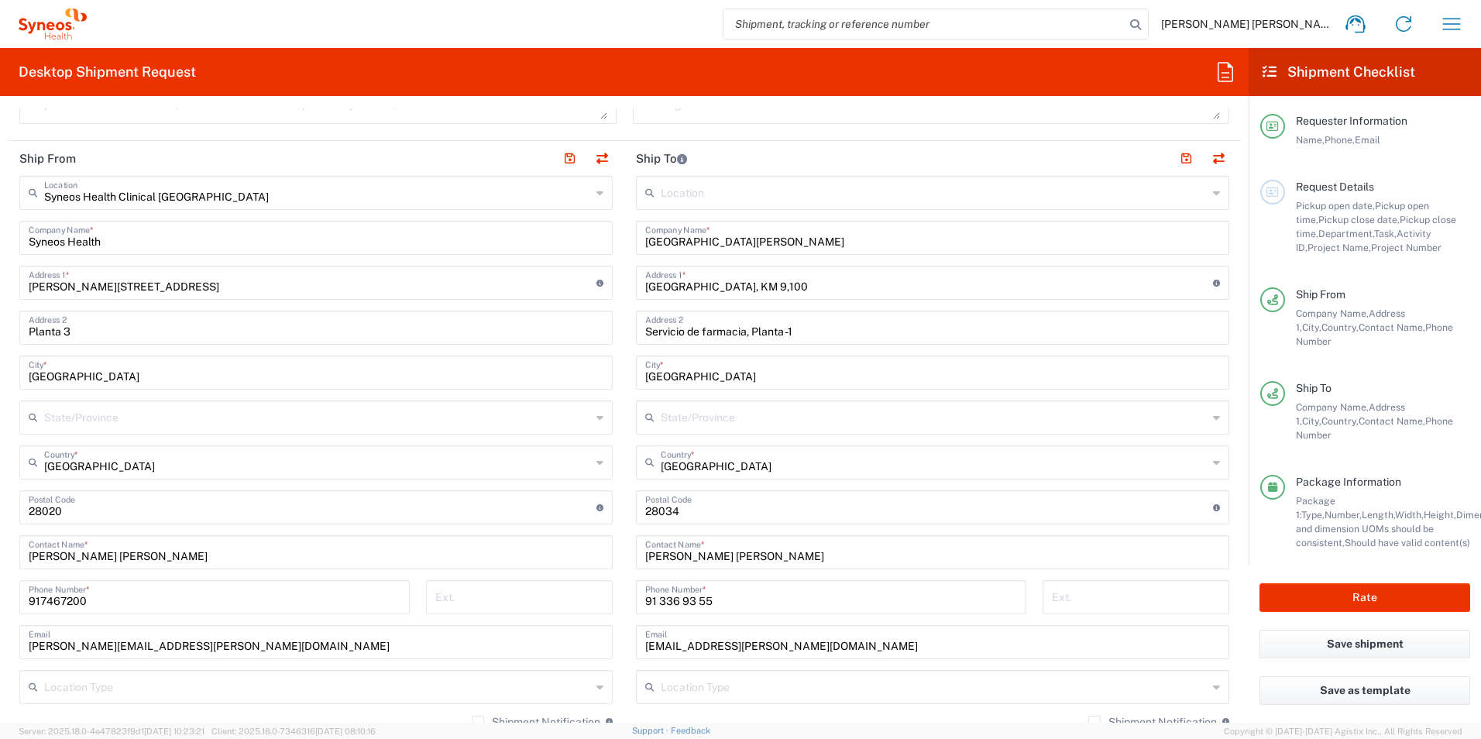
scroll to position [394, 0]
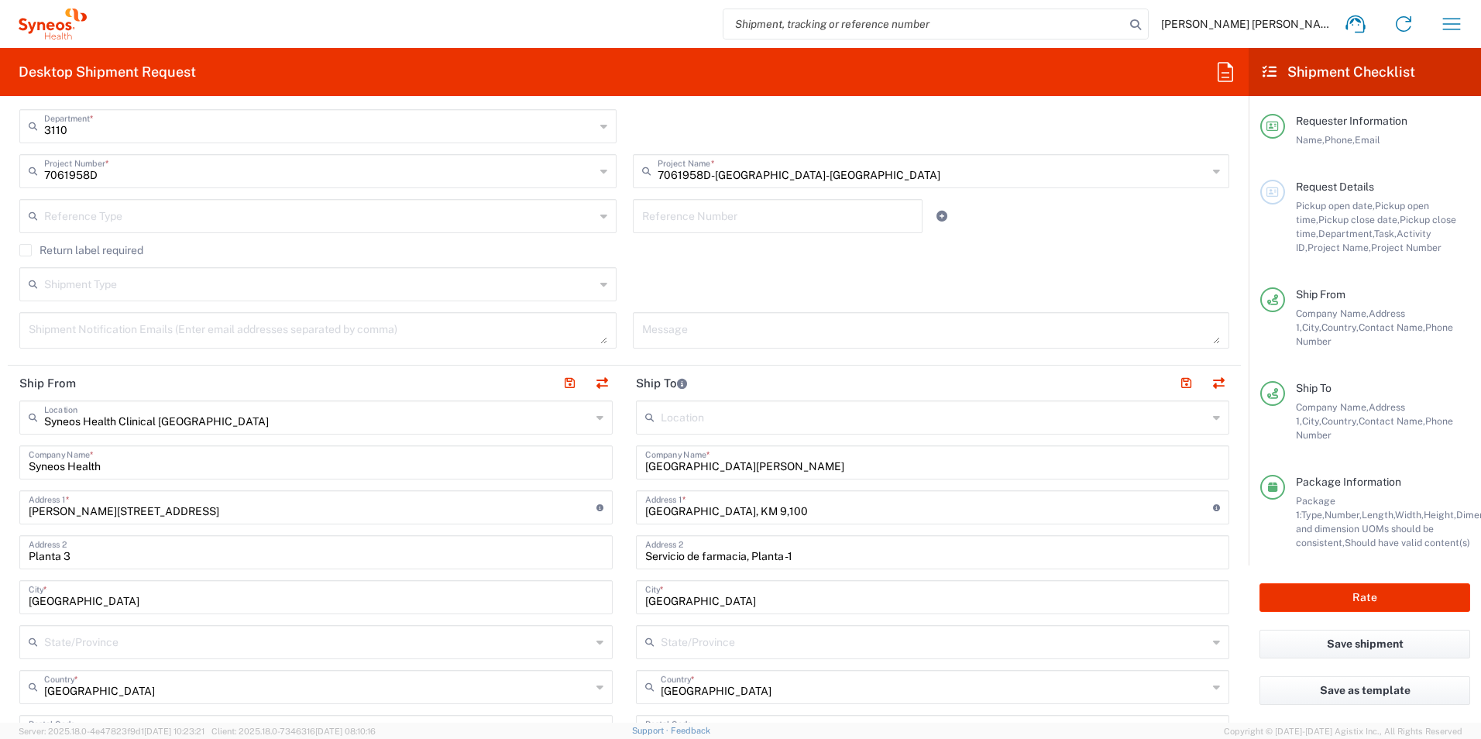
click at [795, 554] on input "Servicio de farmacia, Planta -1" at bounding box center [932, 551] width 575 height 27
drag, startPoint x: 804, startPoint y: 554, endPoint x: 627, endPoint y: 548, distance: 176.7
click at [624, 551] on main "Location [PERSON_NAME] LLC-[GEOGRAPHIC_DATA] [GEOGRAPHIC_DATA] [GEOGRAPHIC_DATA…" at bounding box center [932, 725] width 617 height 651
click at [1233, 490] on form "Requester Information [PERSON_NAME] [PERSON_NAME] Name * [PHONE_NUMBER] Phone *…" at bounding box center [624, 415] width 1249 height 614
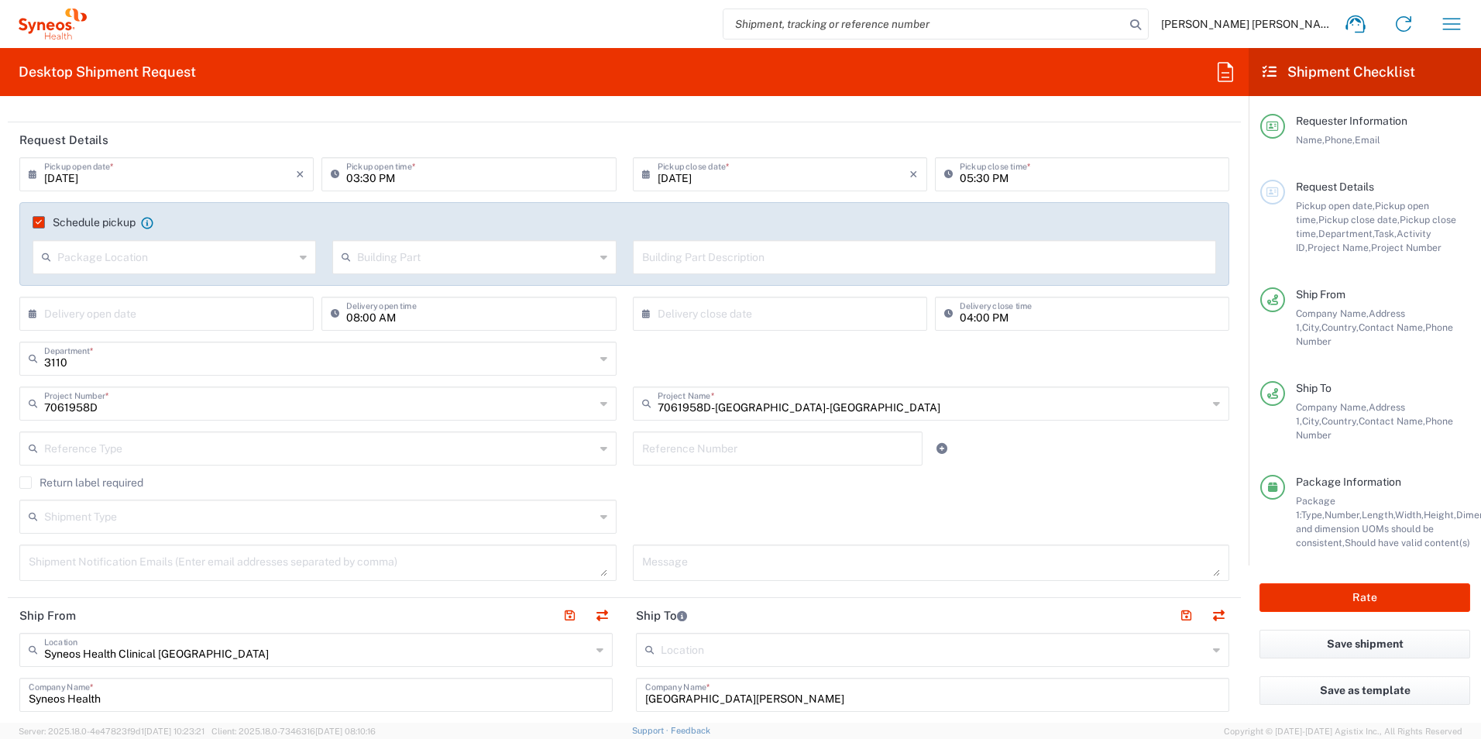
scroll to position [0, 0]
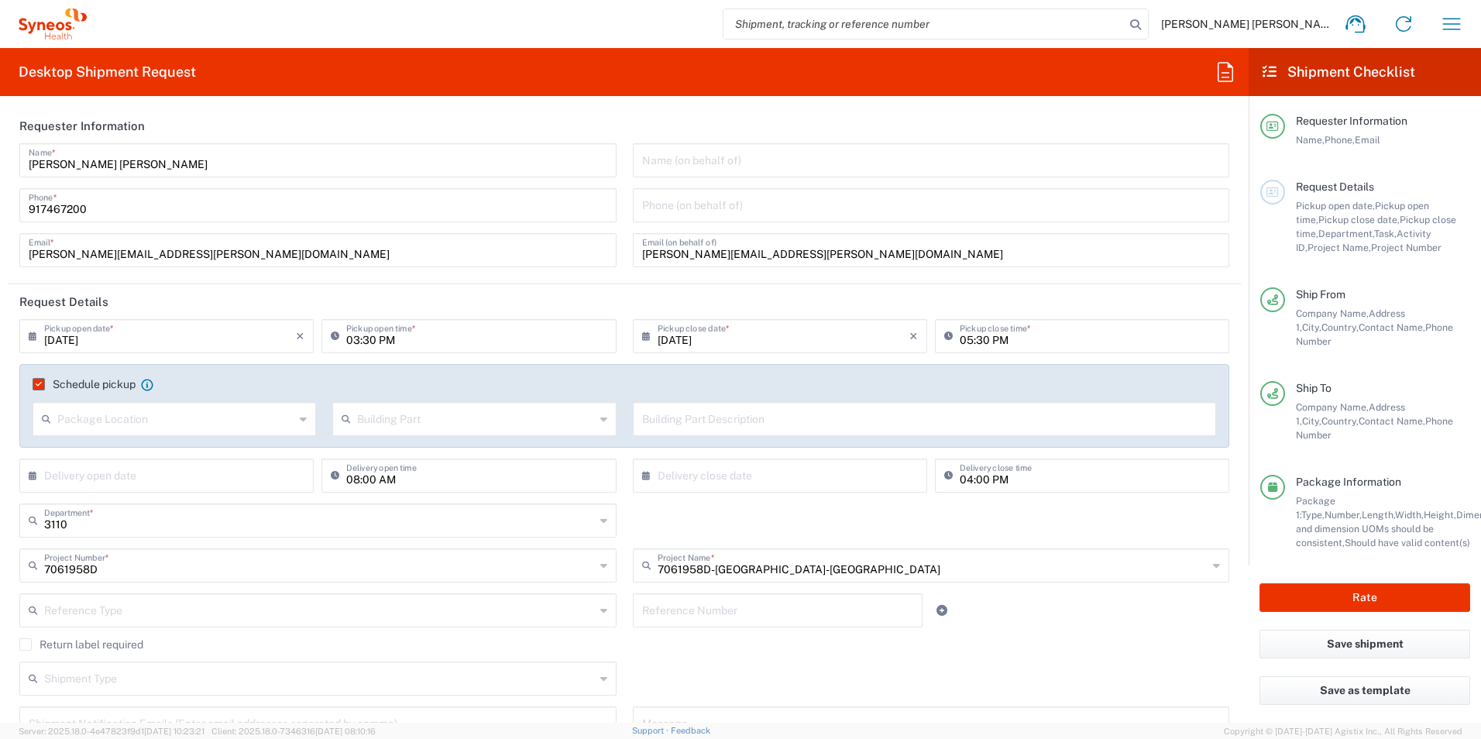
click at [1225, 459] on div "× Delivery close date Cancel Apply 04:00 PM Delivery close time" at bounding box center [930, 481] width 613 height 45
click at [1218, 516] on div "3110 Department * 3110 3000 3100 3109 3111 3112 3125 3130 3135 3136 3150 3155 3…" at bounding box center [625, 525] width 1226 height 45
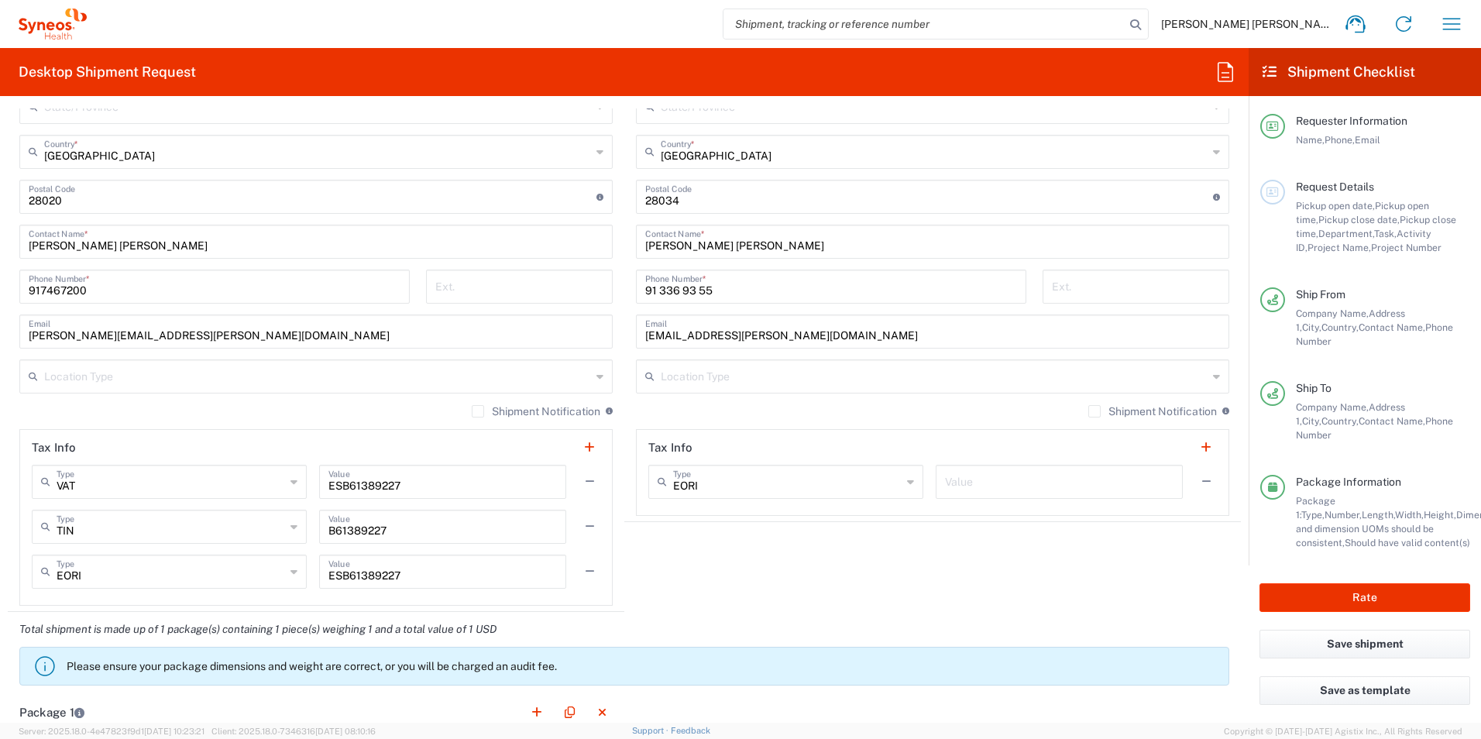
scroll to position [620, 0]
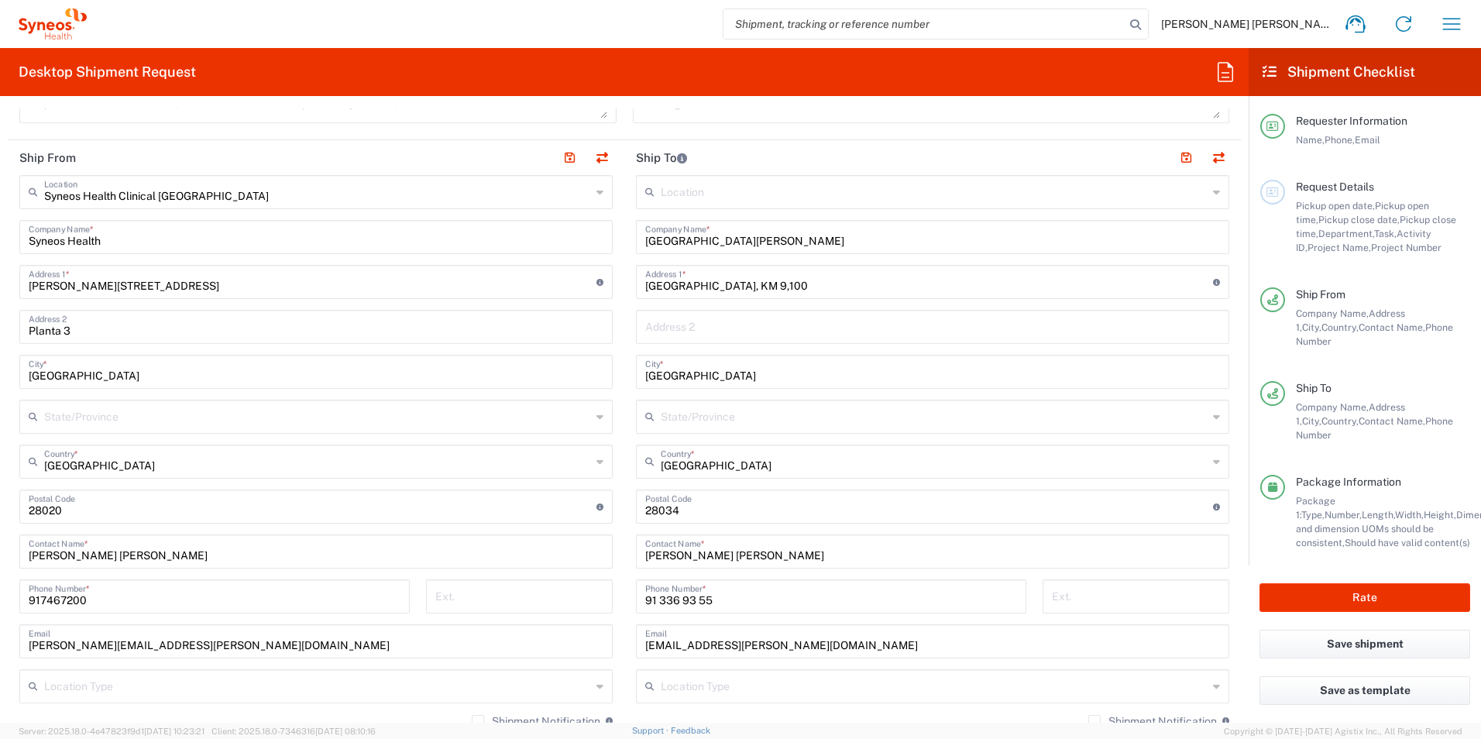
click at [645, 317] on input "text" at bounding box center [932, 325] width 575 height 27
paste input "Edificio Consultas Externas 2ª Planta derecha/ Servicio Dermatología"
click at [651, 328] on input "Edificio Consultas Externas 2ª Planta derecha/ Servicio Dermatología" at bounding box center [932, 325] width 575 height 27
type input "Ed. Consultas Externas 2ª Planta derecha/ Servicio Dermatología"
click at [1226, 500] on main "Location [PERSON_NAME] LLC-[GEOGRAPHIC_DATA] [GEOGRAPHIC_DATA] [GEOGRAPHIC_DATA…" at bounding box center [932, 500] width 617 height 651
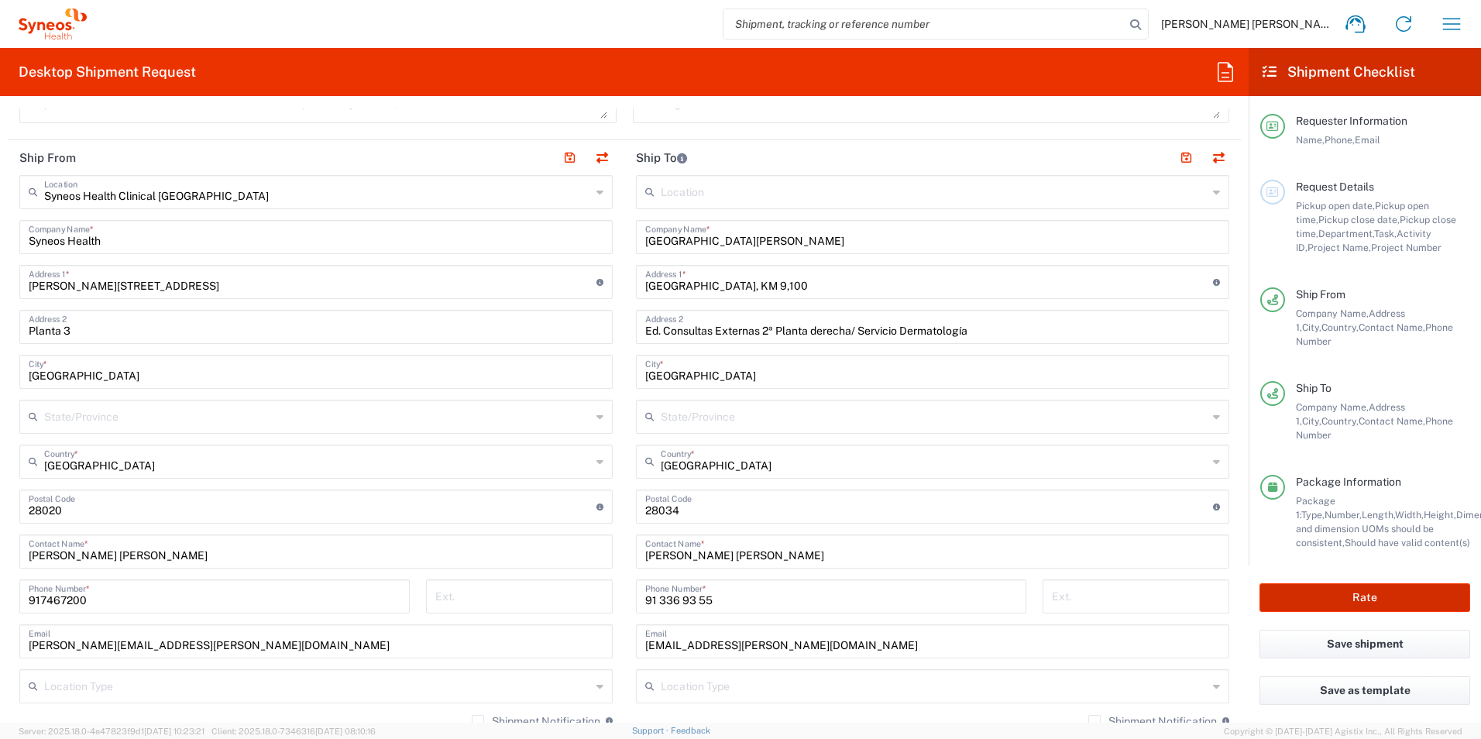
click at [1303, 583] on button "Rate" at bounding box center [1364, 597] width 211 height 29
type input "7061958D"
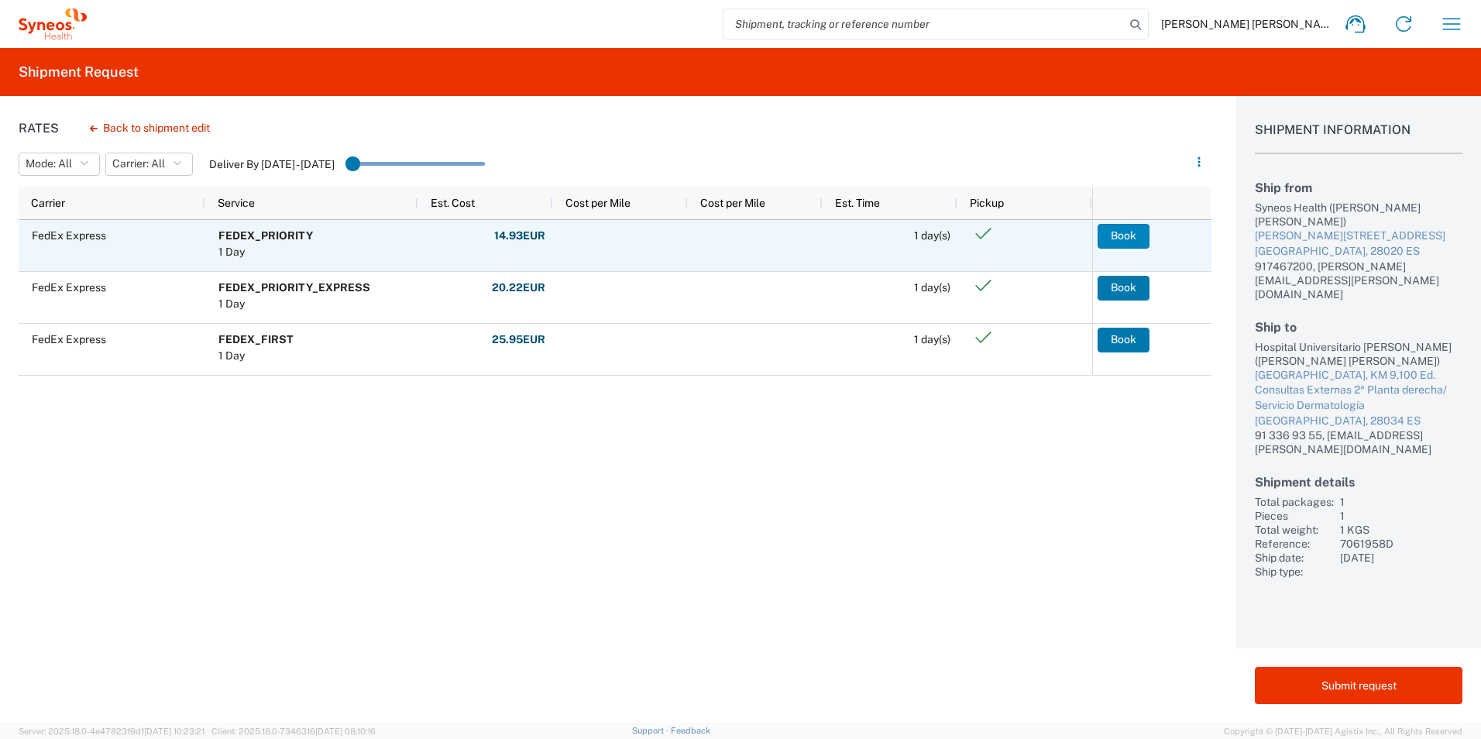
click at [1118, 235] on button "Book" at bounding box center [1124, 236] width 52 height 25
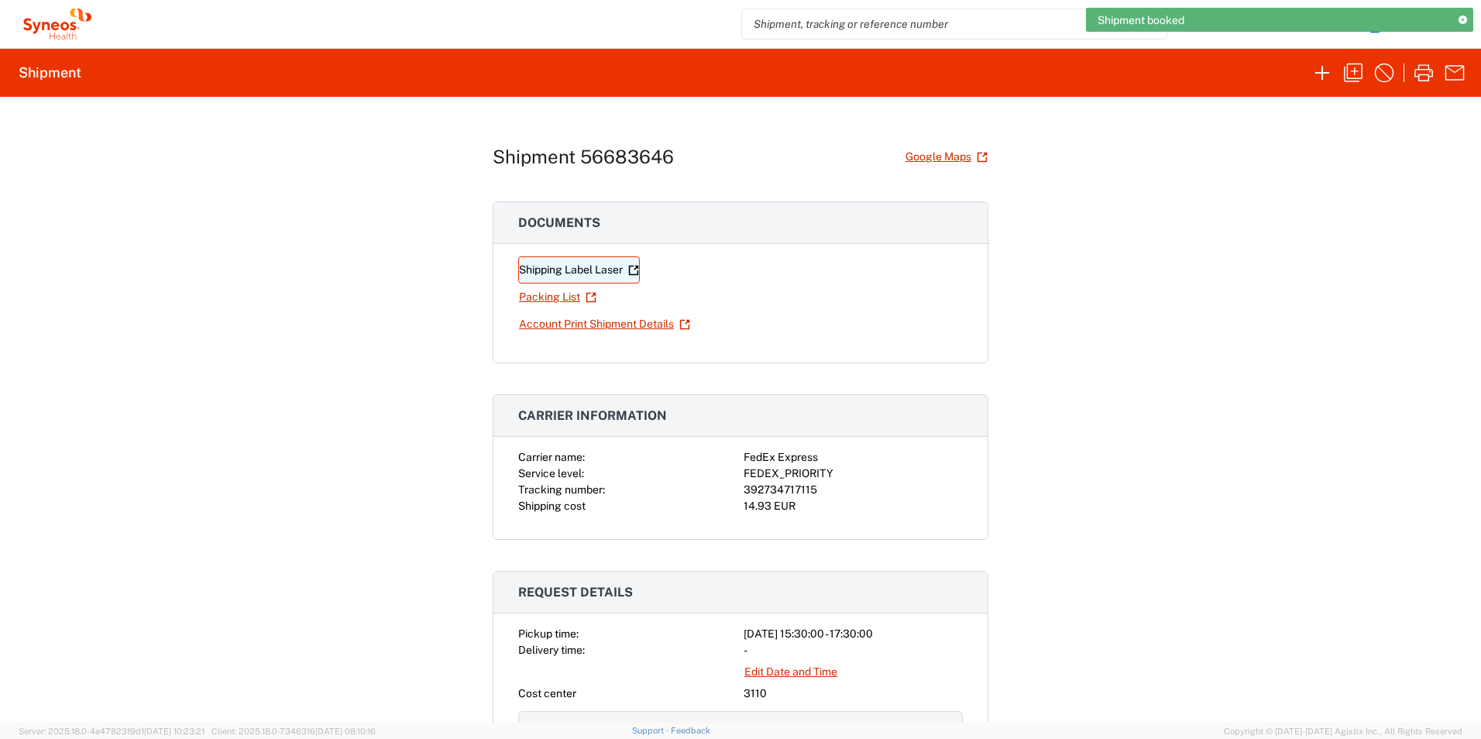
click at [565, 264] on link "Shipping Label Laser" at bounding box center [579, 269] width 122 height 27
